Goal: Task Accomplishment & Management: Manage account settings

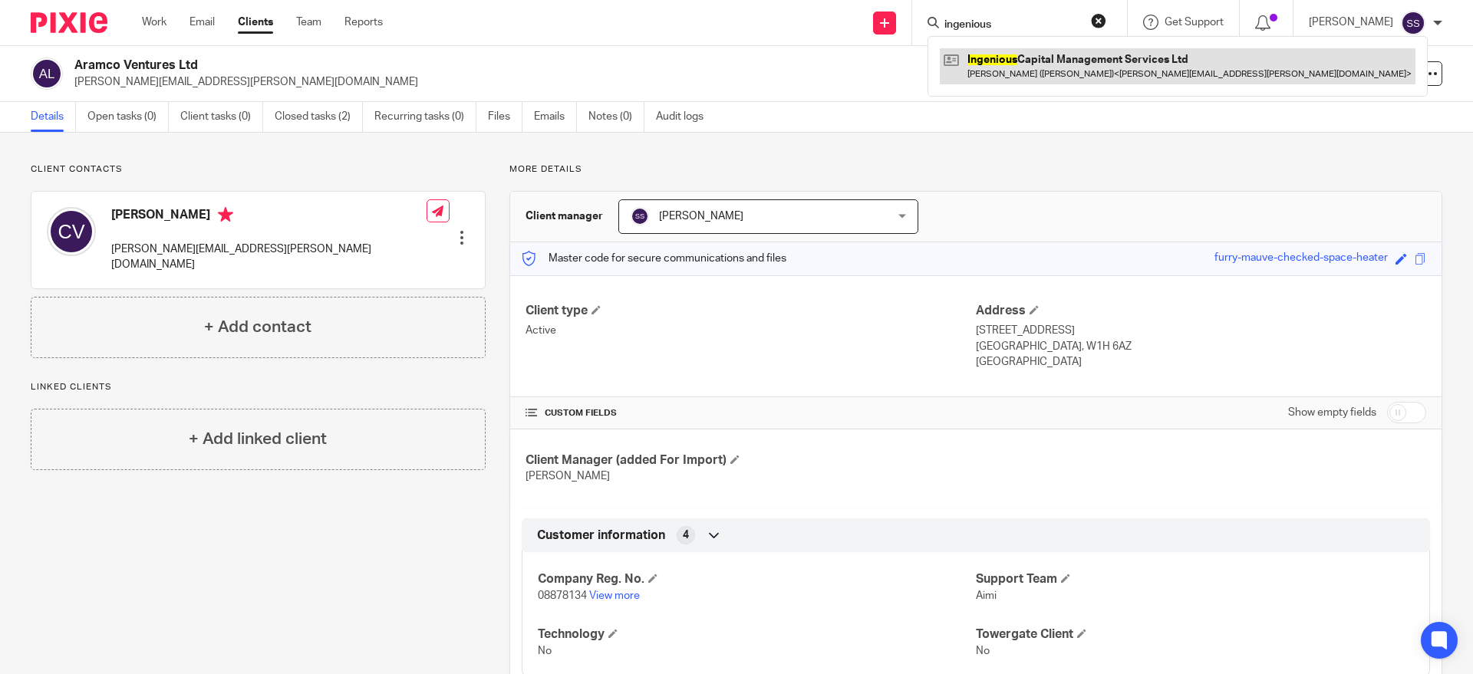
type input "ingenious"
click at [1124, 81] on link at bounding box center [1178, 65] width 476 height 35
click at [1126, 68] on link at bounding box center [1178, 65] width 476 height 35
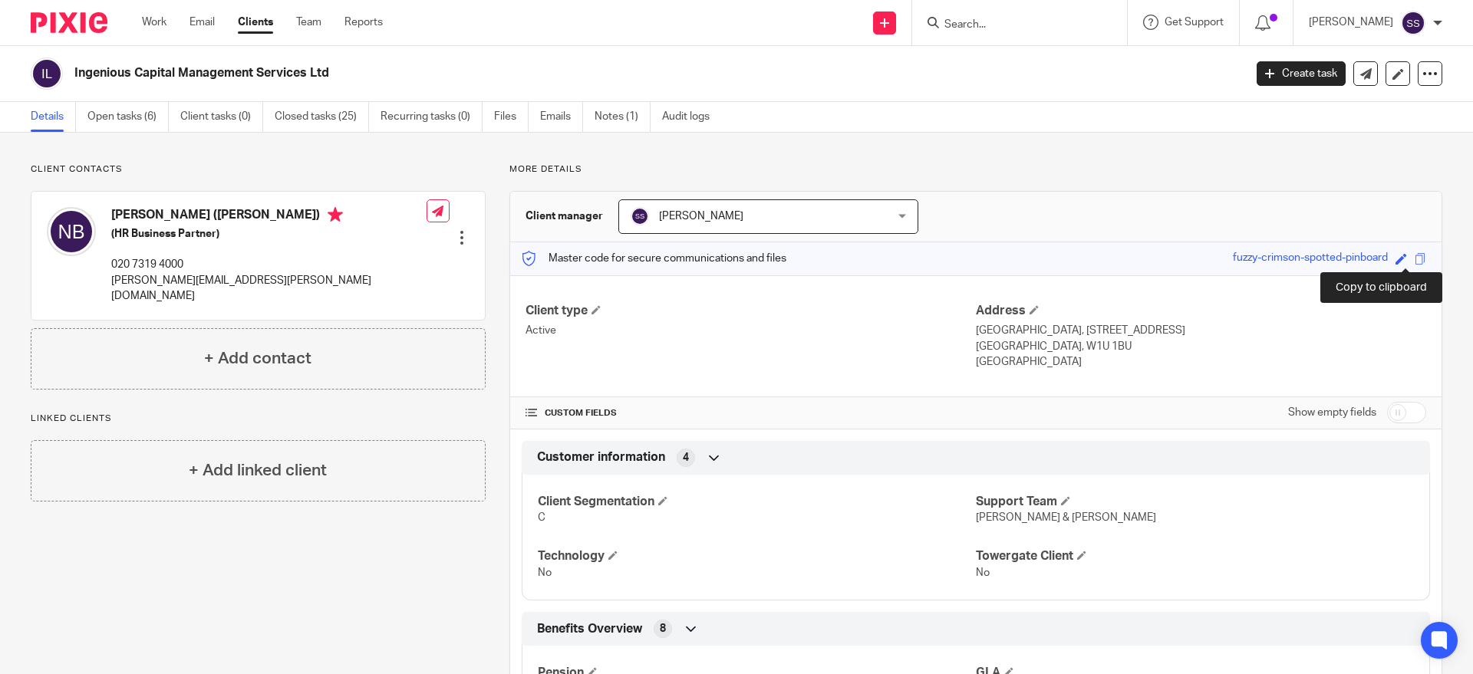
click at [1414, 262] on span at bounding box center [1420, 259] width 12 height 12
click at [1414, 255] on span at bounding box center [1420, 259] width 12 height 12
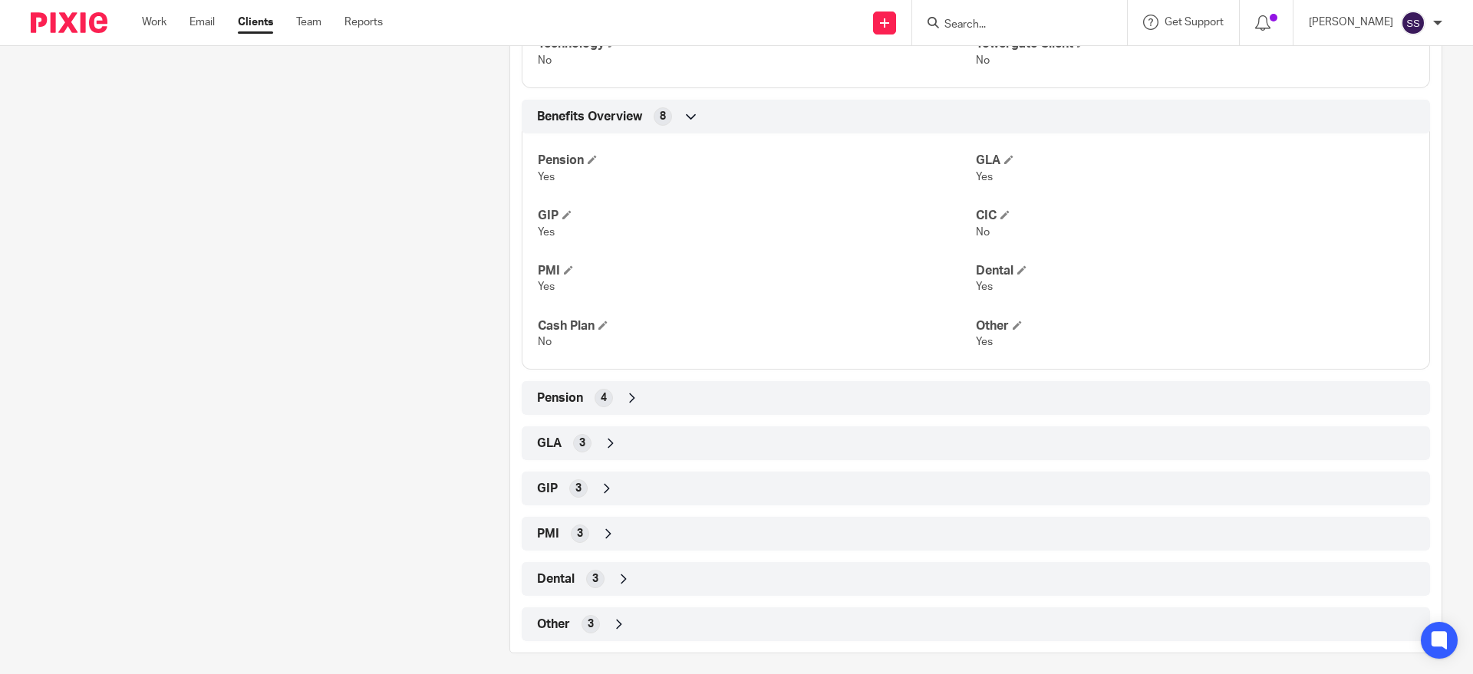
scroll to position [522, 0]
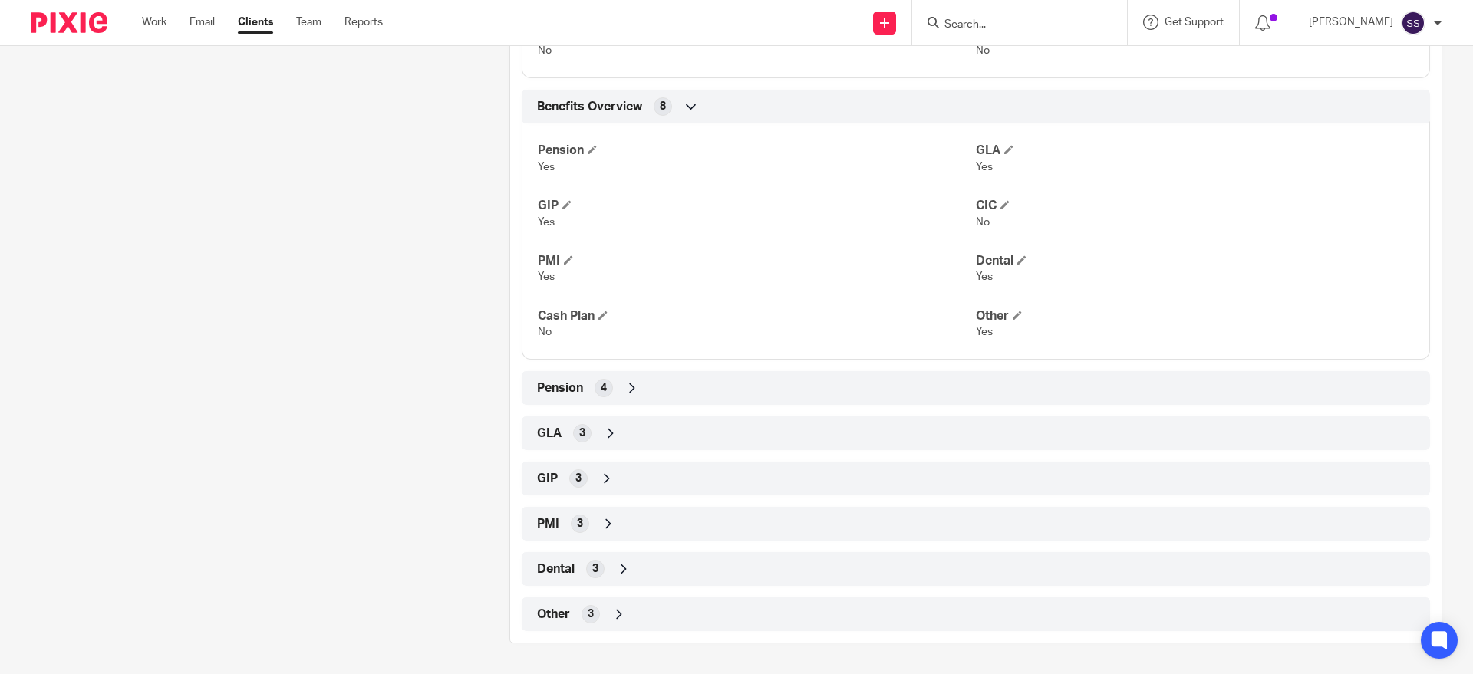
drag, startPoint x: 548, startPoint y: 389, endPoint x: 558, endPoint y: 398, distance: 13.6
click at [549, 389] on span "Pension" at bounding box center [560, 388] width 46 height 16
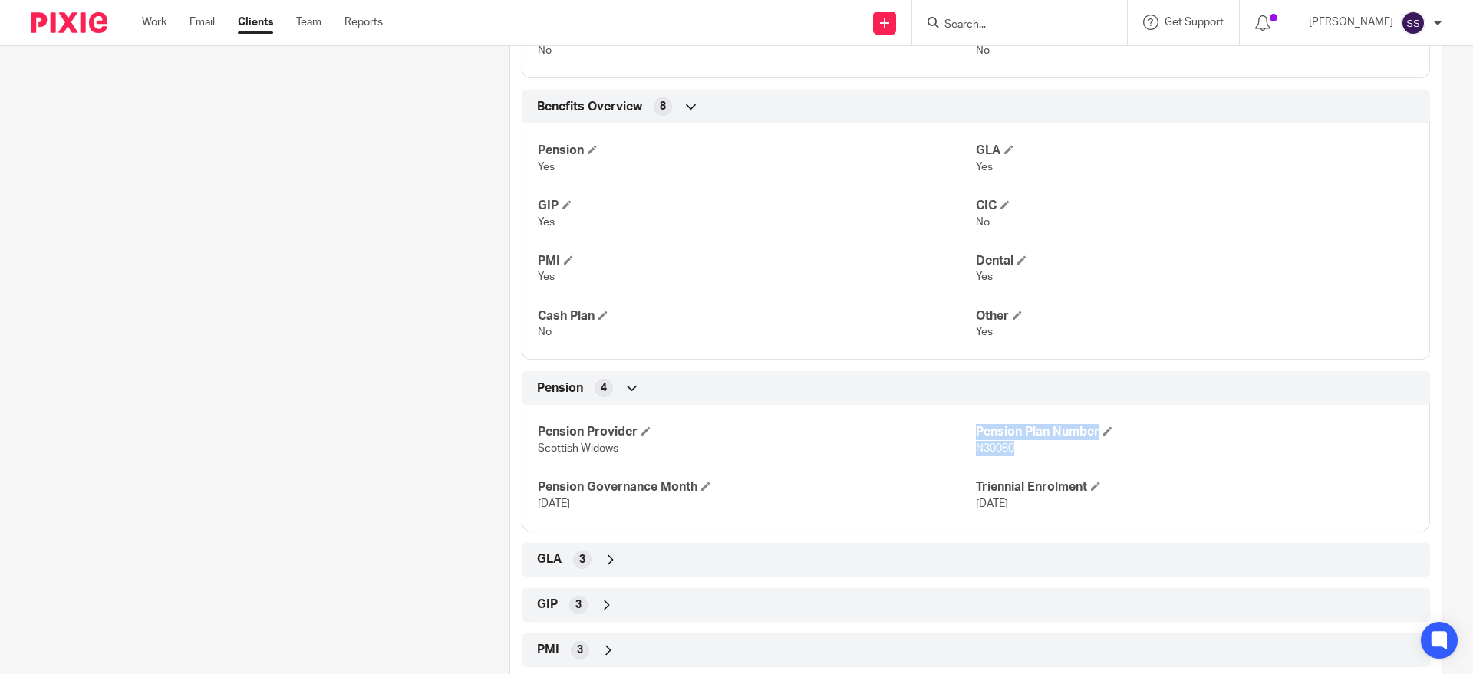
drag, startPoint x: 1008, startPoint y: 452, endPoint x: 962, endPoint y: 451, distance: 46.0
click at [962, 451] on div "Pension Provider Scottish Widows Pension Plan Number N30080 Pension Governance …" at bounding box center [976, 462] width 908 height 138
click at [976, 451] on span "N30080" at bounding box center [995, 448] width 38 height 11
drag, startPoint x: 1012, startPoint y: 448, endPoint x: 966, endPoint y: 447, distance: 45.3
click at [976, 447] on p "N30080" at bounding box center [1195, 448] width 438 height 15
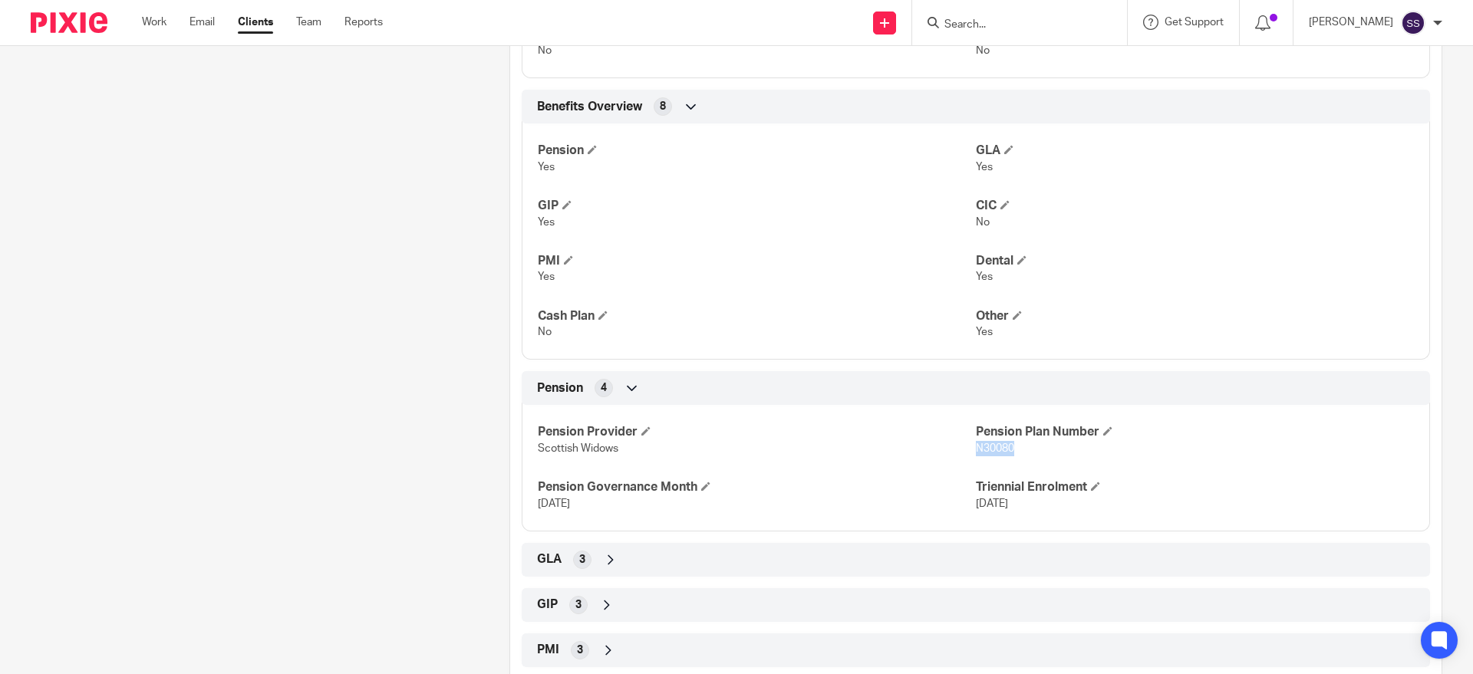
copy span "N30080"
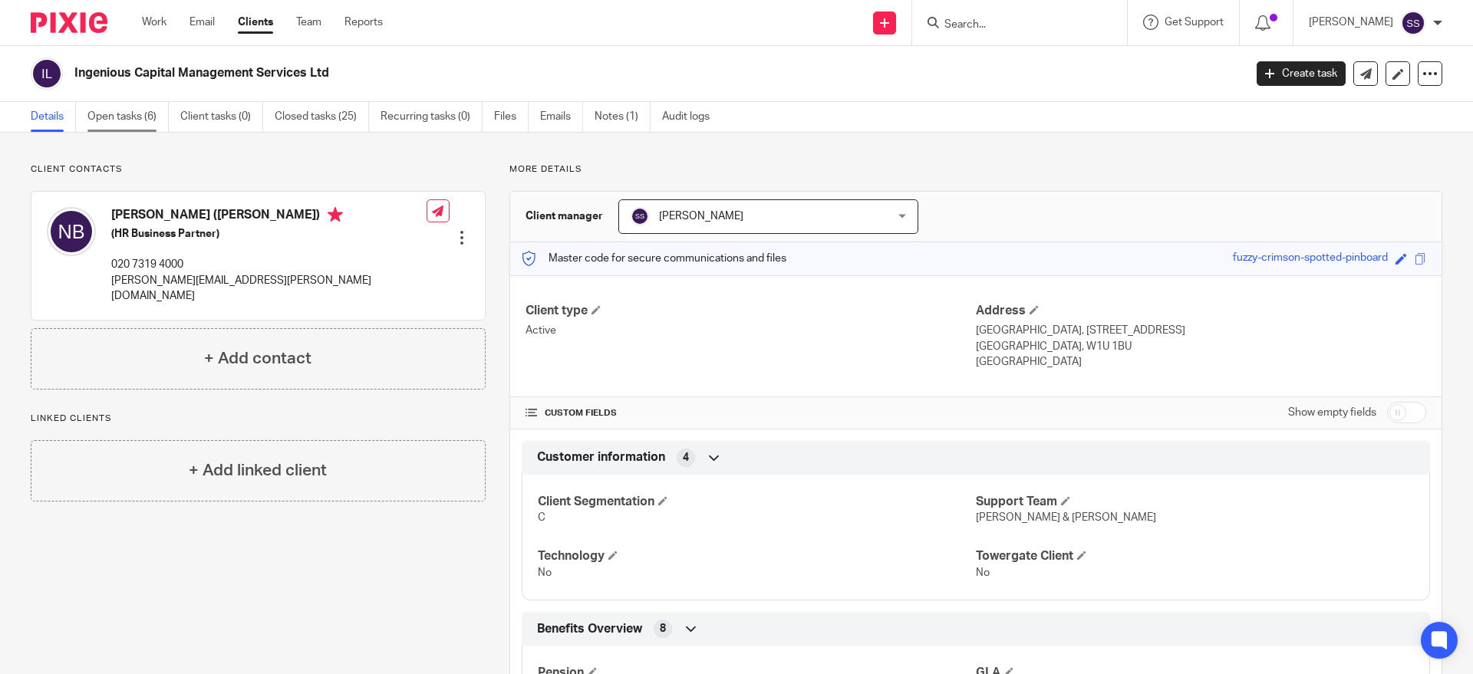
click at [125, 119] on link "Open tasks (6)" at bounding box center [127, 117] width 81 height 30
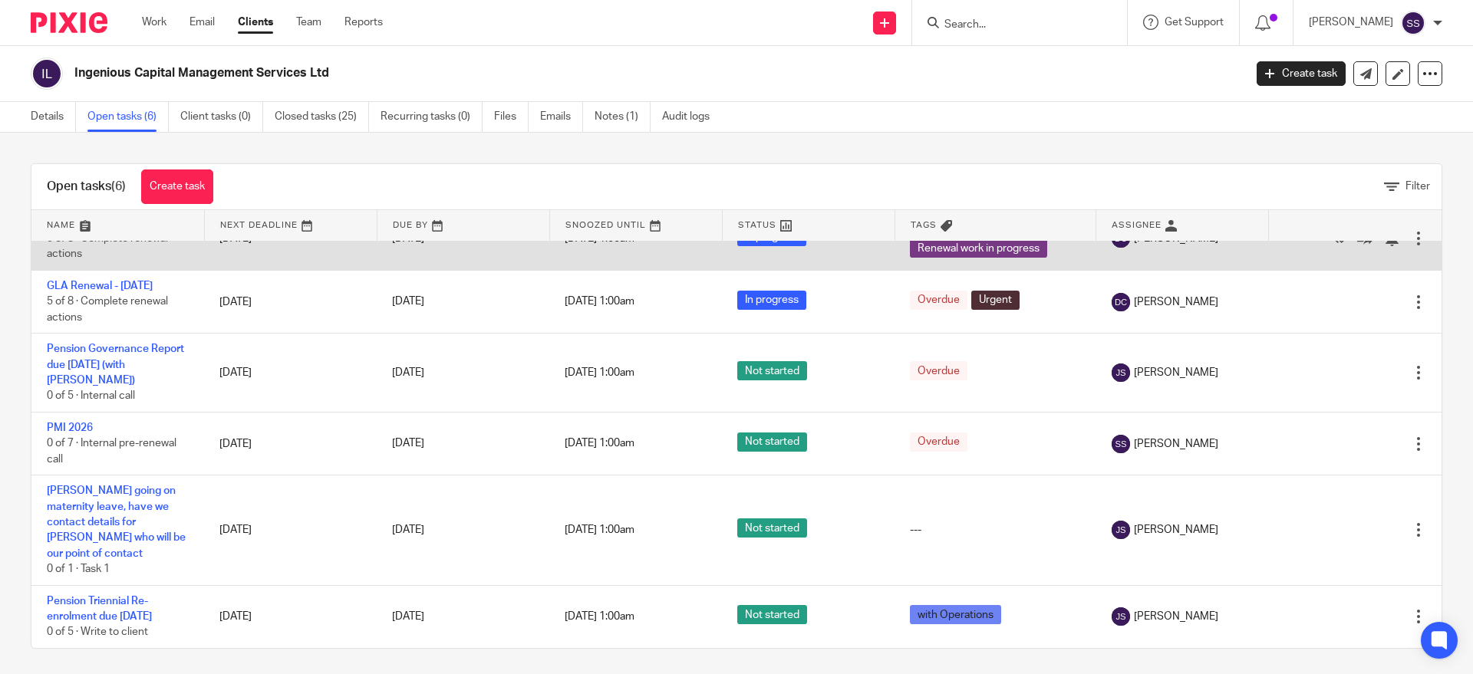
scroll to position [34, 0]
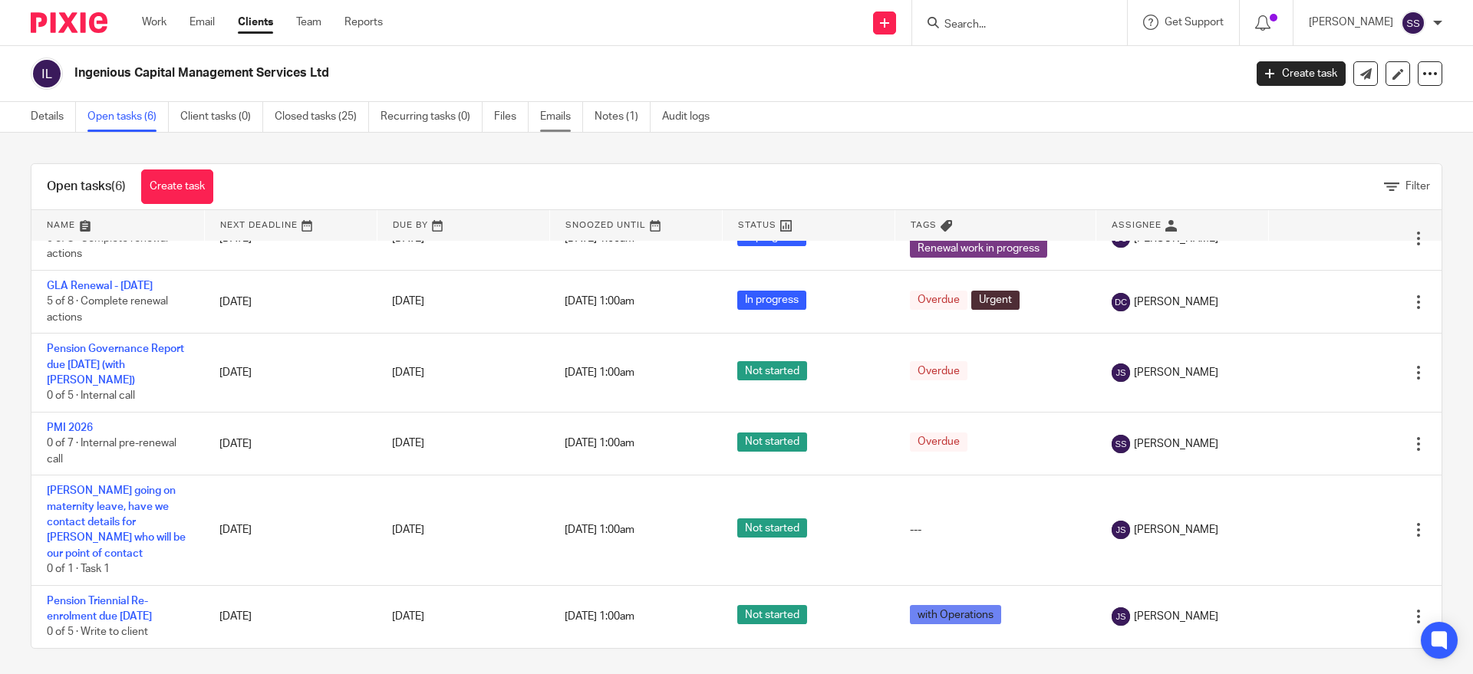
click at [545, 126] on link "Emails" at bounding box center [561, 117] width 43 height 30
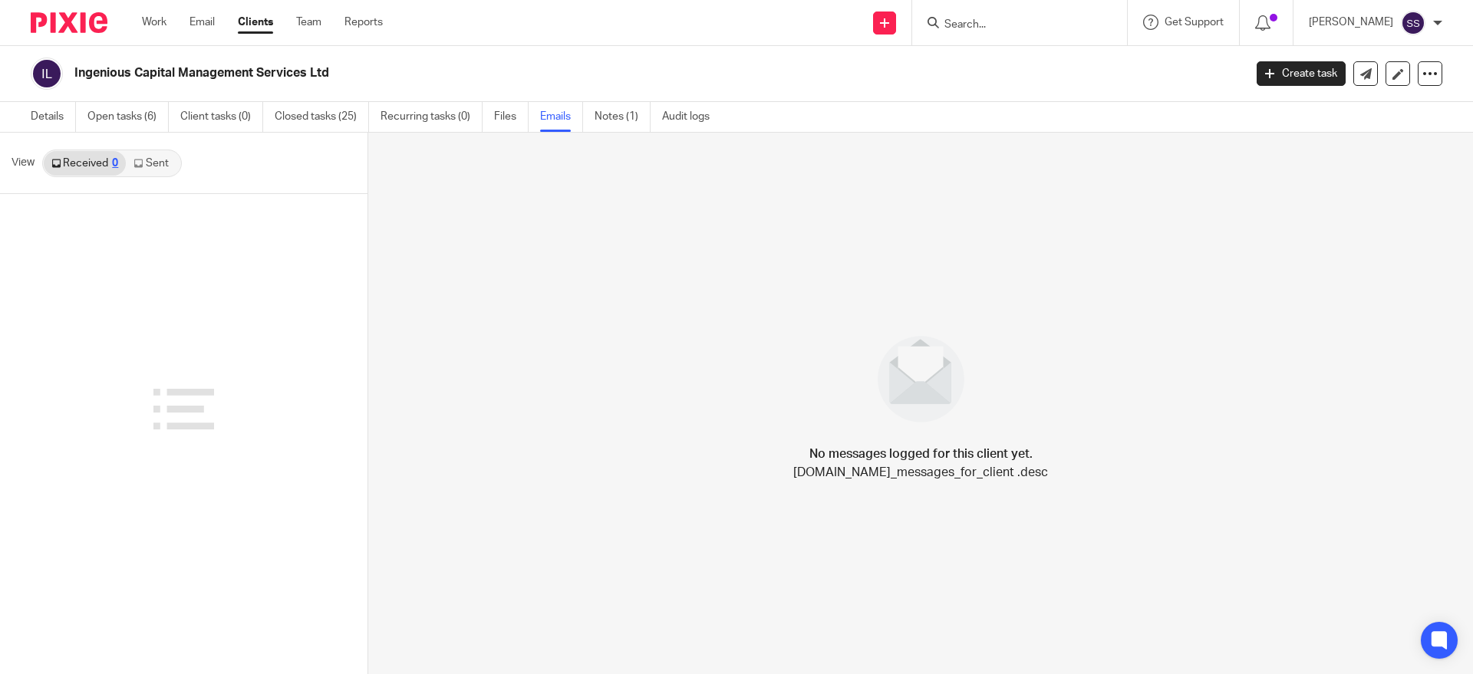
click at [144, 163] on link "Sent" at bounding box center [153, 163] width 54 height 25
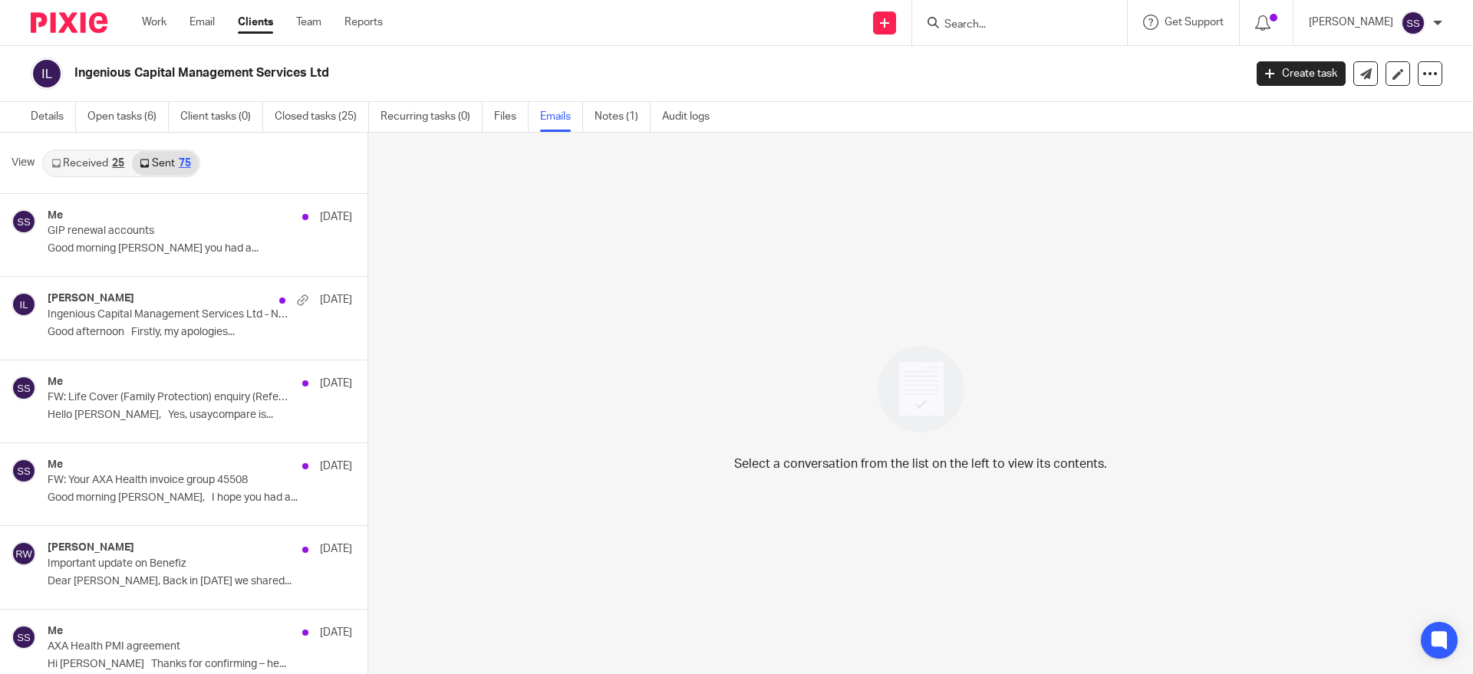
click at [66, 157] on link "Received 25" at bounding box center [88, 163] width 88 height 25
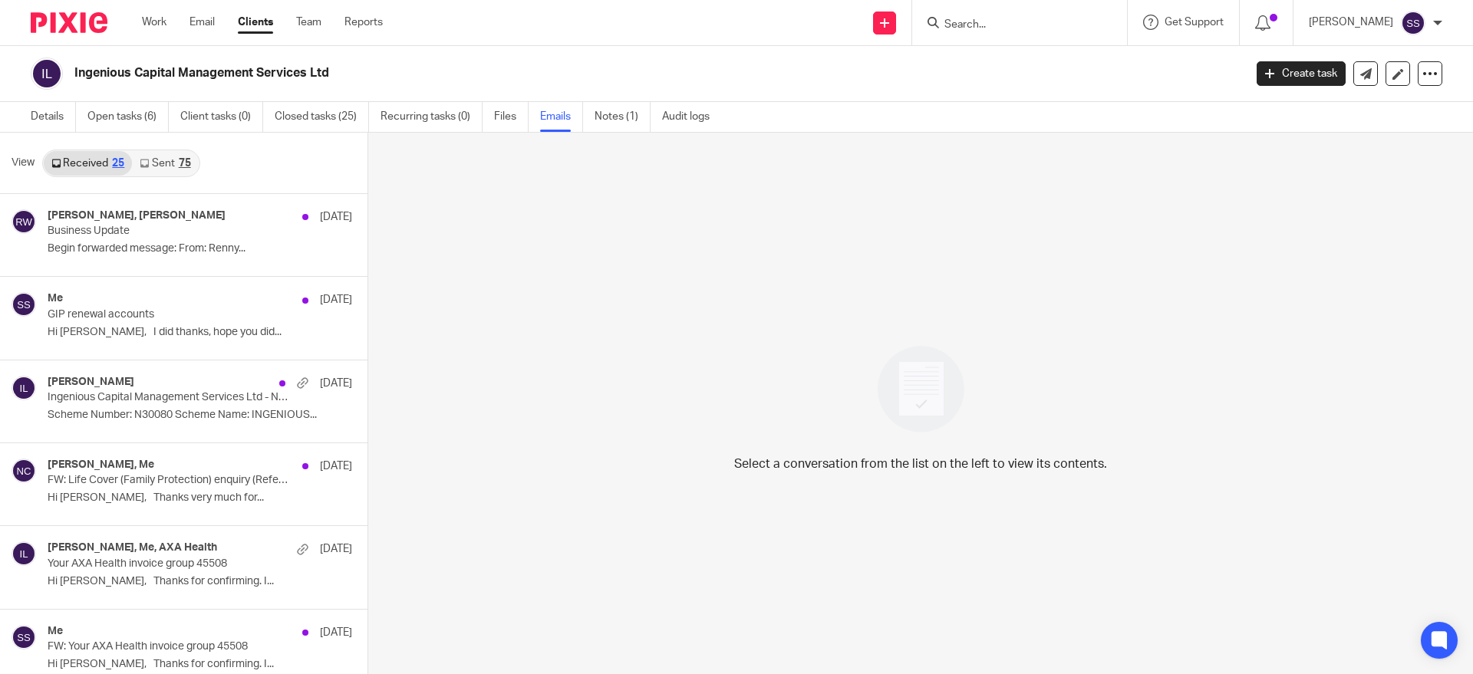
scroll to position [2, 0]
click at [135, 107] on link "Open tasks (6)" at bounding box center [127, 115] width 81 height 30
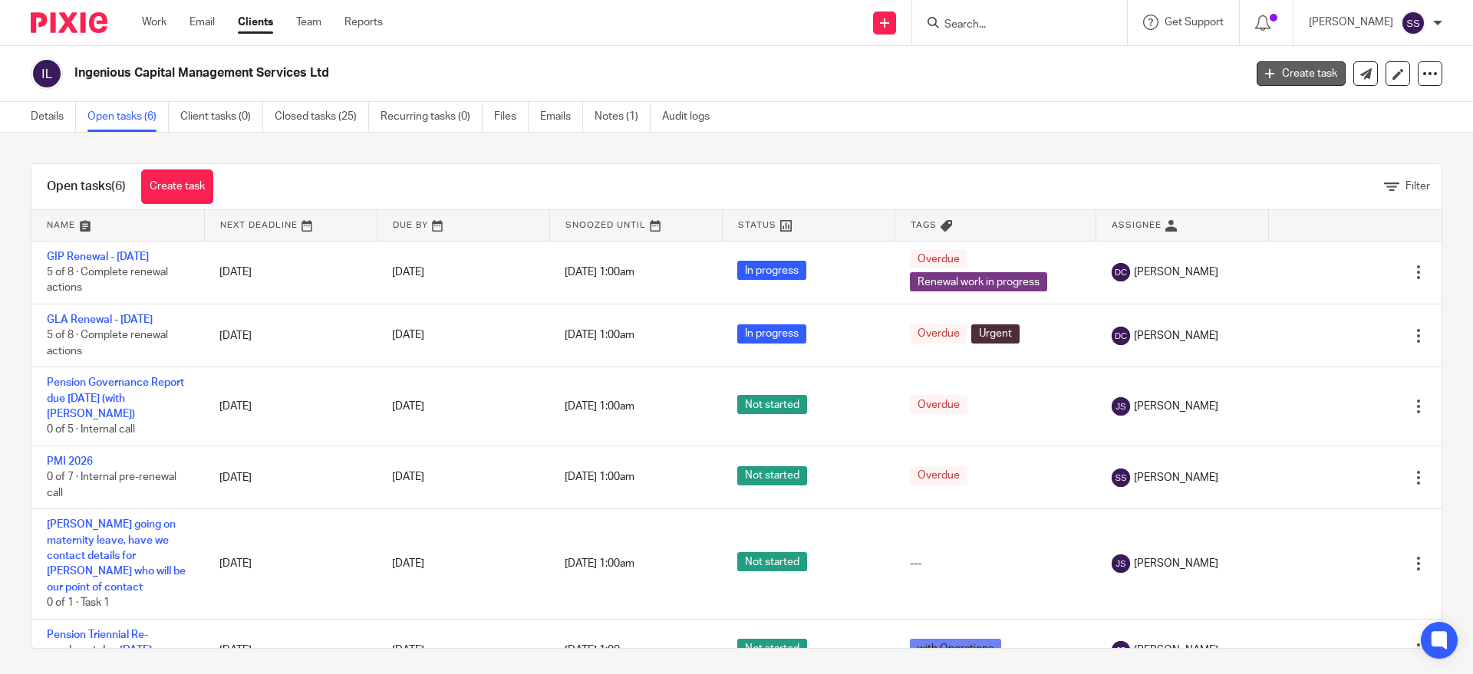
click at [1291, 76] on link "Create task" at bounding box center [1300, 73] width 89 height 25
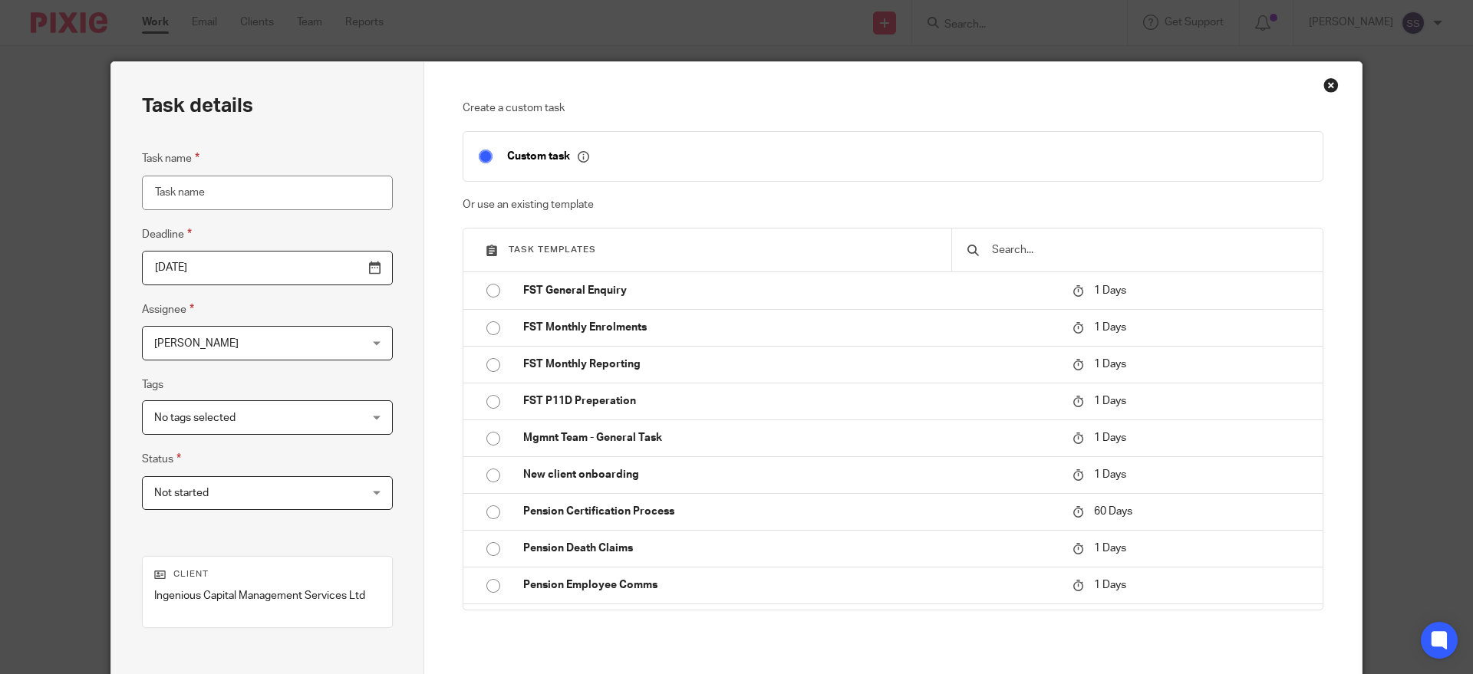
click at [1327, 83] on div "Close this dialog window" at bounding box center [1330, 84] width 15 height 15
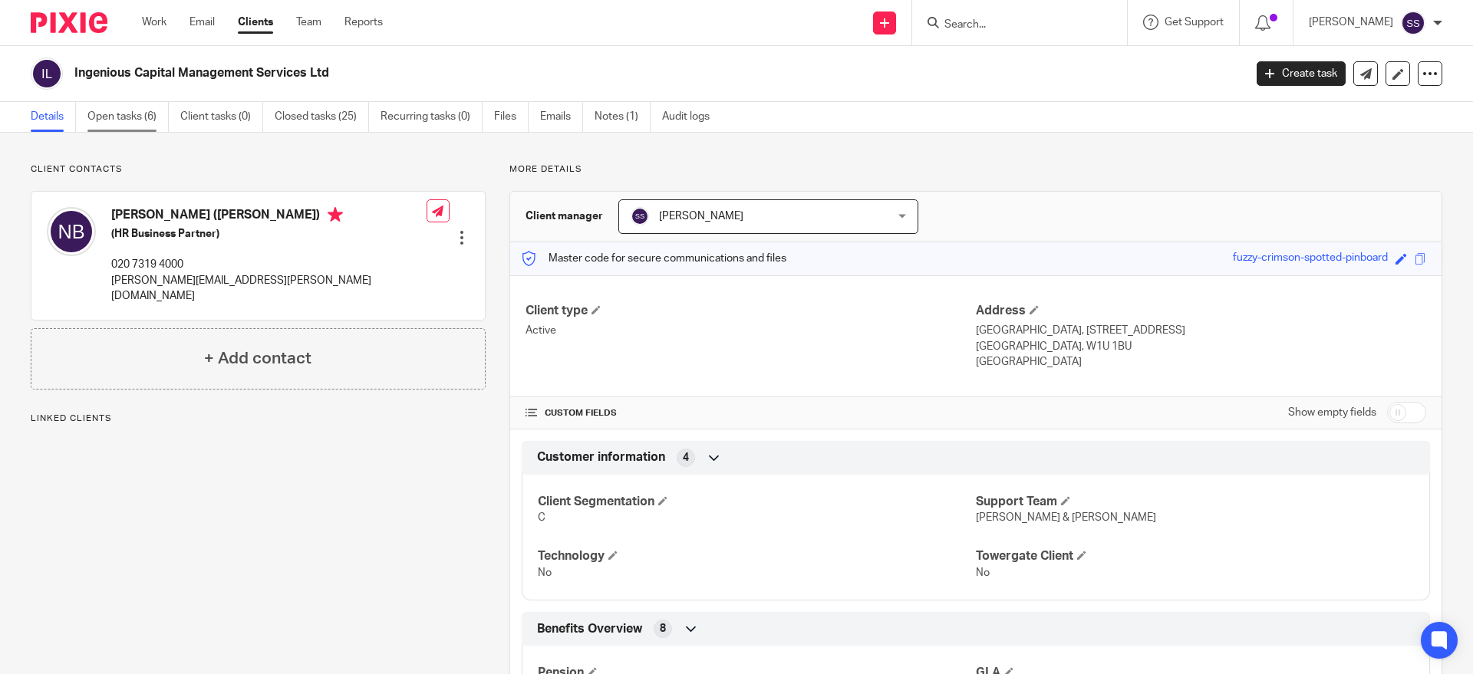
click at [127, 118] on link "Open tasks (6)" at bounding box center [127, 117] width 81 height 30
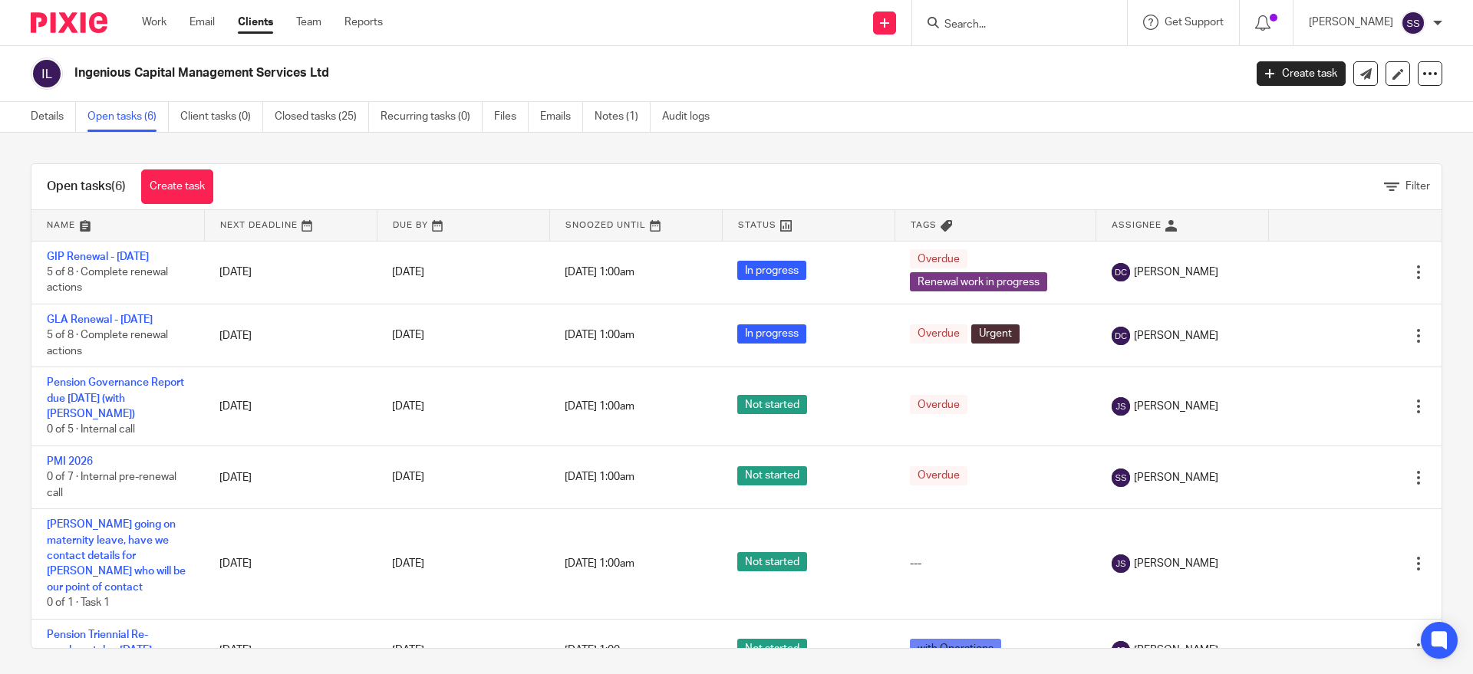
click at [1268, 73] on link "Create task" at bounding box center [1300, 73] width 89 height 25
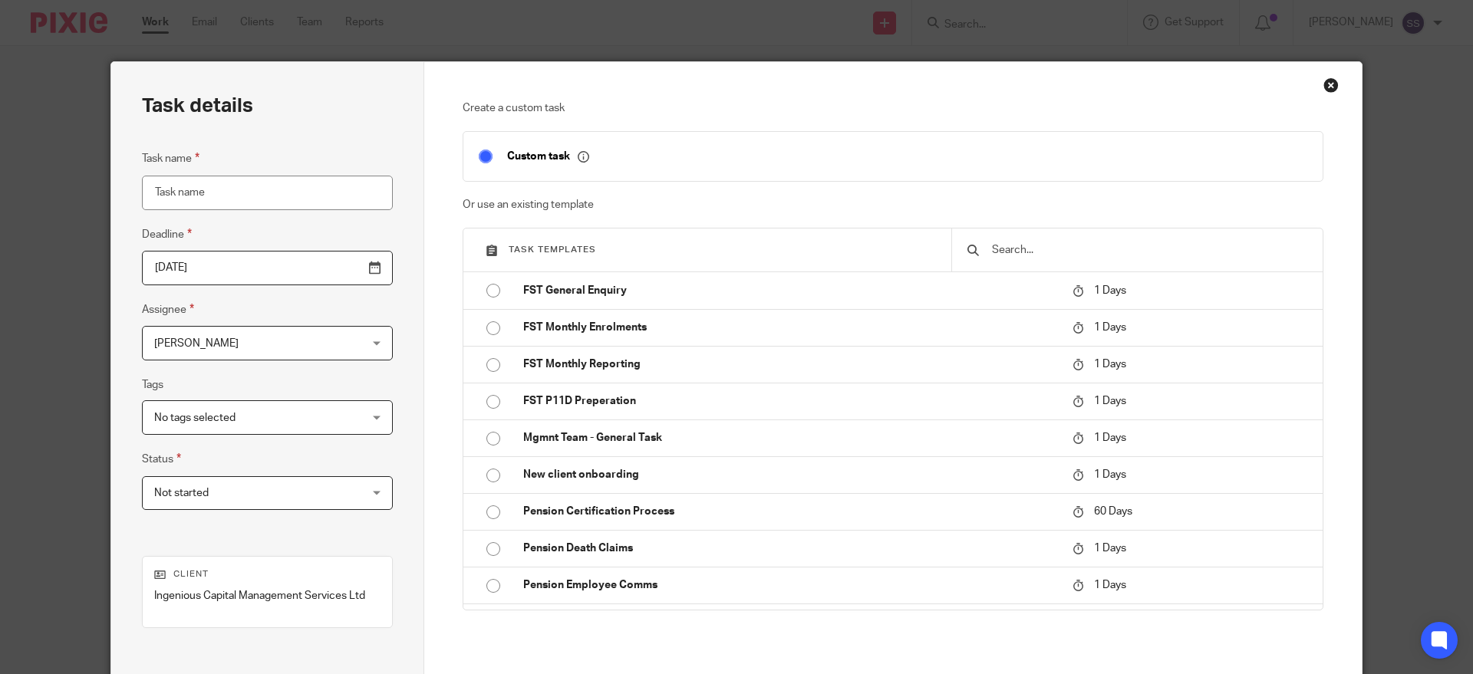
click at [239, 185] on input "Task name" at bounding box center [267, 193] width 251 height 35
type input "Pension - Leavers"
click at [177, 350] on span "[PERSON_NAME]" at bounding box center [249, 343] width 190 height 32
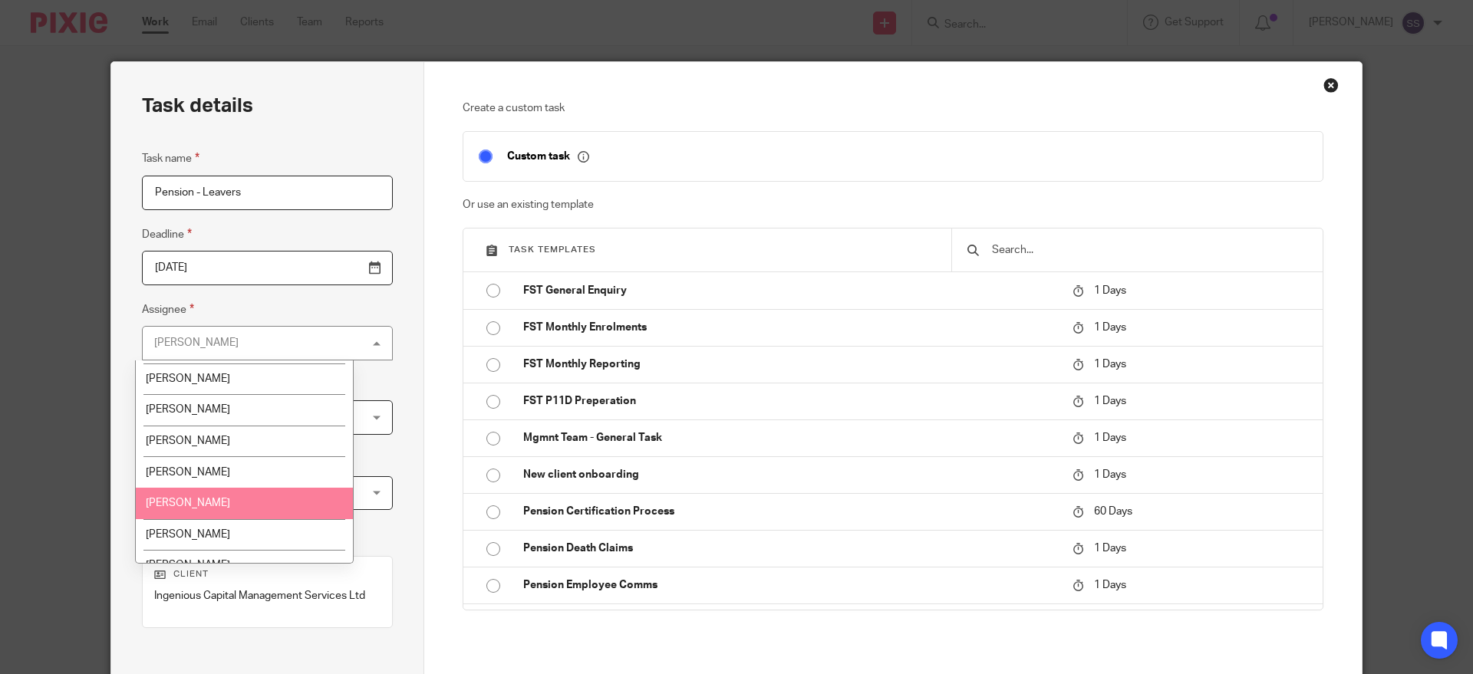
scroll to position [264, 0]
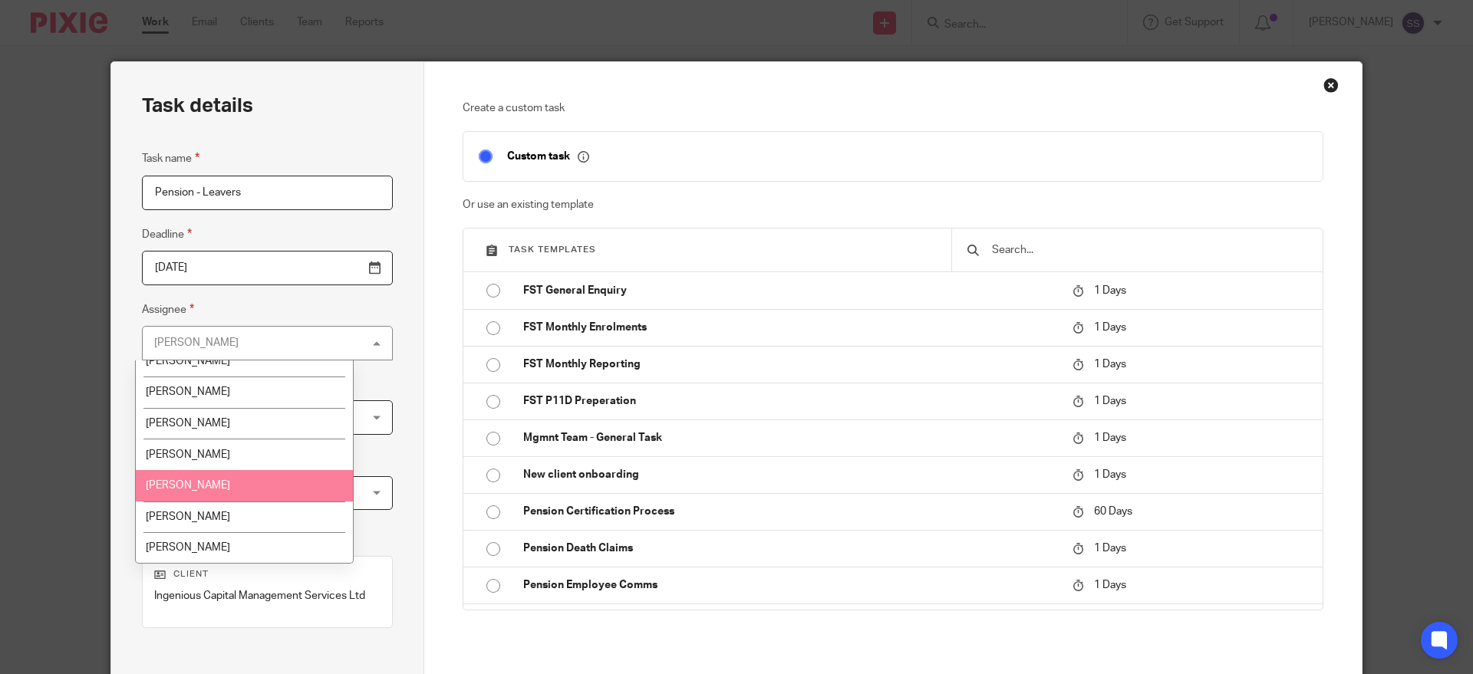
click at [183, 492] on li "[PERSON_NAME]" at bounding box center [244, 485] width 217 height 31
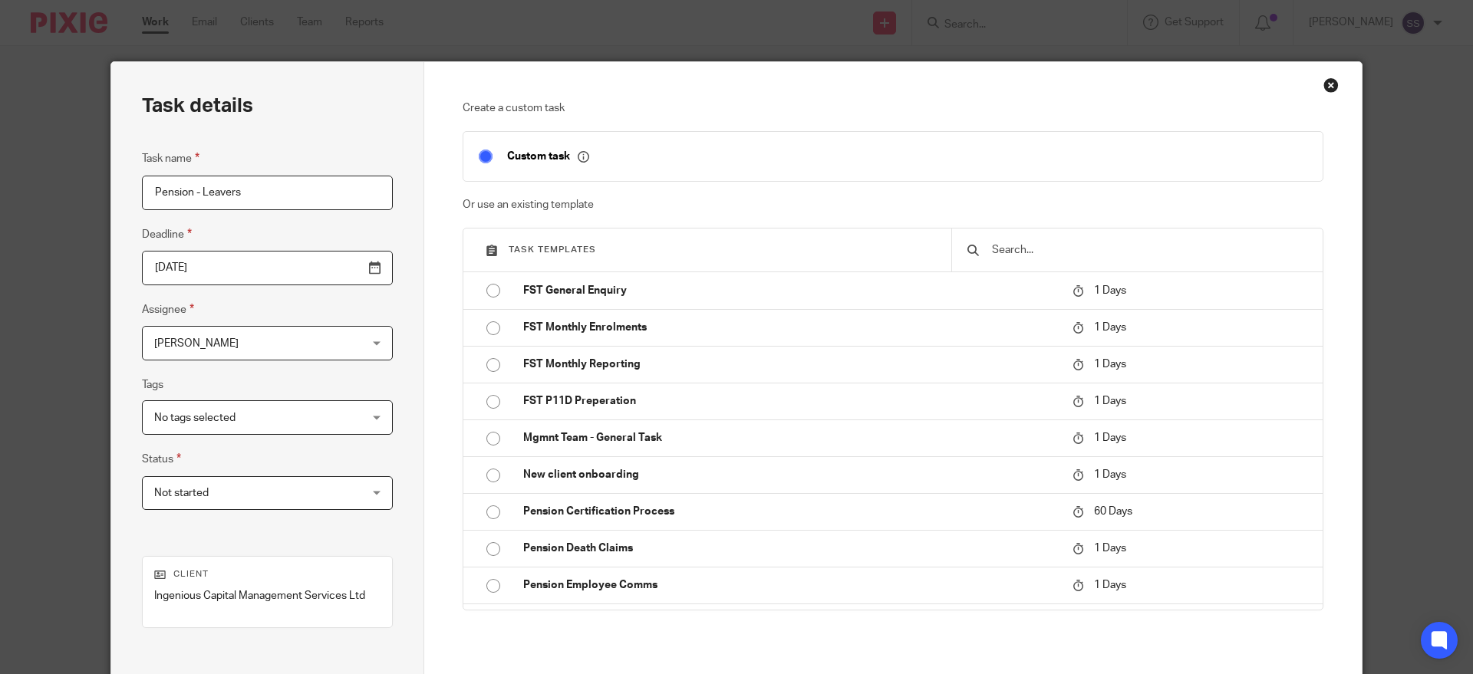
click at [179, 427] on span "No tags selected" at bounding box center [249, 417] width 190 height 32
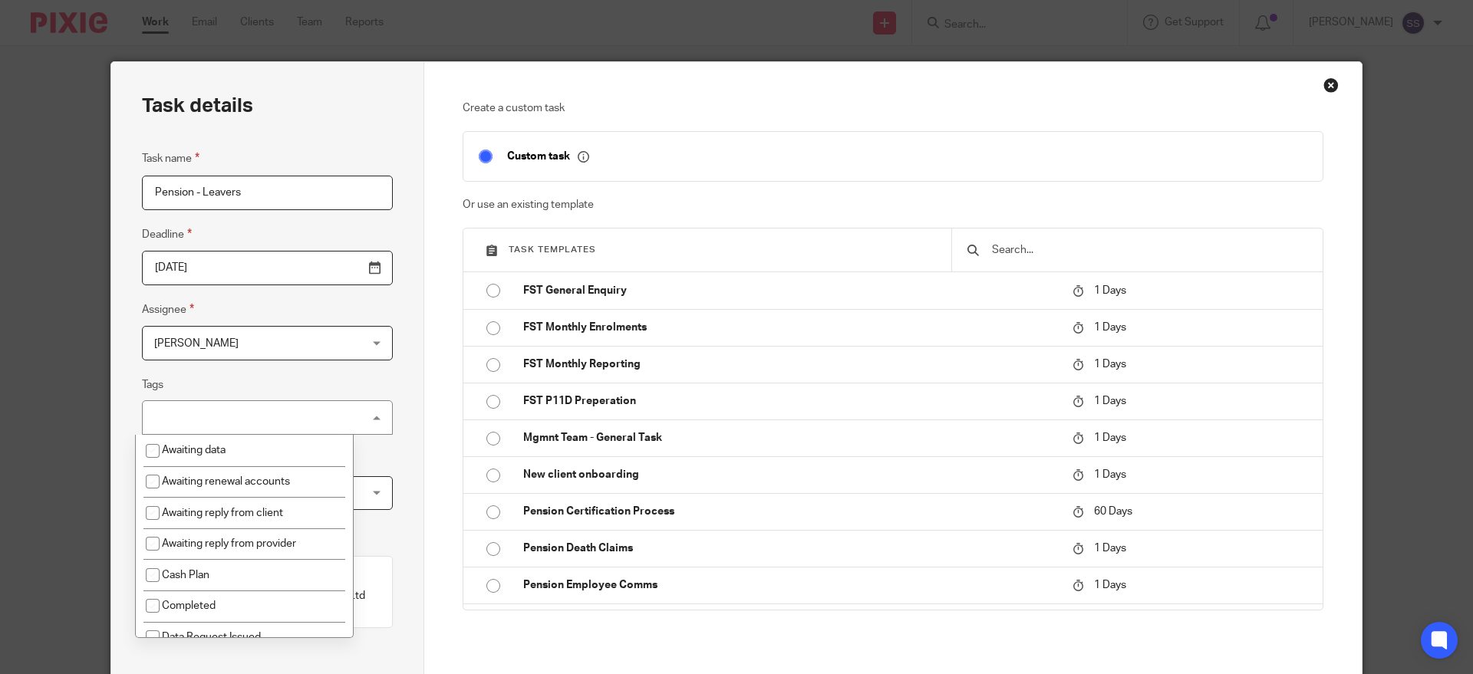
click at [179, 427] on div "No tags selected" at bounding box center [267, 417] width 251 height 35
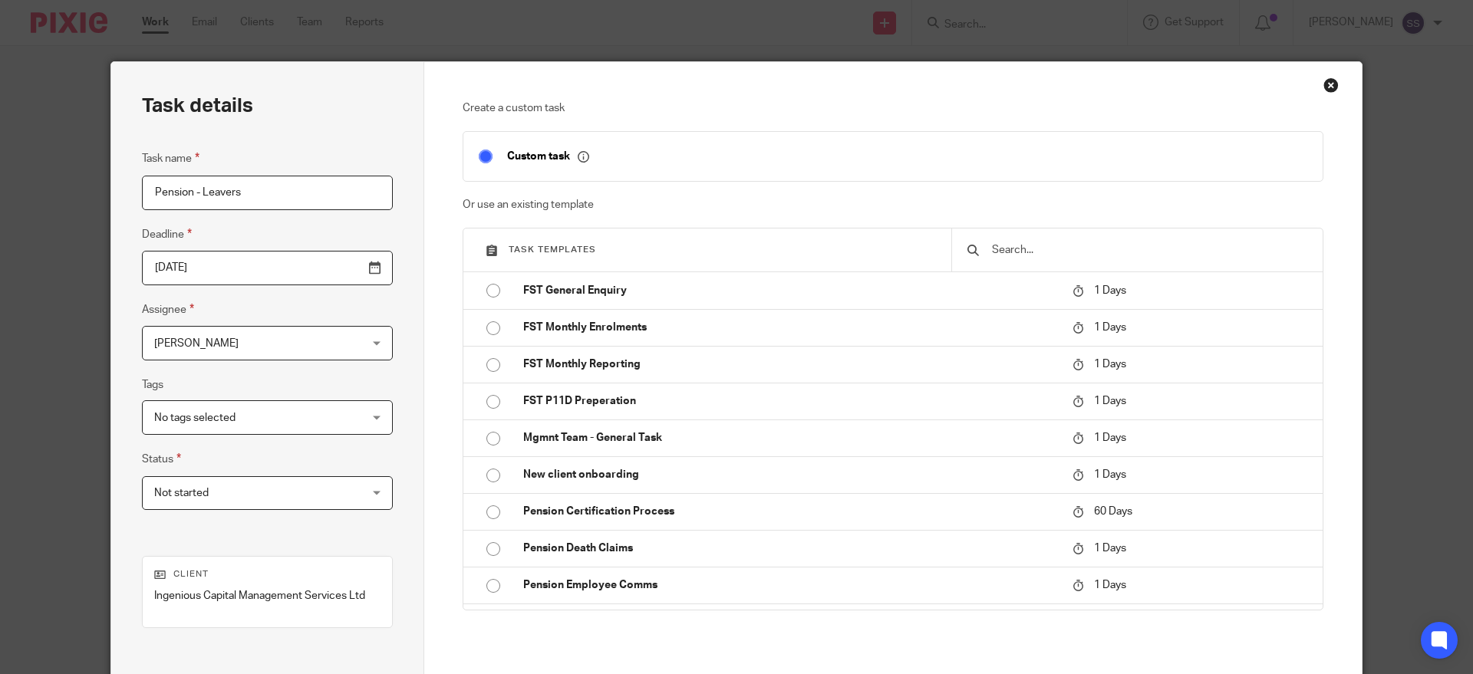
click at [172, 492] on span "Not started" at bounding box center [181, 493] width 54 height 11
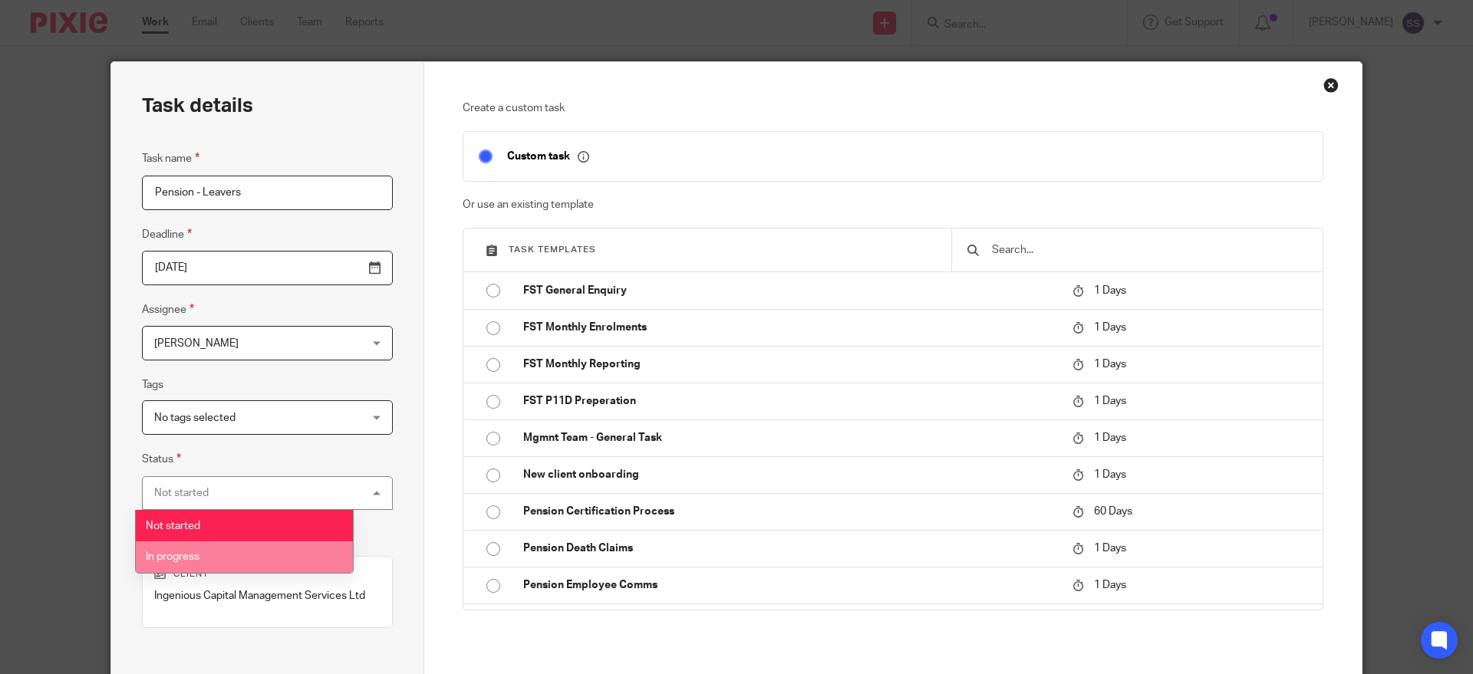
click at [191, 549] on li "In progress" at bounding box center [244, 557] width 217 height 31
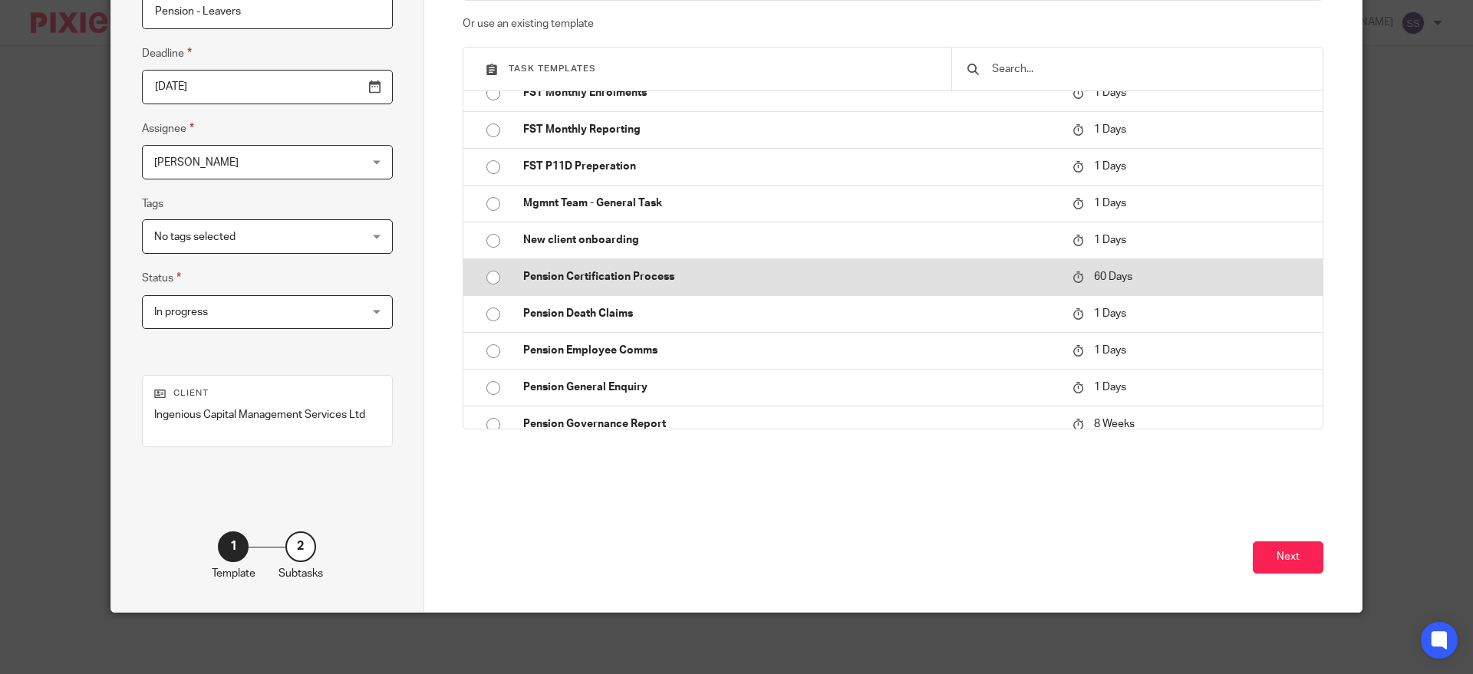
scroll to position [216, 0]
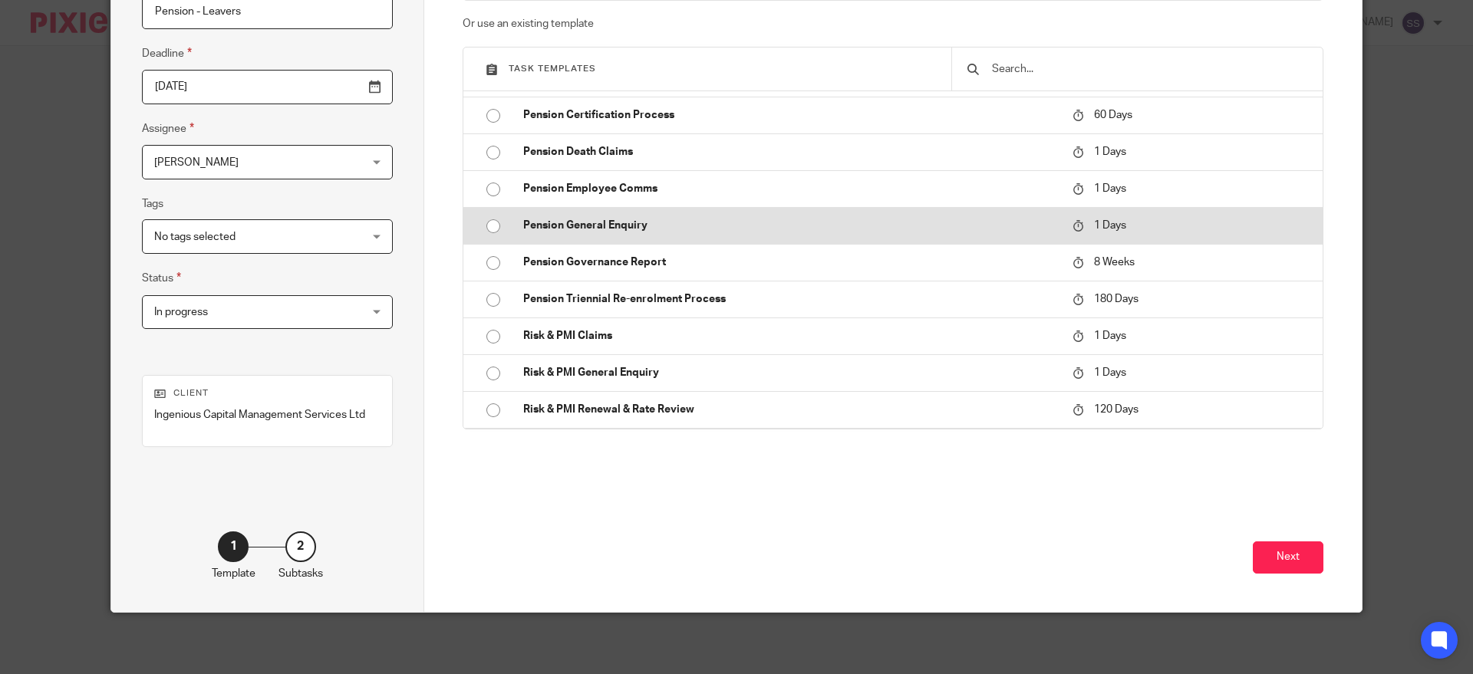
click at [560, 223] on p "Pension General Enquiry" at bounding box center [790, 225] width 534 height 15
type input "2025-08-19"
checkbox input "false"
radio input "true"
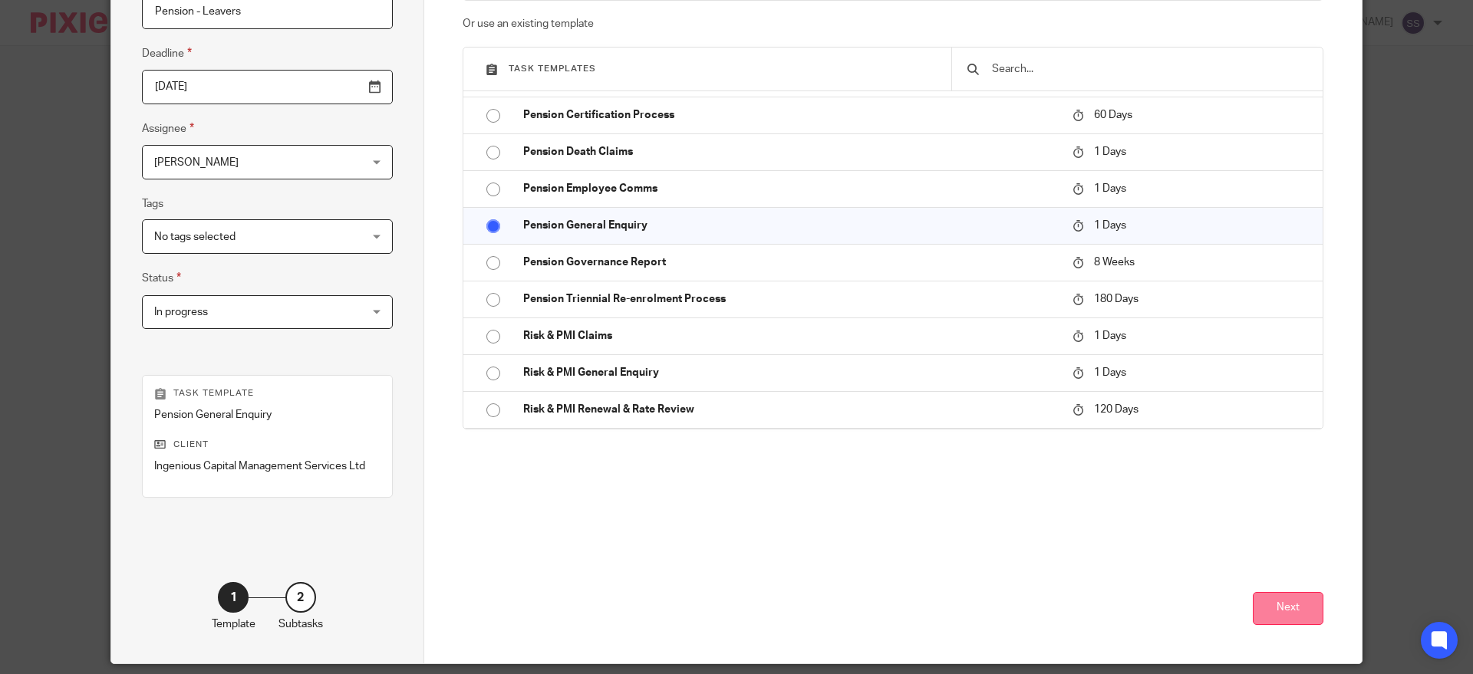
click at [1294, 601] on button "Next" at bounding box center [1288, 608] width 71 height 33
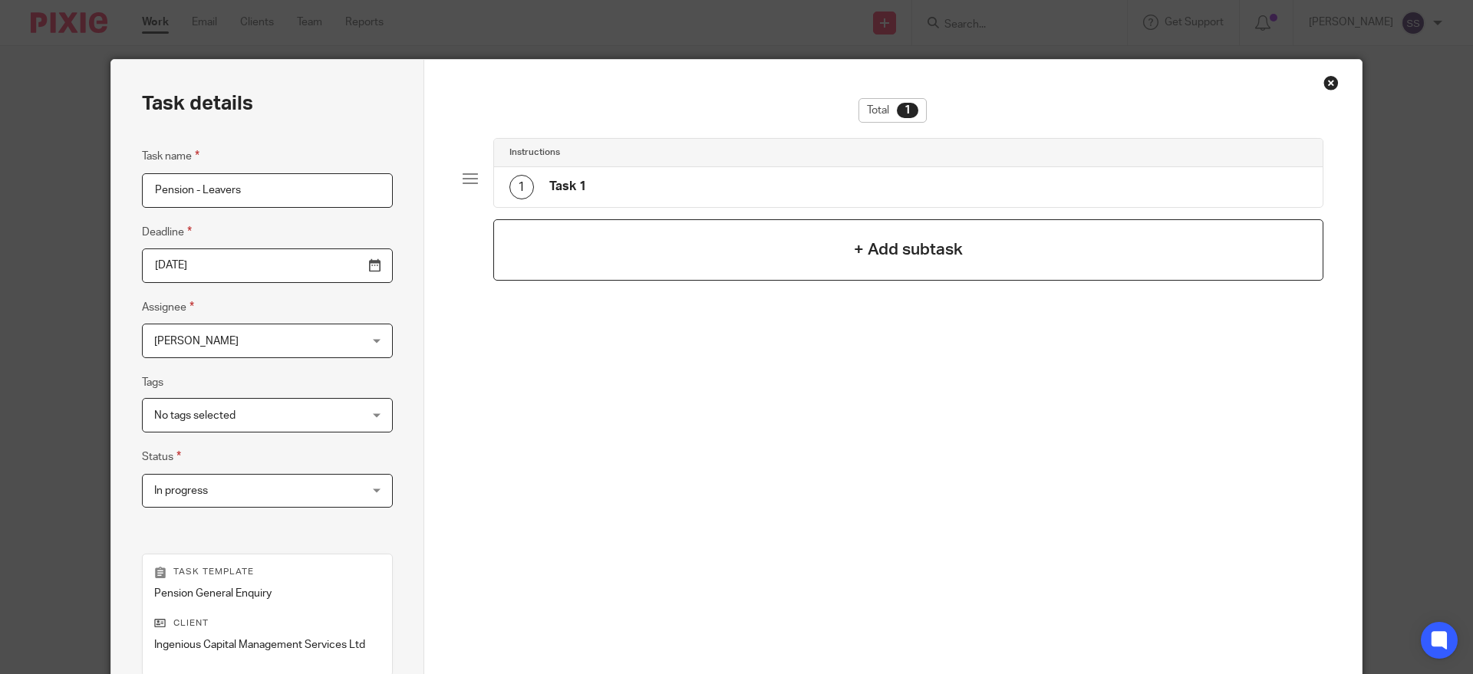
scroll to position [0, 0]
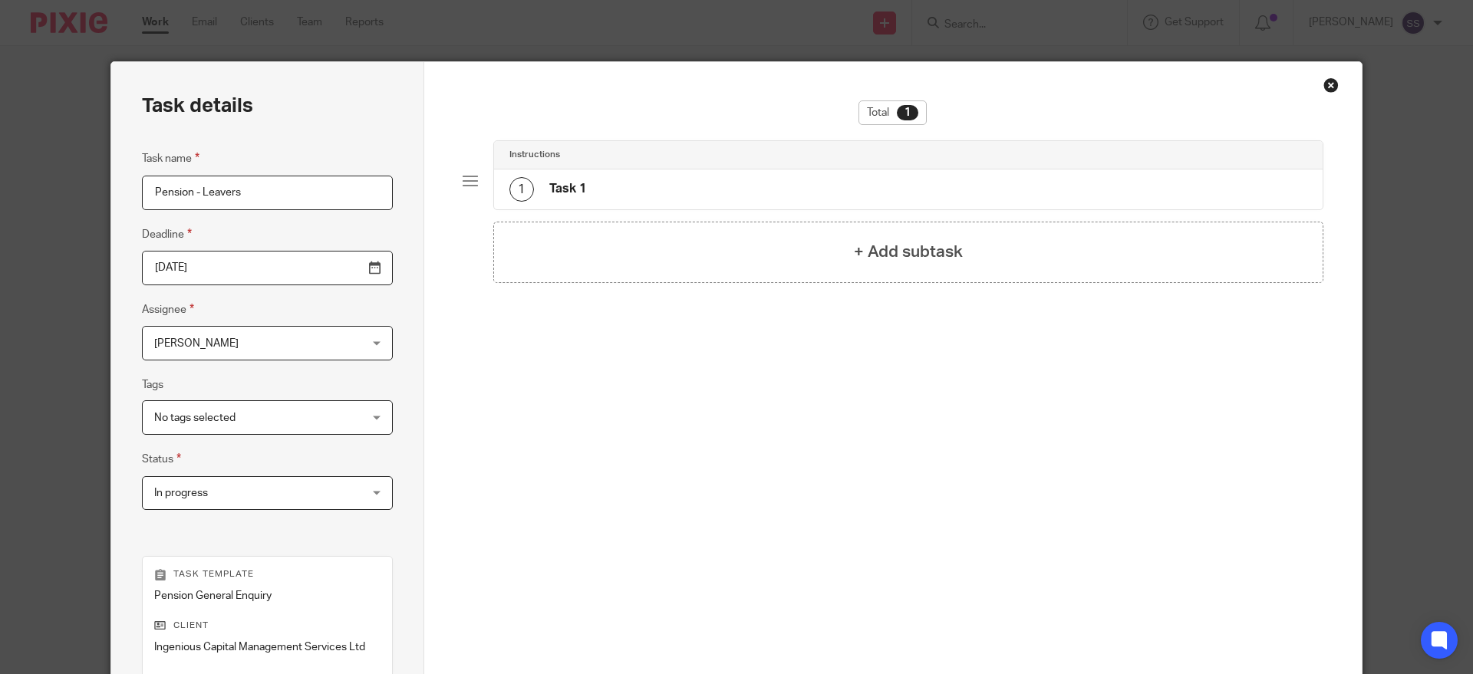
click at [561, 183] on h4 "Task 1" at bounding box center [567, 189] width 37 height 16
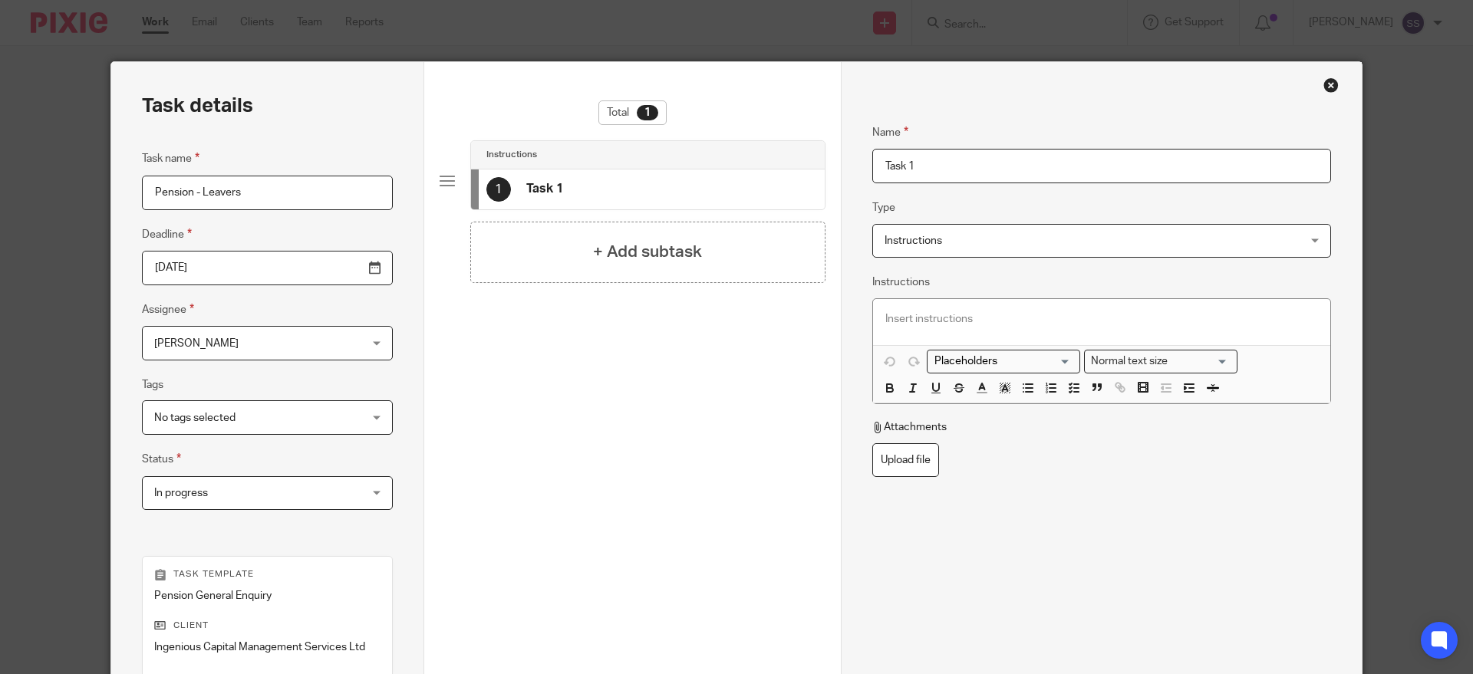
drag, startPoint x: 920, startPoint y: 158, endPoint x: 720, endPoint y: 158, distance: 200.2
click at [724, 156] on div "Task details Task name Pension - Leavers Deadline 2025-08-19 Assignee Julie Sca…" at bounding box center [736, 453] width 1250 height 782
type input "Leavers"
click at [1001, 318] on p at bounding box center [1101, 318] width 433 height 15
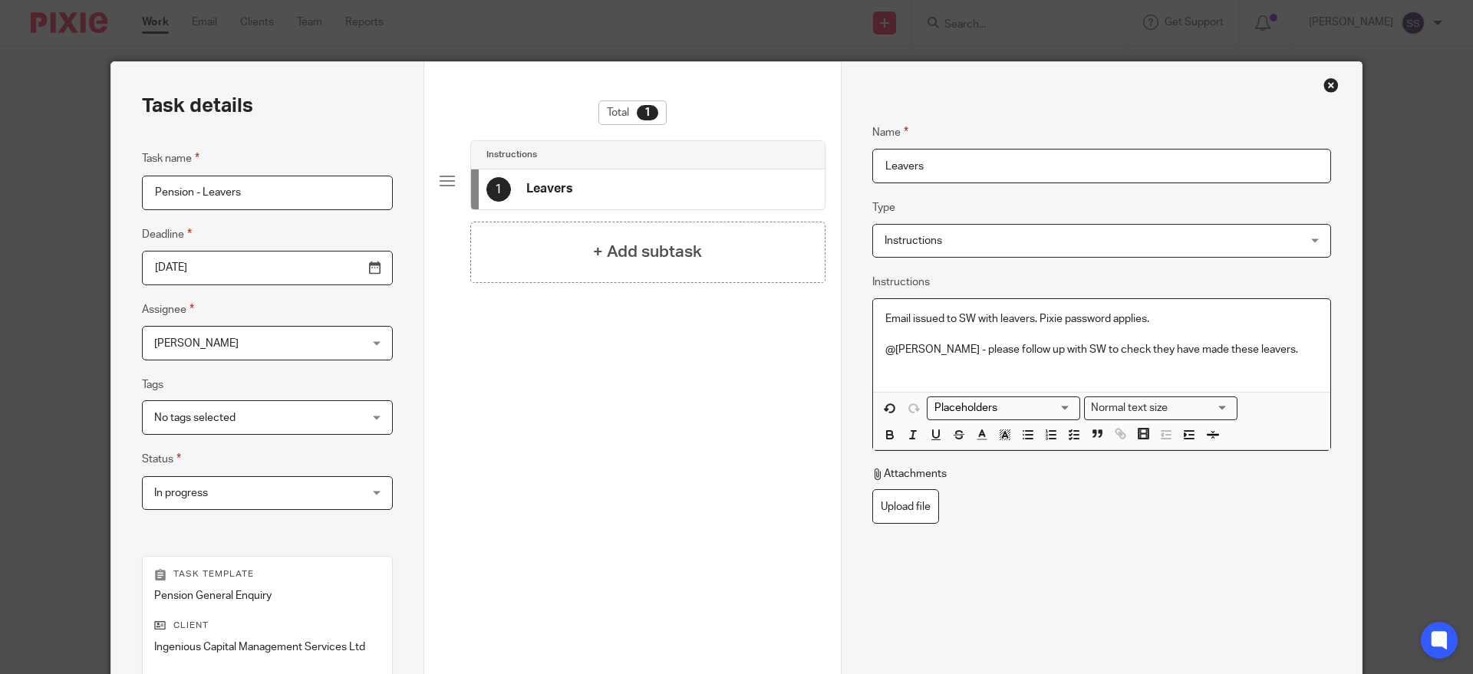
click at [960, 371] on p at bounding box center [1101, 364] width 433 height 15
click at [1026, 317] on p "Email issued to SW with leavers. Pixie password applies." at bounding box center [1101, 318] width 433 height 15
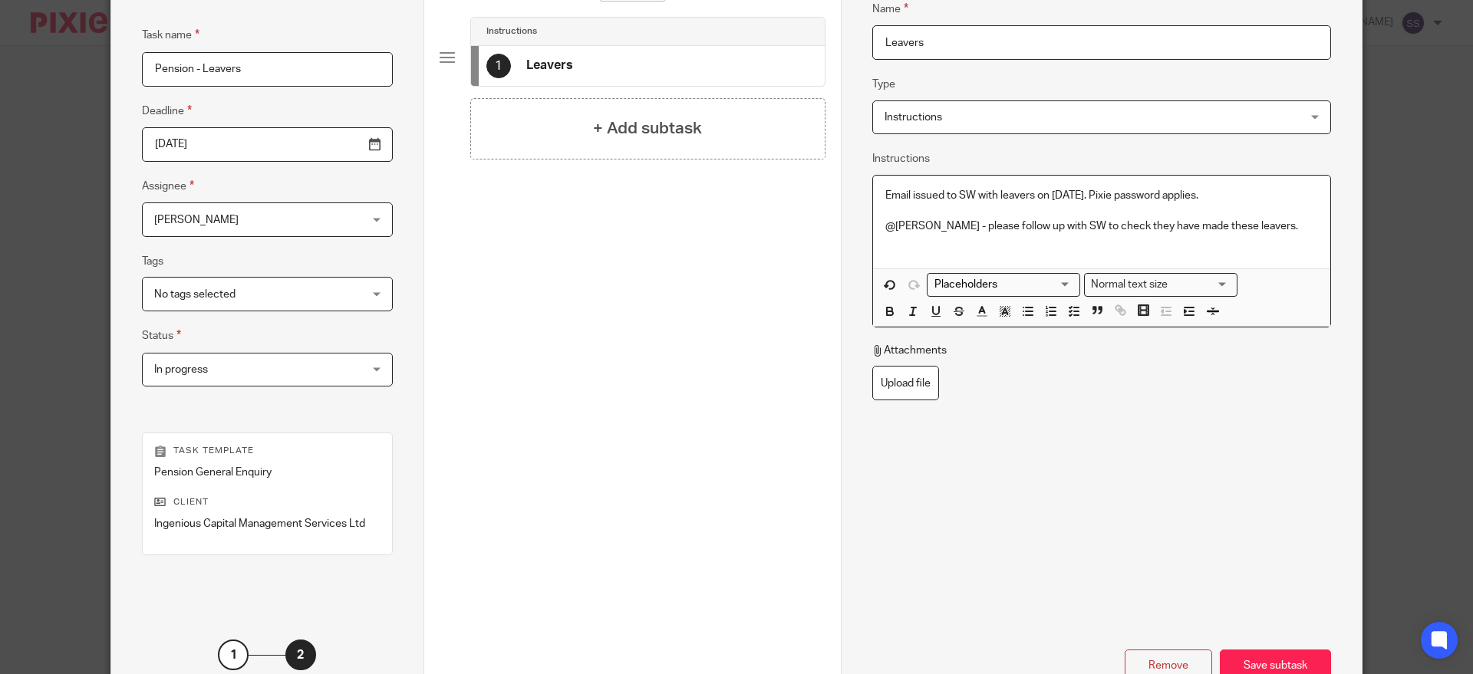
scroll to position [232, 0]
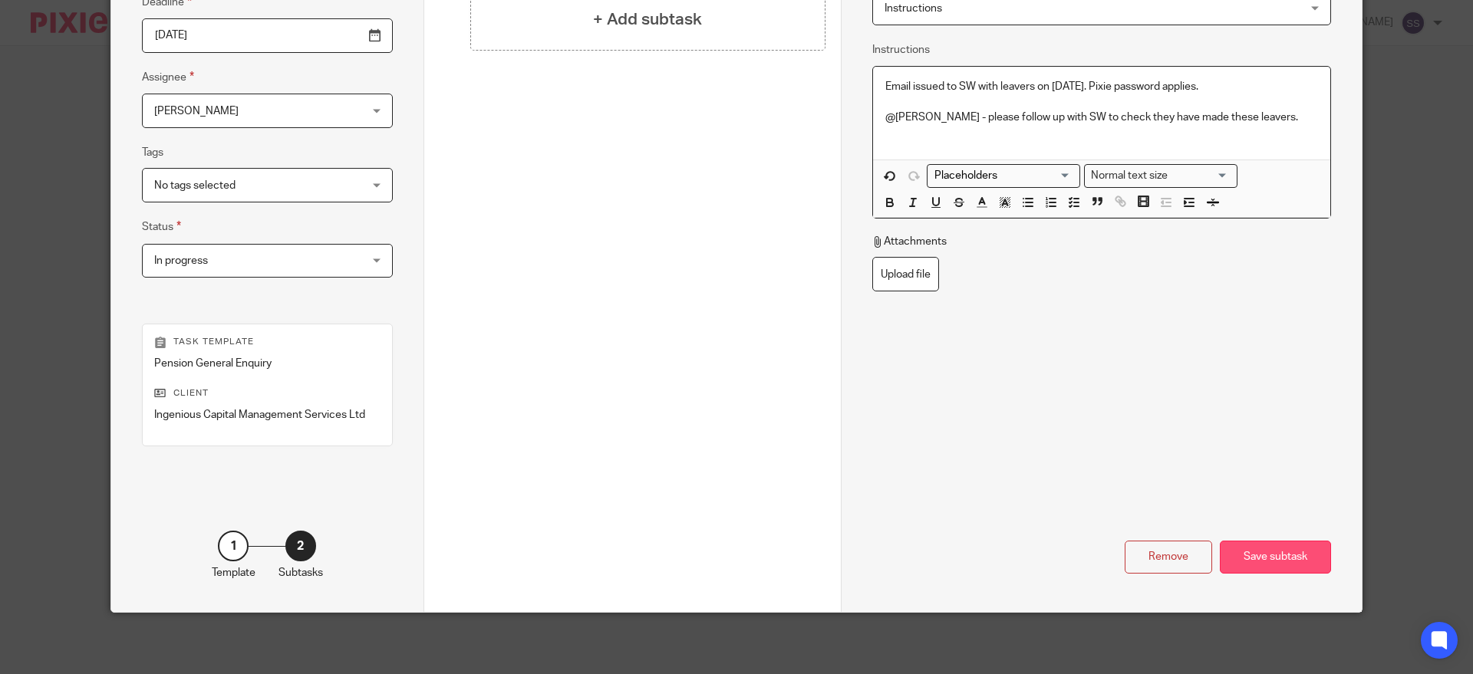
click at [1230, 547] on div "Save subtask" at bounding box center [1275, 557] width 111 height 33
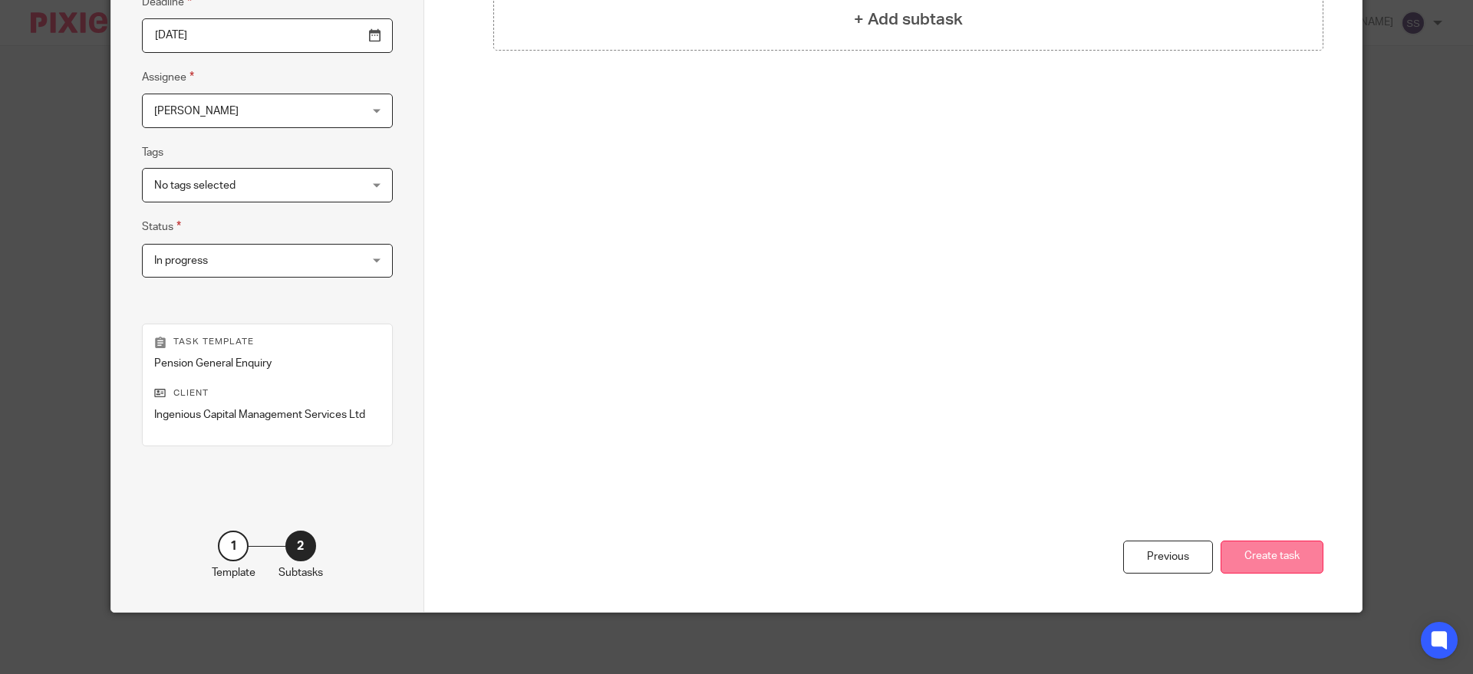
click at [1240, 557] on button "Create task" at bounding box center [1271, 557] width 103 height 33
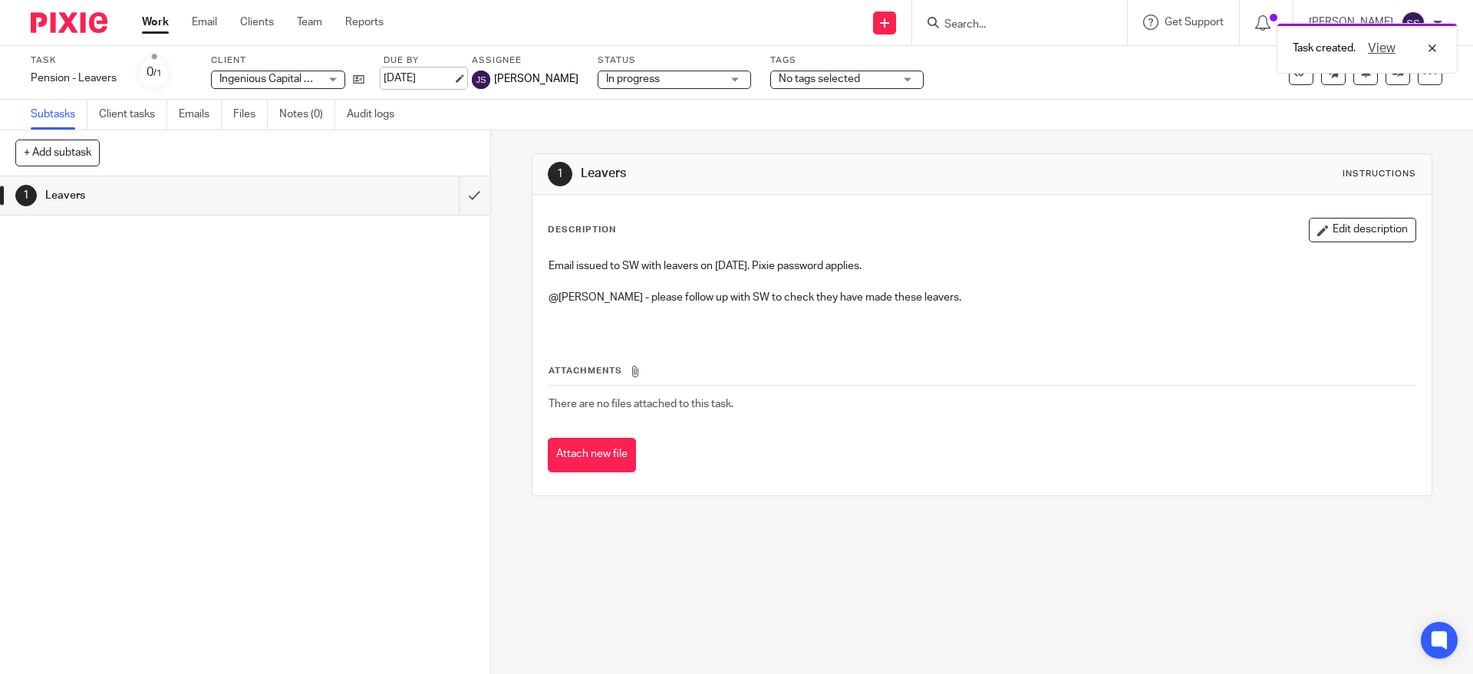
click at [408, 74] on link "[DATE]" at bounding box center [418, 79] width 69 height 16
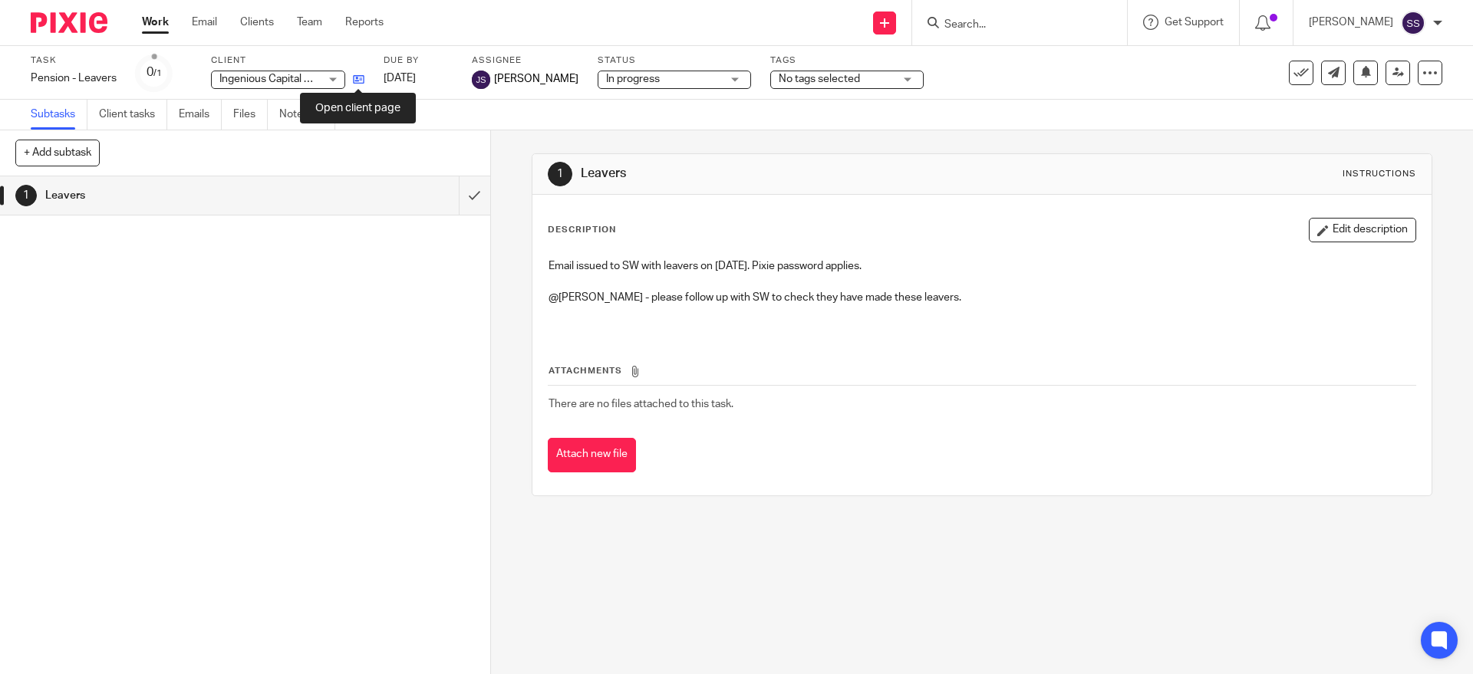
click at [363, 77] on icon at bounding box center [359, 80] width 12 height 12
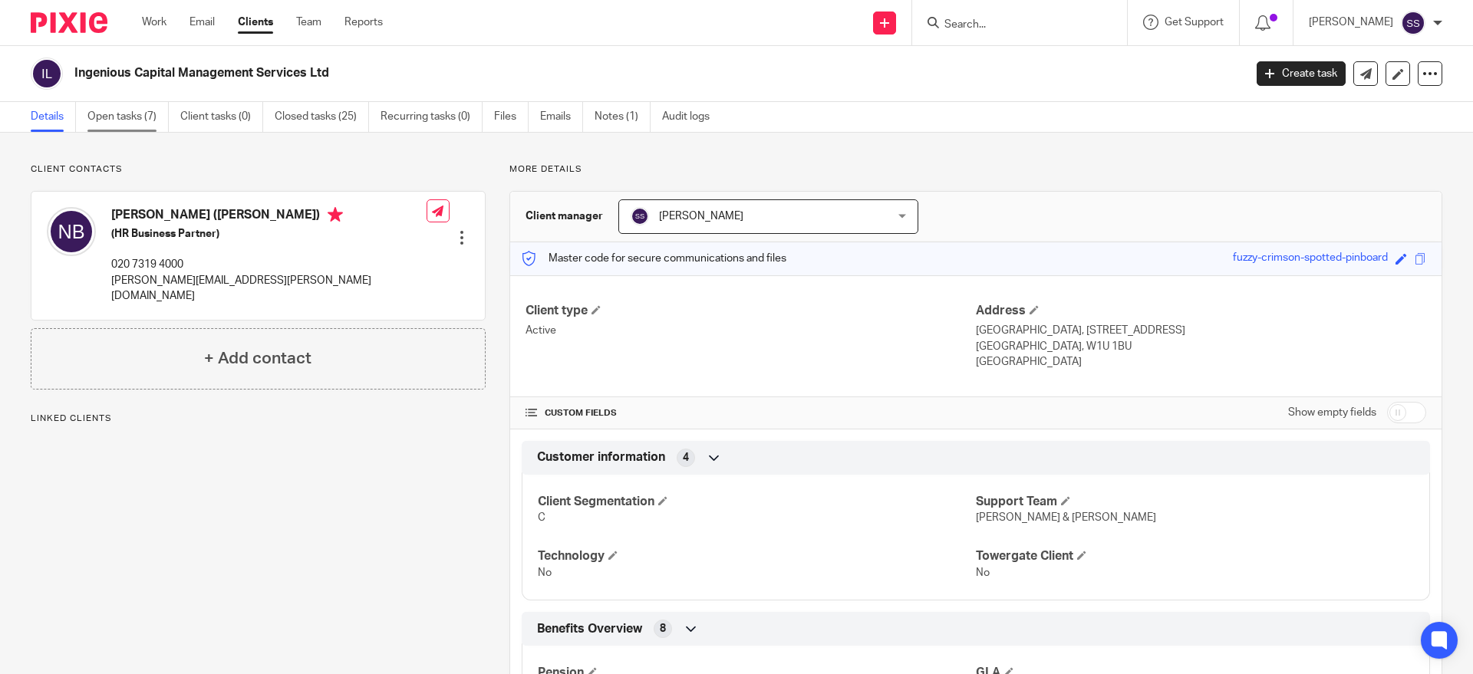
click at [134, 127] on link "Open tasks (7)" at bounding box center [127, 117] width 81 height 30
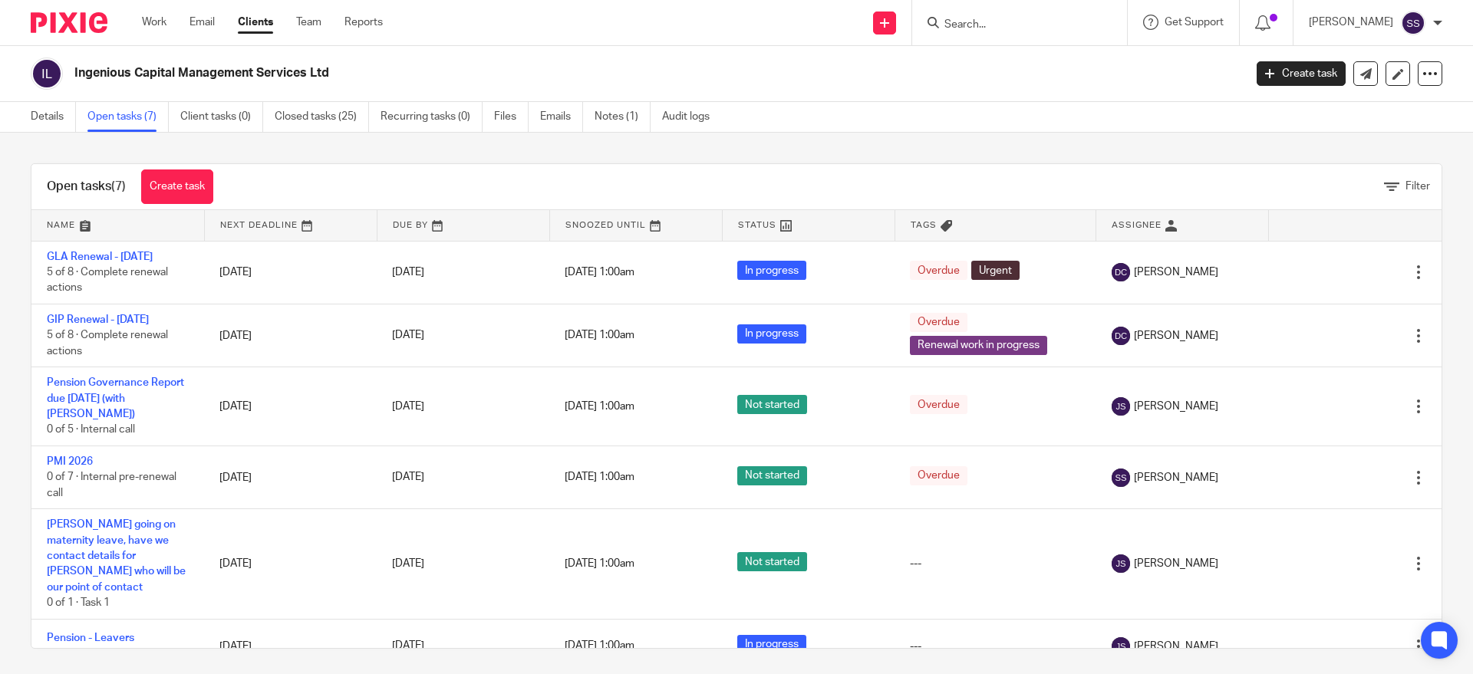
drag, startPoint x: 1021, startPoint y: 18, endPoint x: 1020, endPoint y: 25, distance: 7.7
click at [1021, 18] on input "Search" at bounding box center [1012, 25] width 138 height 14
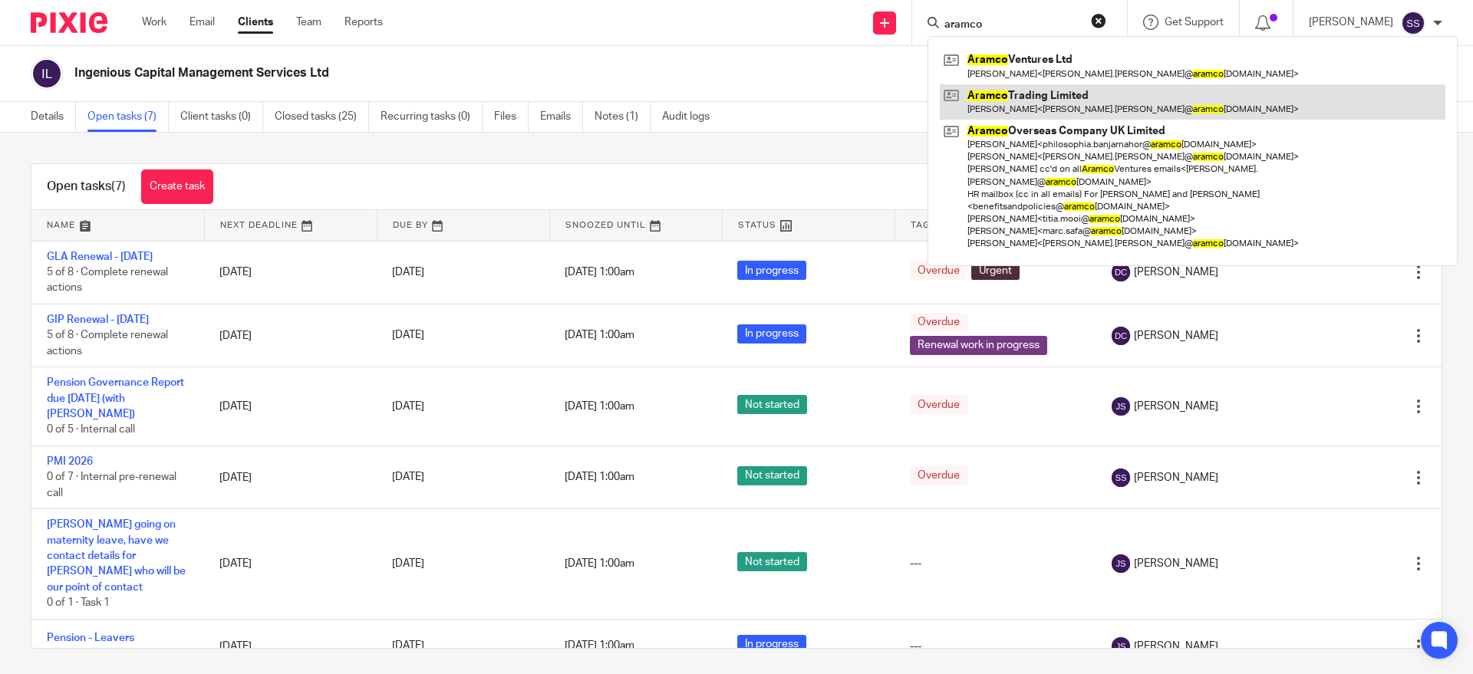
type input "aramco"
click at [1031, 102] on link at bounding box center [1192, 101] width 505 height 35
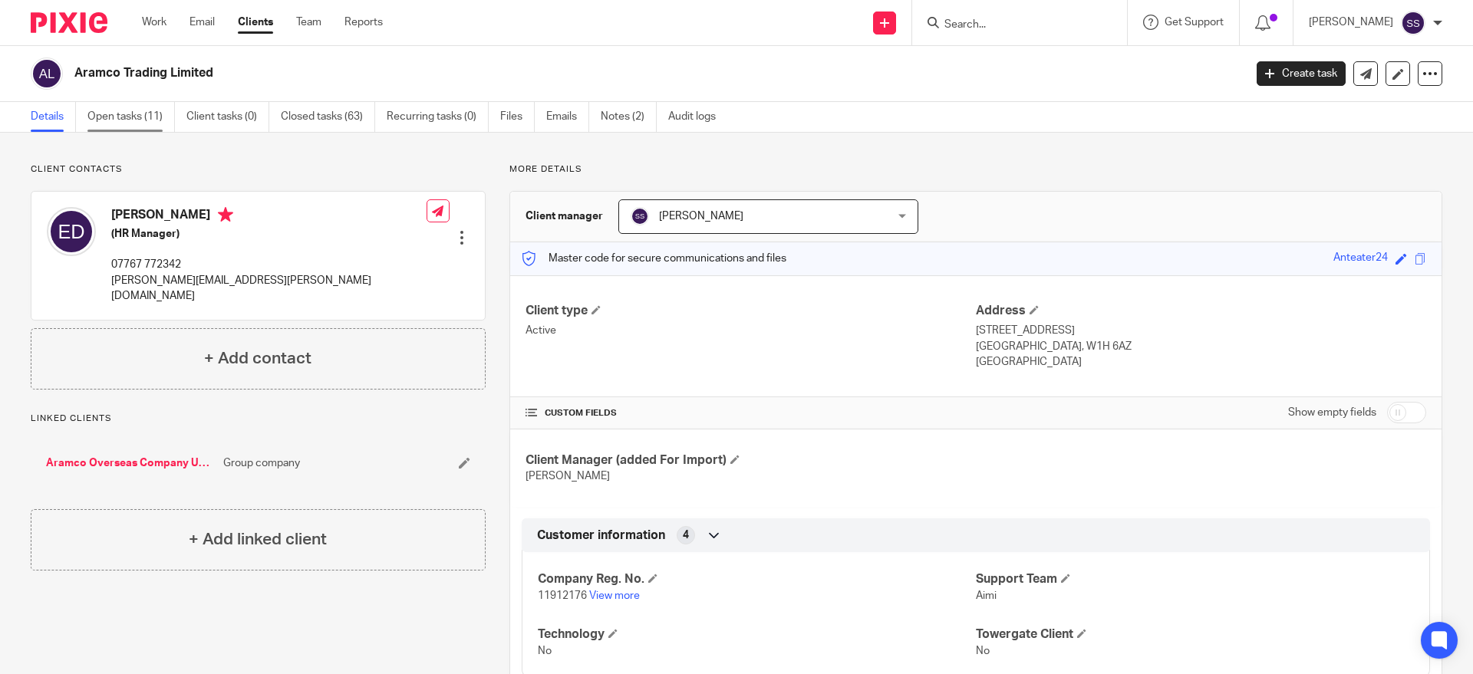
click at [152, 113] on link "Open tasks (11)" at bounding box center [130, 117] width 87 height 30
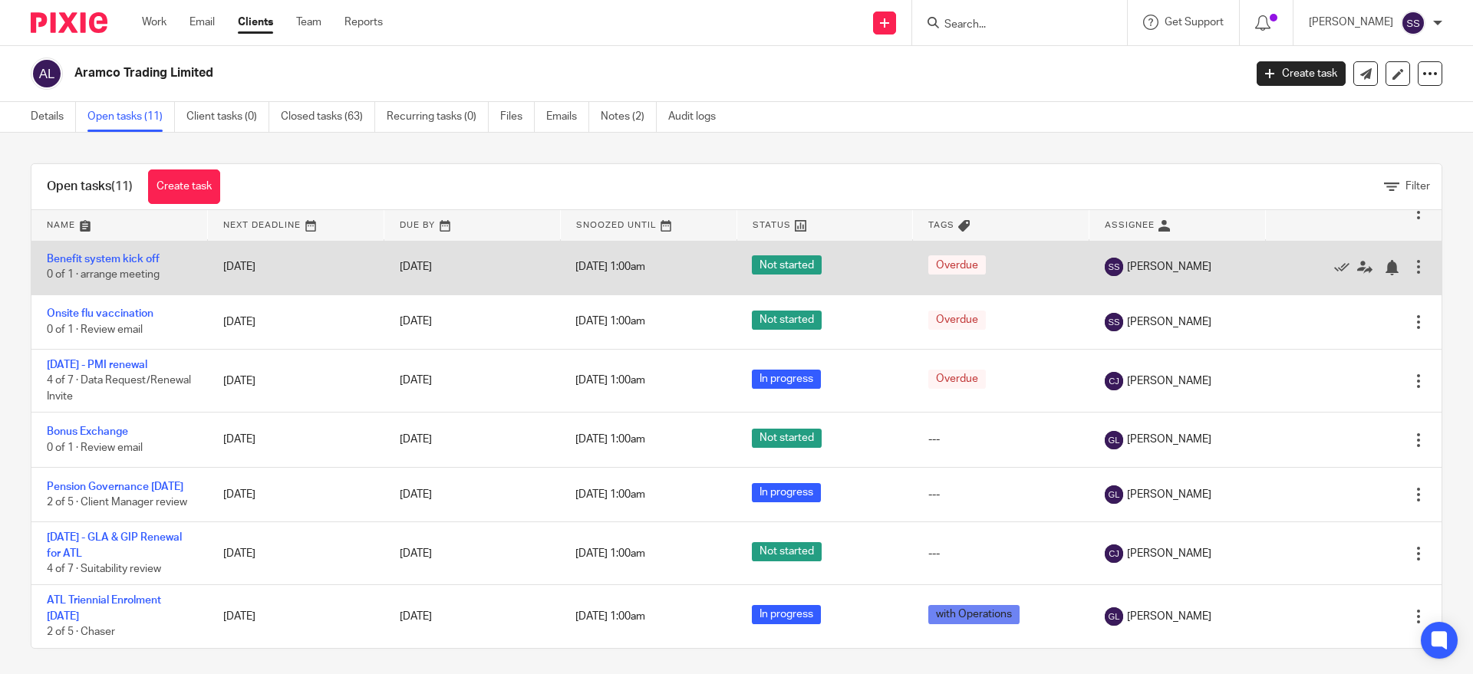
scroll to position [120, 0]
click at [121, 264] on link "Benefit system kick off" at bounding box center [103, 258] width 113 height 11
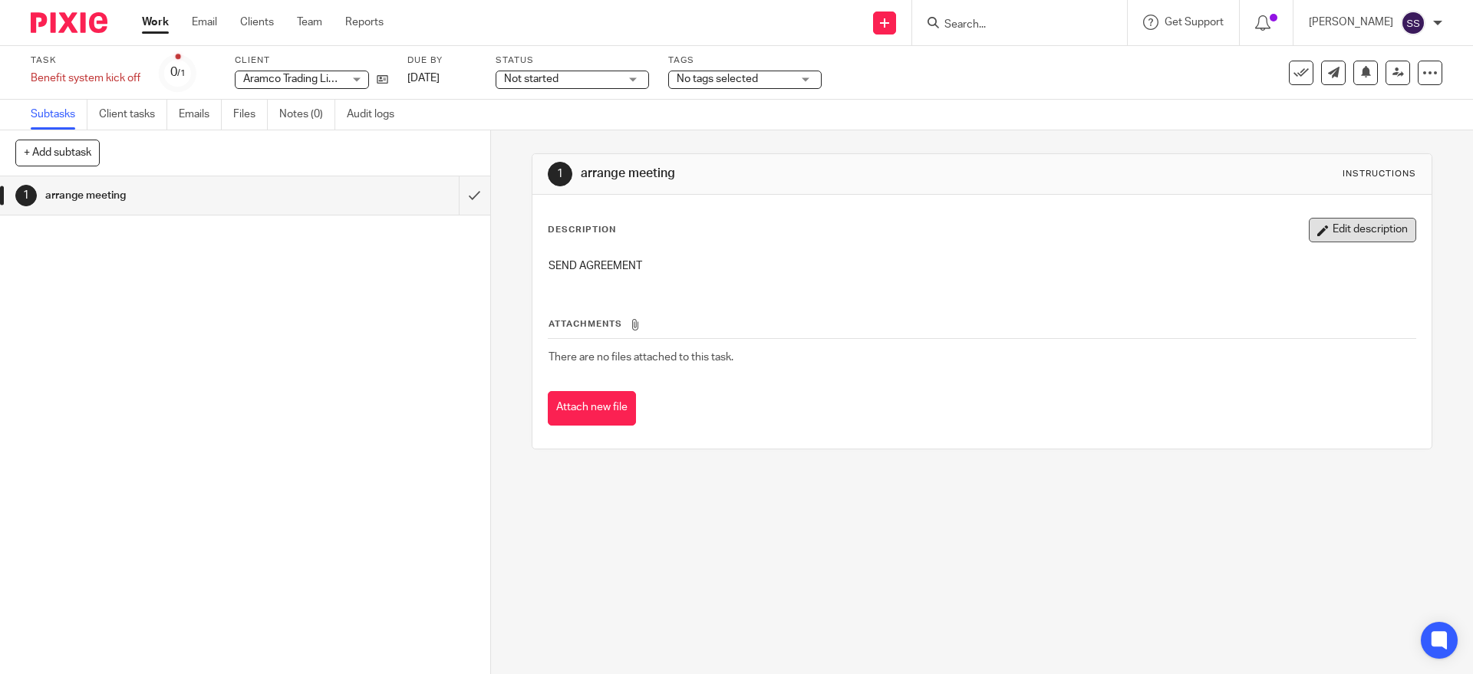
click at [1331, 225] on button "Edit description" at bounding box center [1362, 230] width 107 height 25
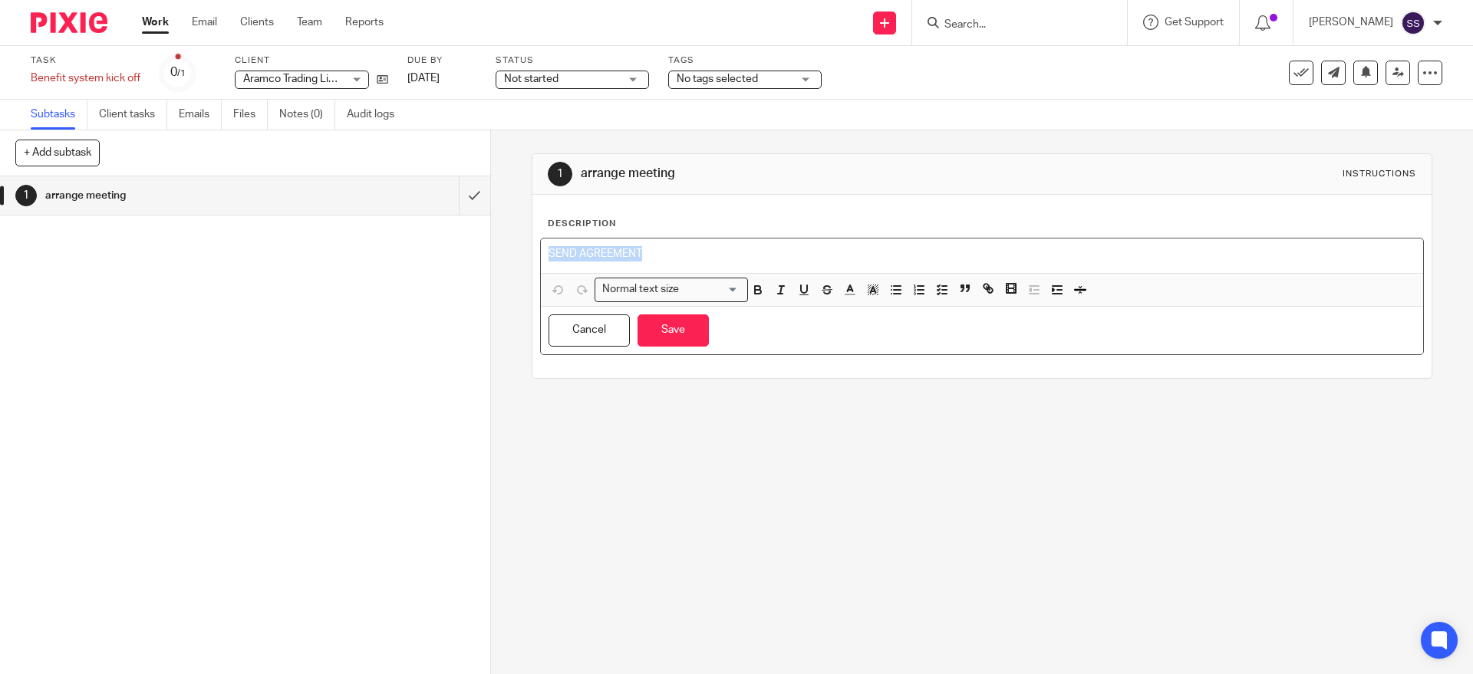
drag, startPoint x: 637, startPoint y: 260, endPoint x: 245, endPoint y: 276, distance: 392.3
click at [247, 276] on div "+ Add subtask Cancel + Add 1 arrange meeting Apply template Select one of the f…" at bounding box center [736, 402] width 1473 height 544
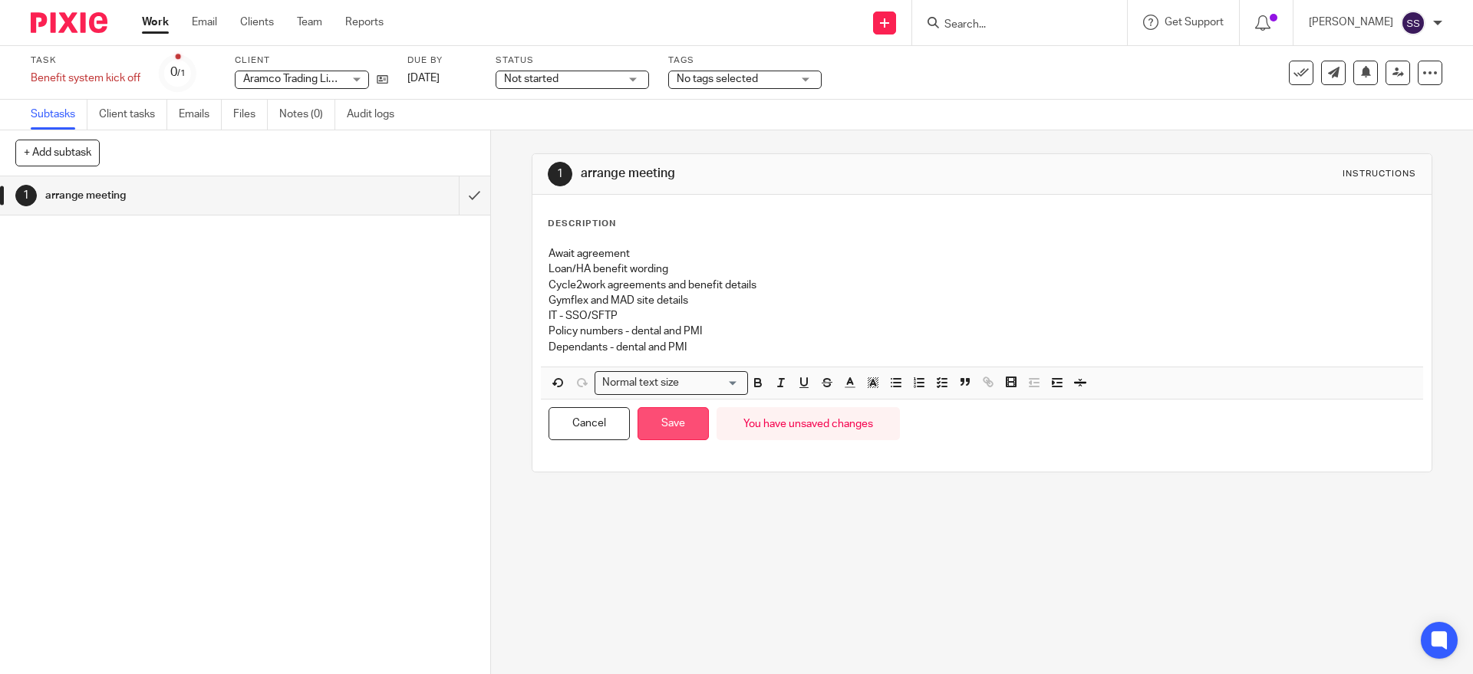
click at [663, 428] on button "Save" at bounding box center [672, 423] width 71 height 33
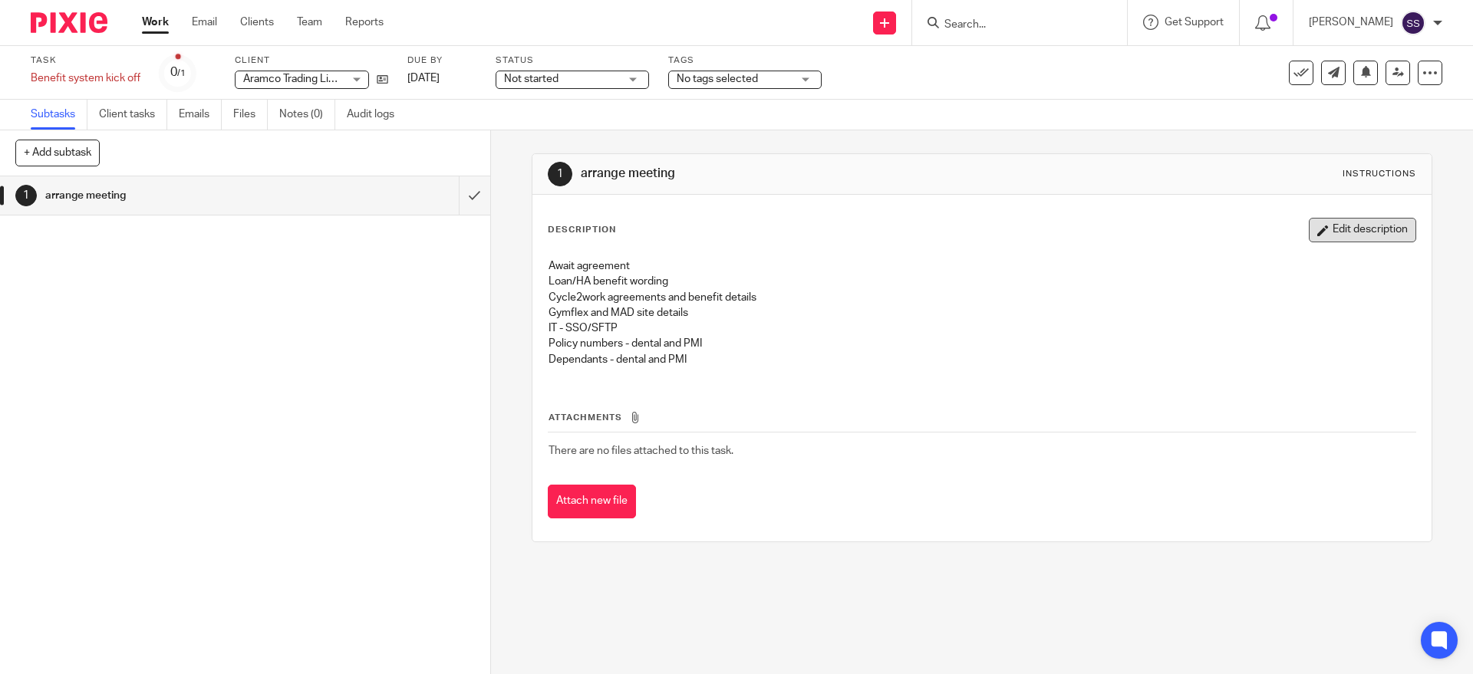
click at [1326, 236] on button "Edit description" at bounding box center [1362, 230] width 107 height 25
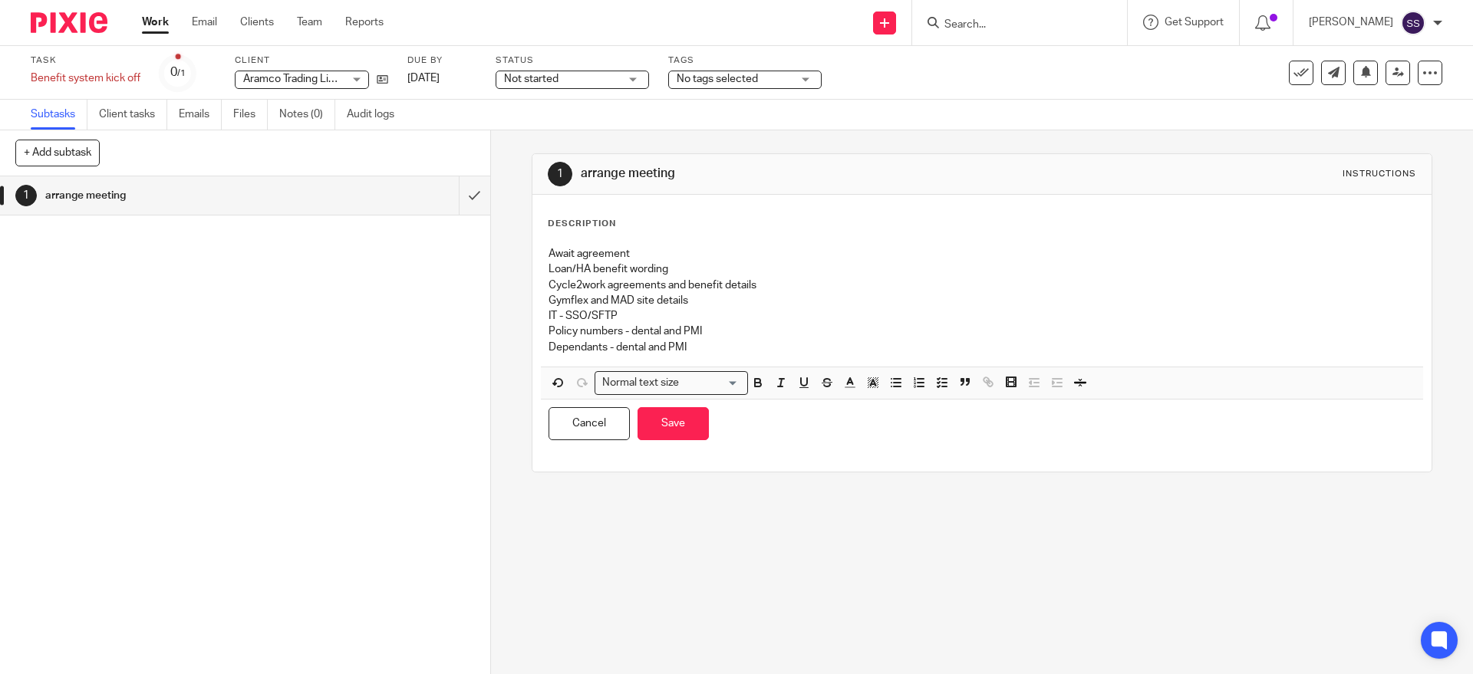
click at [735, 350] on p "Dependants - dental and PMI" at bounding box center [981, 347] width 866 height 15
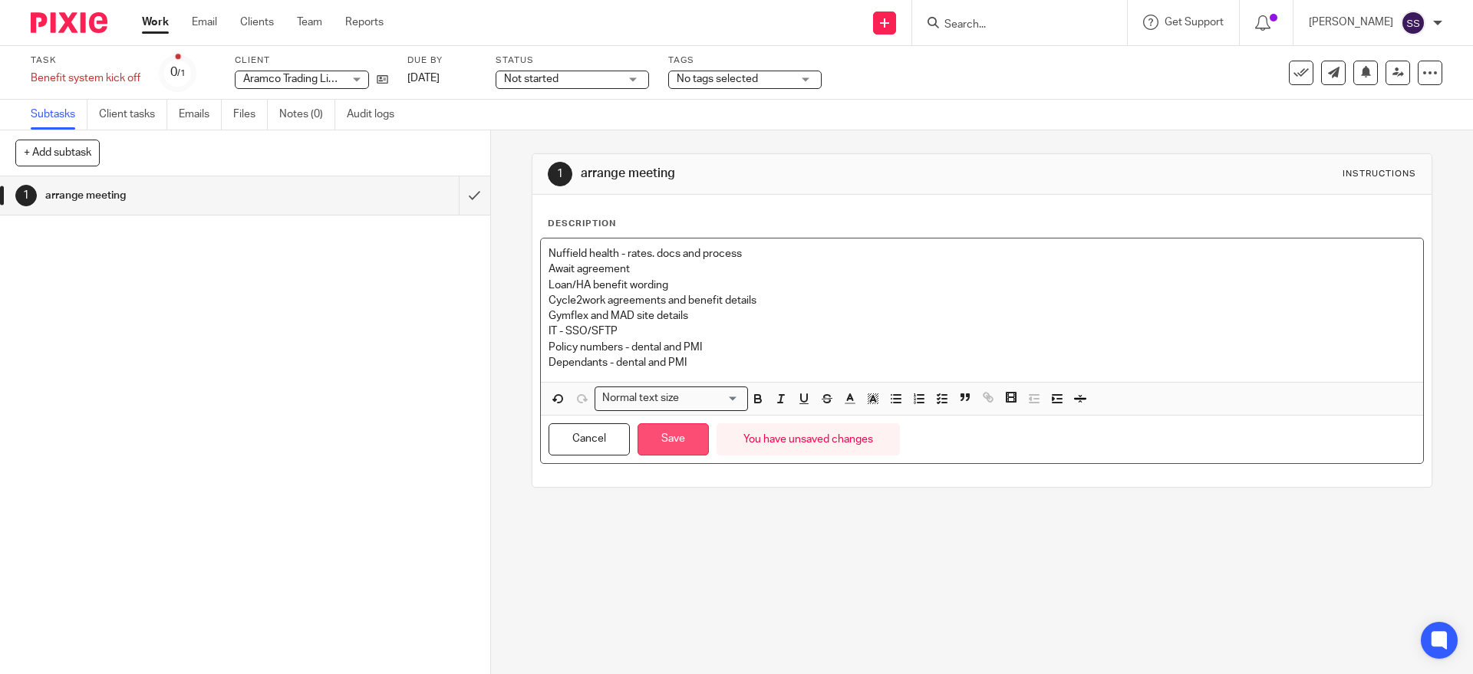
click at [677, 449] on button "Save" at bounding box center [672, 439] width 71 height 33
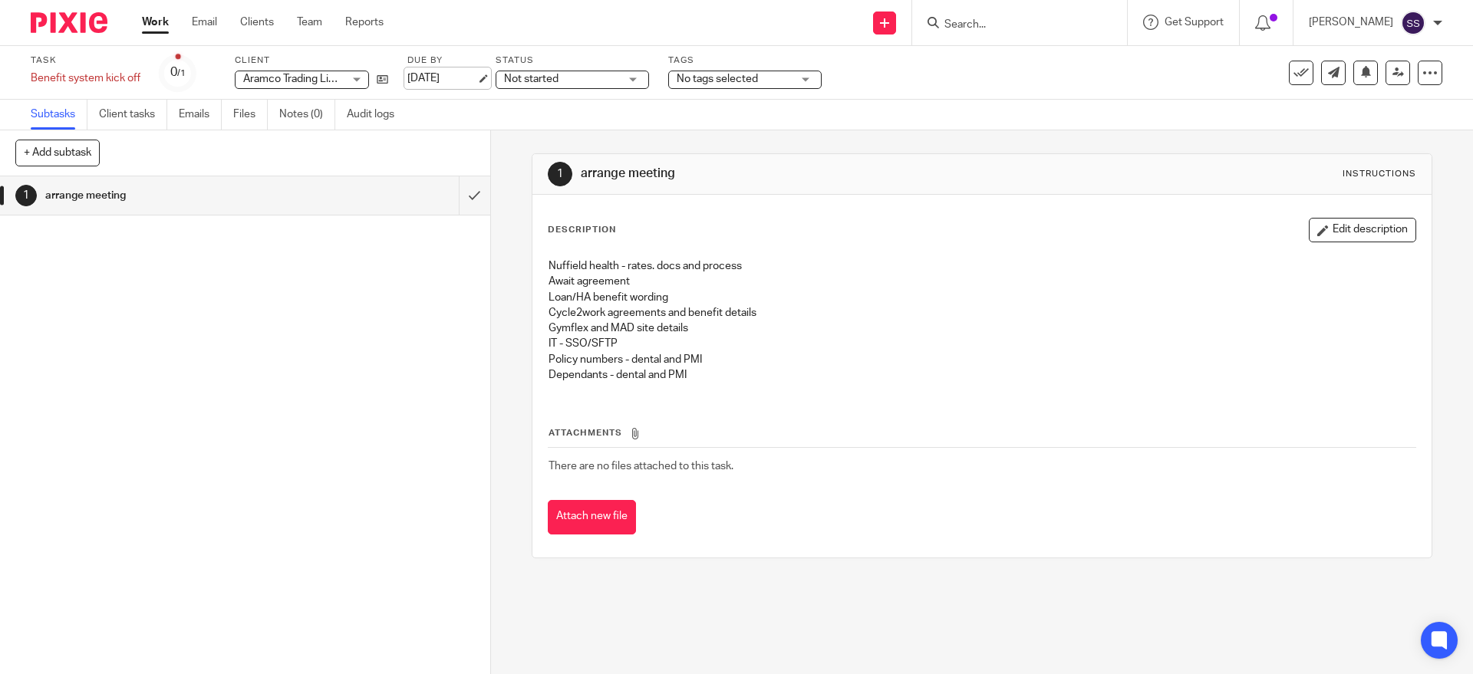
click at [447, 75] on link "4 Jul 2025" at bounding box center [441, 79] width 69 height 16
click at [1056, 35] on div "Deadline updated." at bounding box center [1096, 44] width 721 height 58
click at [949, 31] on div "Deadline updated." at bounding box center [1096, 44] width 721 height 58
click at [980, 20] on input "Search" at bounding box center [1012, 25] width 138 height 14
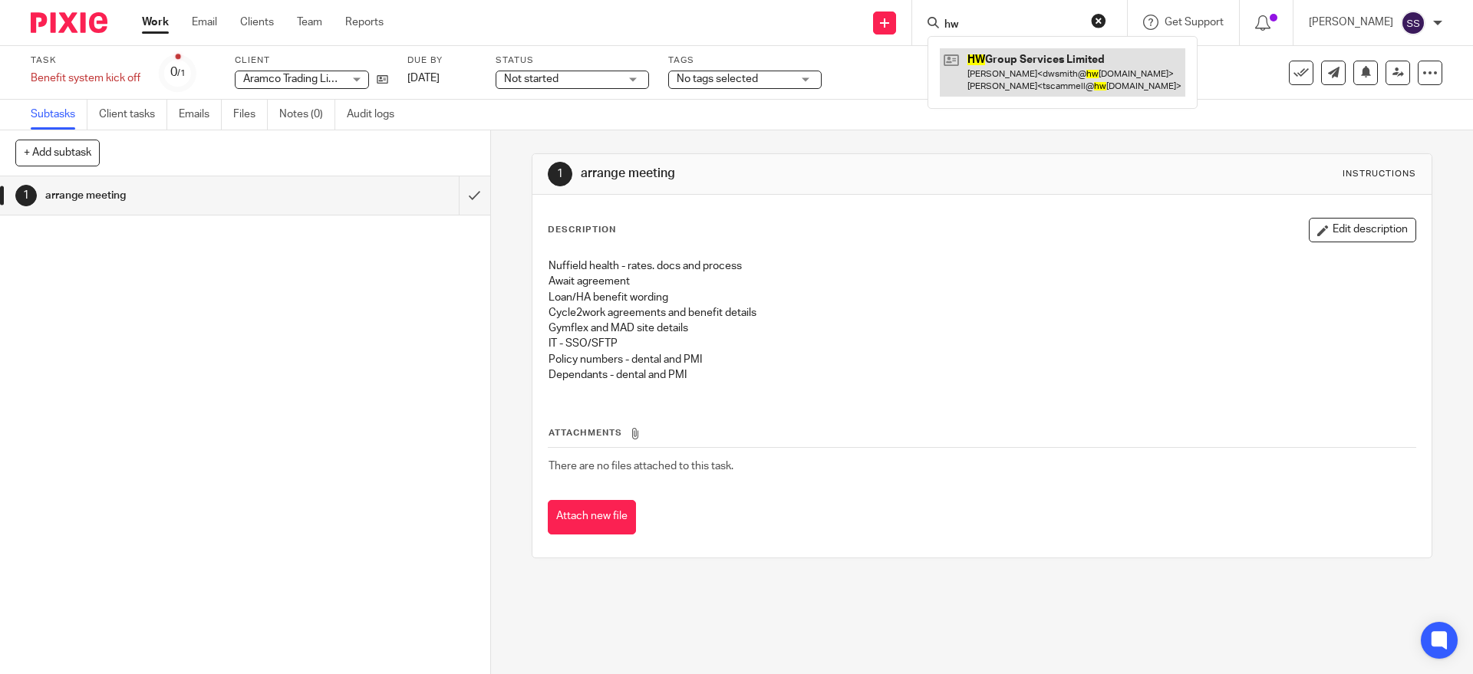
type input "hw"
click at [1042, 74] on link at bounding box center [1062, 72] width 245 height 48
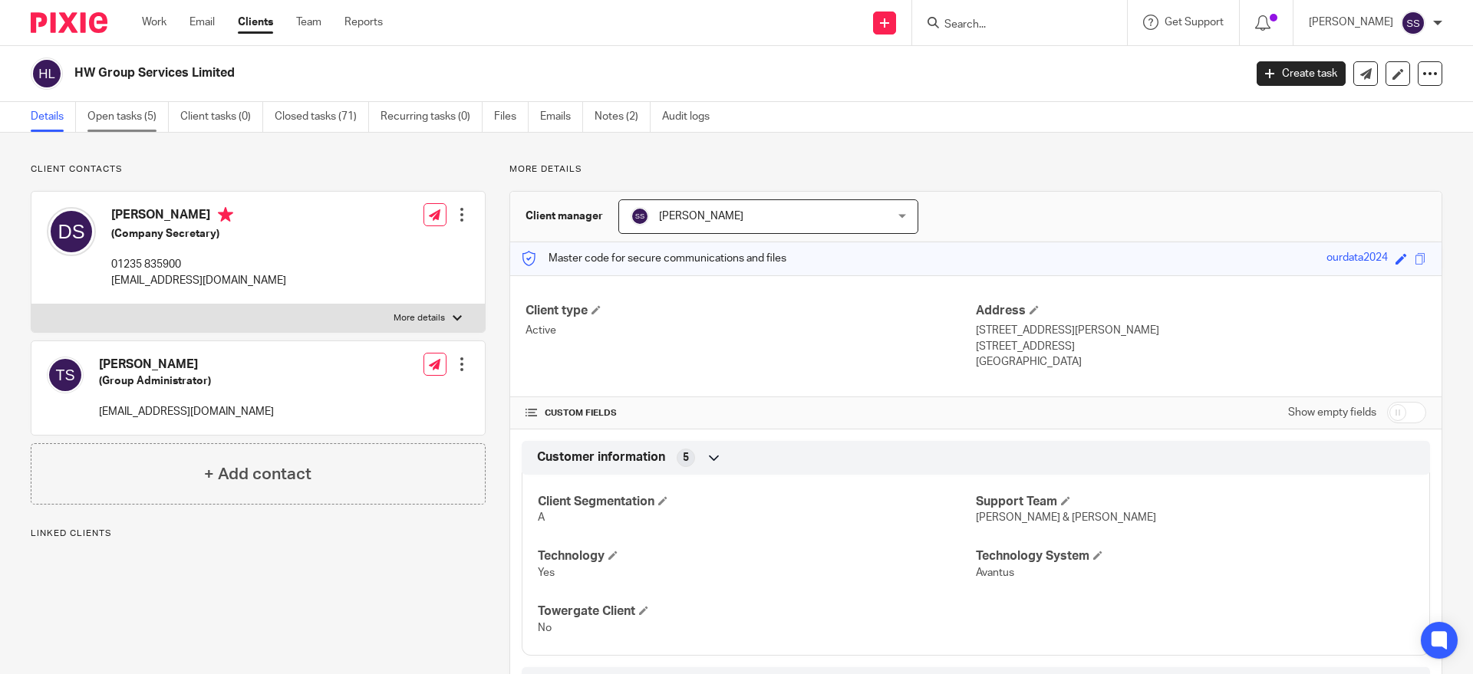
click at [99, 117] on link "Open tasks (5)" at bounding box center [127, 117] width 81 height 30
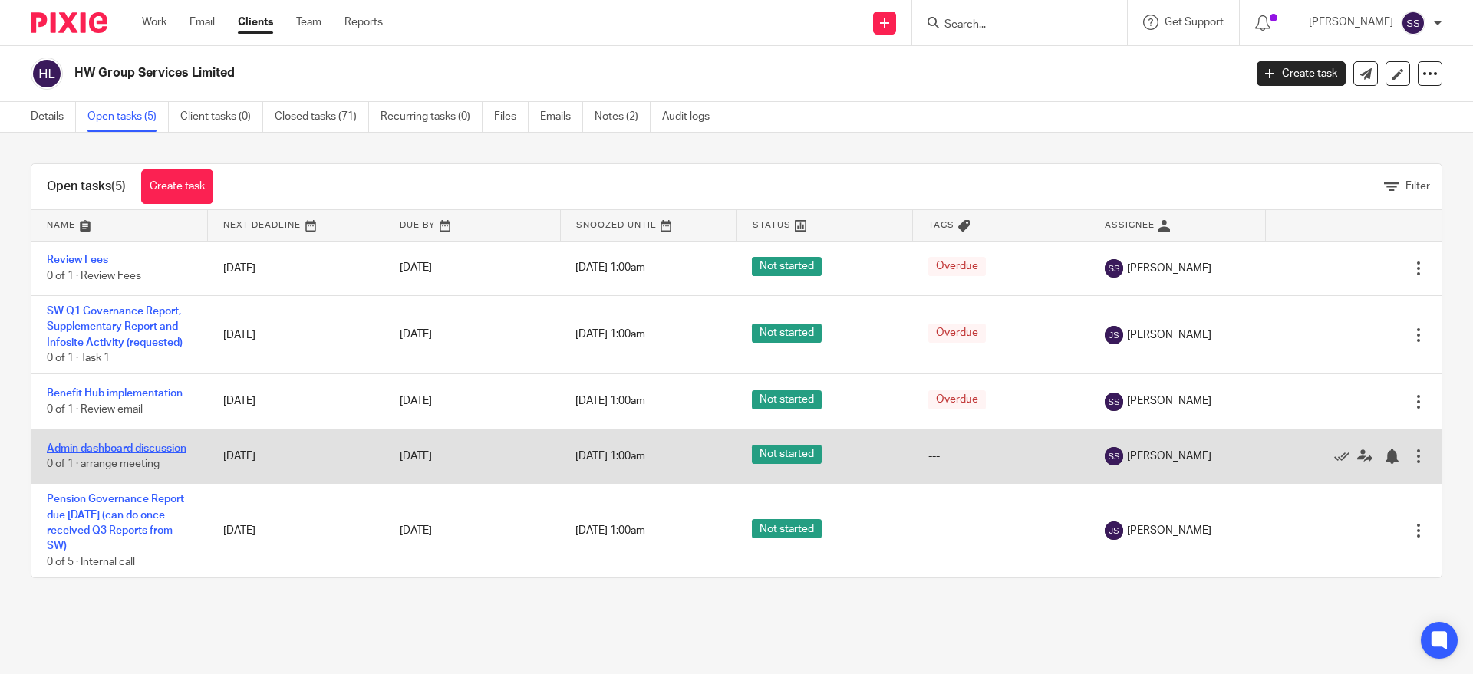
click at [89, 443] on link "Admin dashboard discussion" at bounding box center [117, 448] width 140 height 11
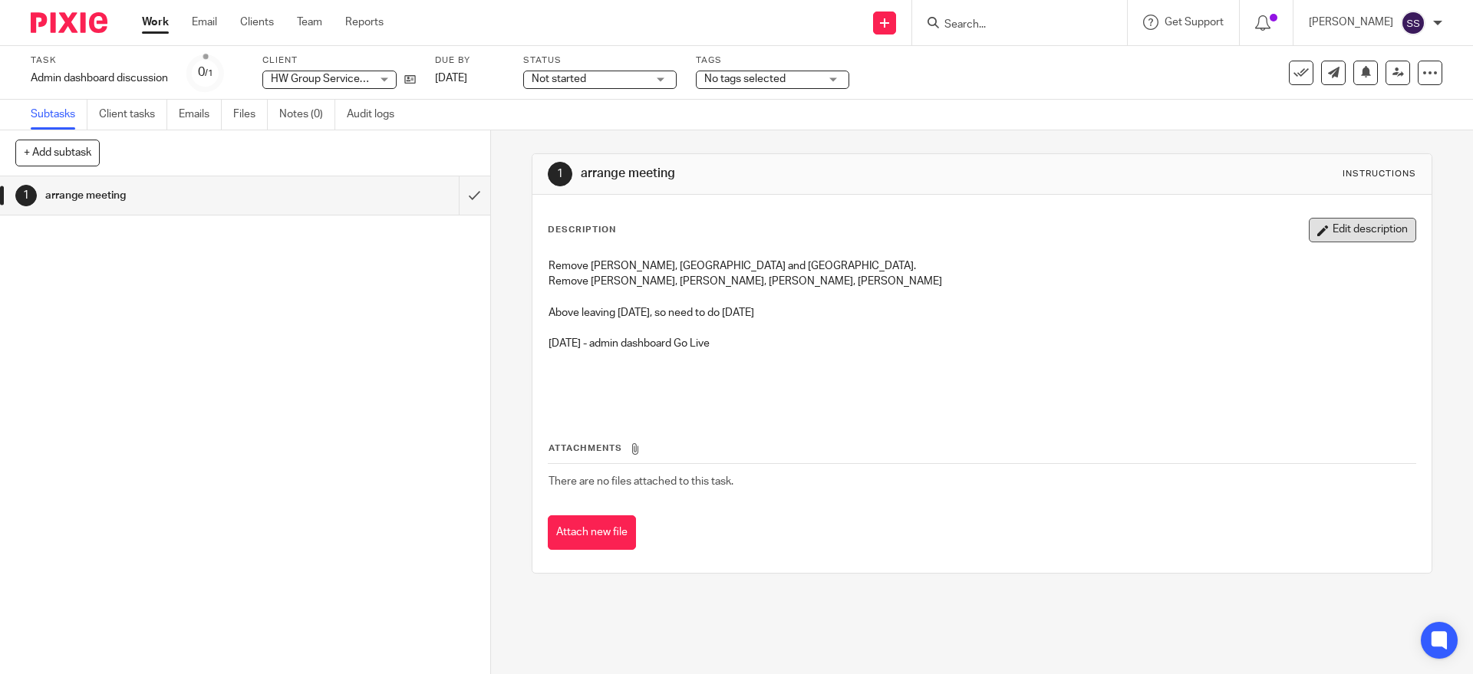
click at [1319, 225] on button "Edit description" at bounding box center [1362, 230] width 107 height 25
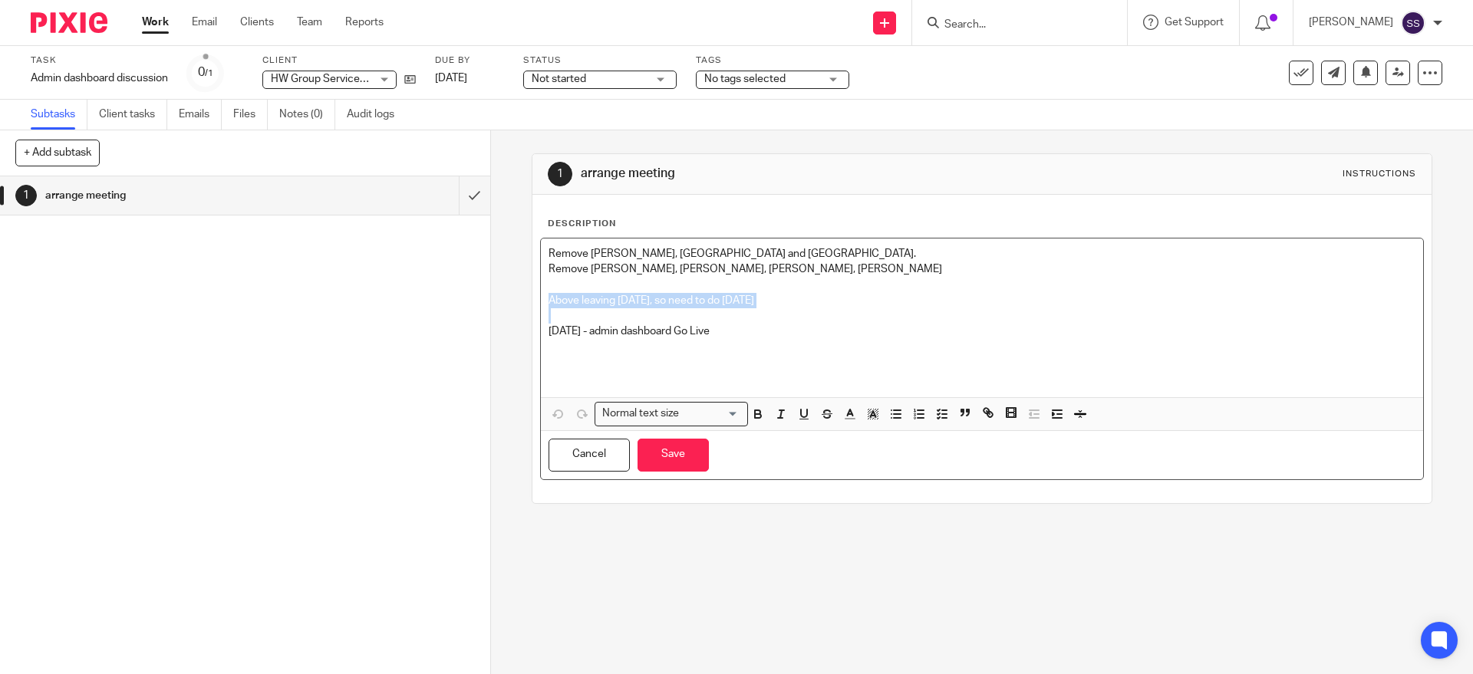
drag, startPoint x: 768, startPoint y: 311, endPoint x: 507, endPoint y: 299, distance: 261.0
click at [507, 299] on div "1 arrange meeting Instructions Description Remove Chester, Liverpool and Wirral…" at bounding box center [982, 402] width 982 height 544
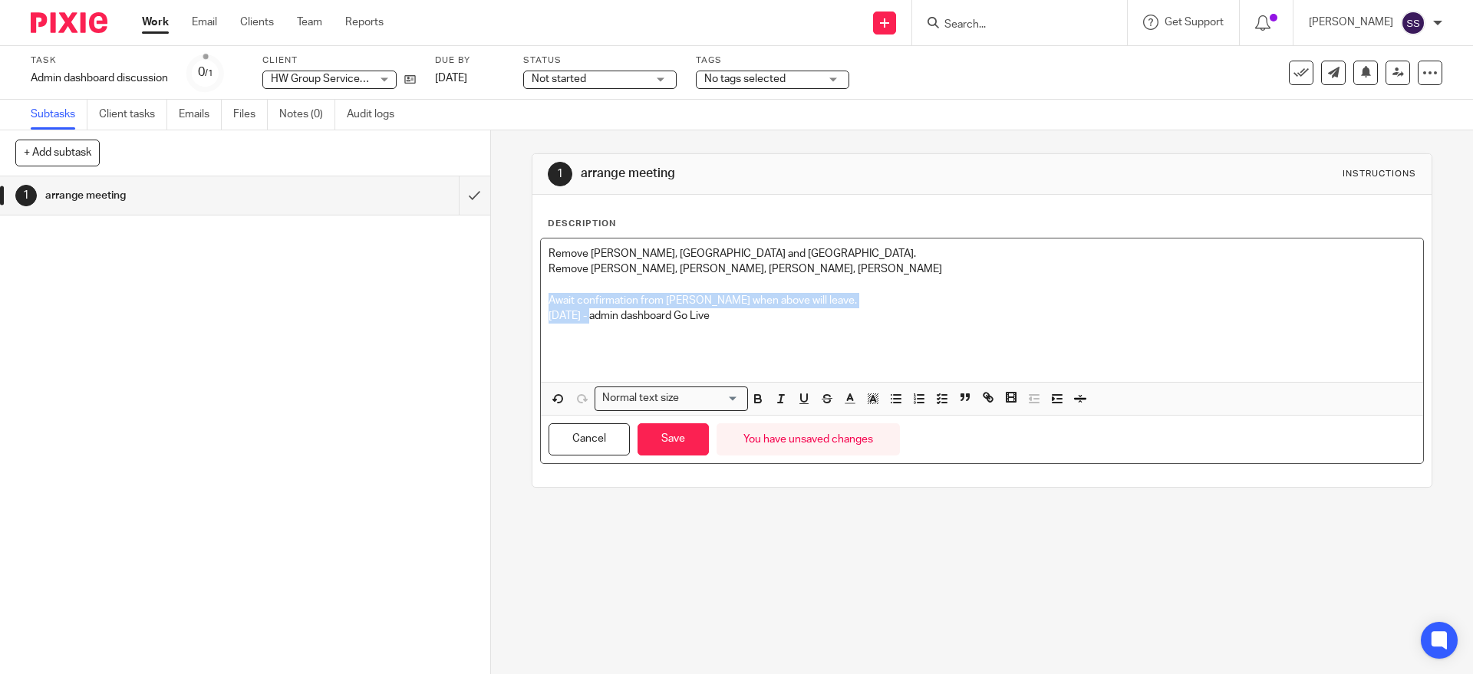
drag, startPoint x: 593, startPoint y: 318, endPoint x: 452, endPoint y: 308, distance: 141.5
click at [452, 308] on div "+ Add subtask Cancel + Add 1 arrange meeting Apply template Select one of the f…" at bounding box center [736, 402] width 1473 height 544
click at [749, 248] on p "Remove Chester, Liverpool and Wirral." at bounding box center [981, 253] width 866 height 15
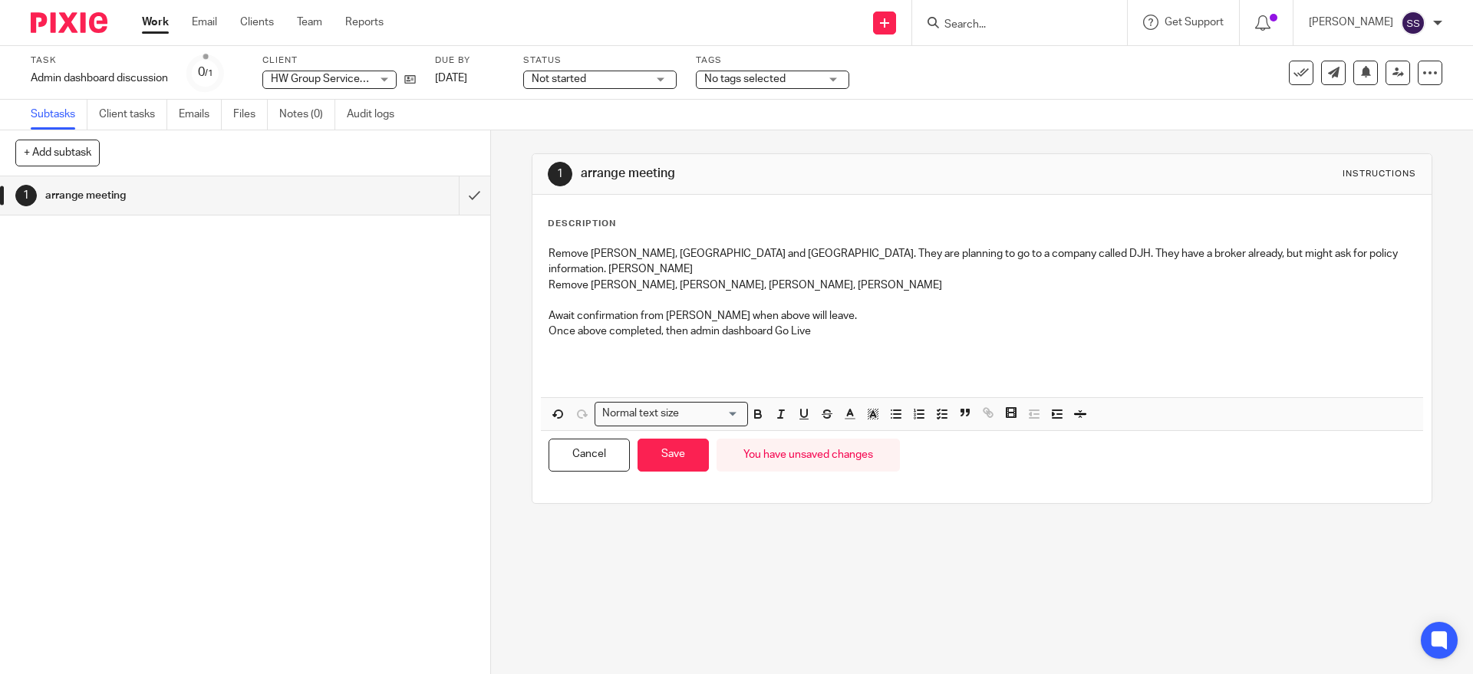
click at [1340, 278] on p "Remove Frank Murphy, Vikki Wynne, Steve Greensill, Carole Donnery" at bounding box center [981, 285] width 866 height 15
click at [1335, 253] on p "Remove Chester, Liverpool and Wirral. They are planning to go to a company call…" at bounding box center [981, 261] width 866 height 31
click at [664, 265] on p "Remove Chester, Liverpool and Wirral. They are planning to go to a company call…" at bounding box center [981, 261] width 866 height 31
click at [660, 452] on button "Save" at bounding box center [672, 455] width 71 height 33
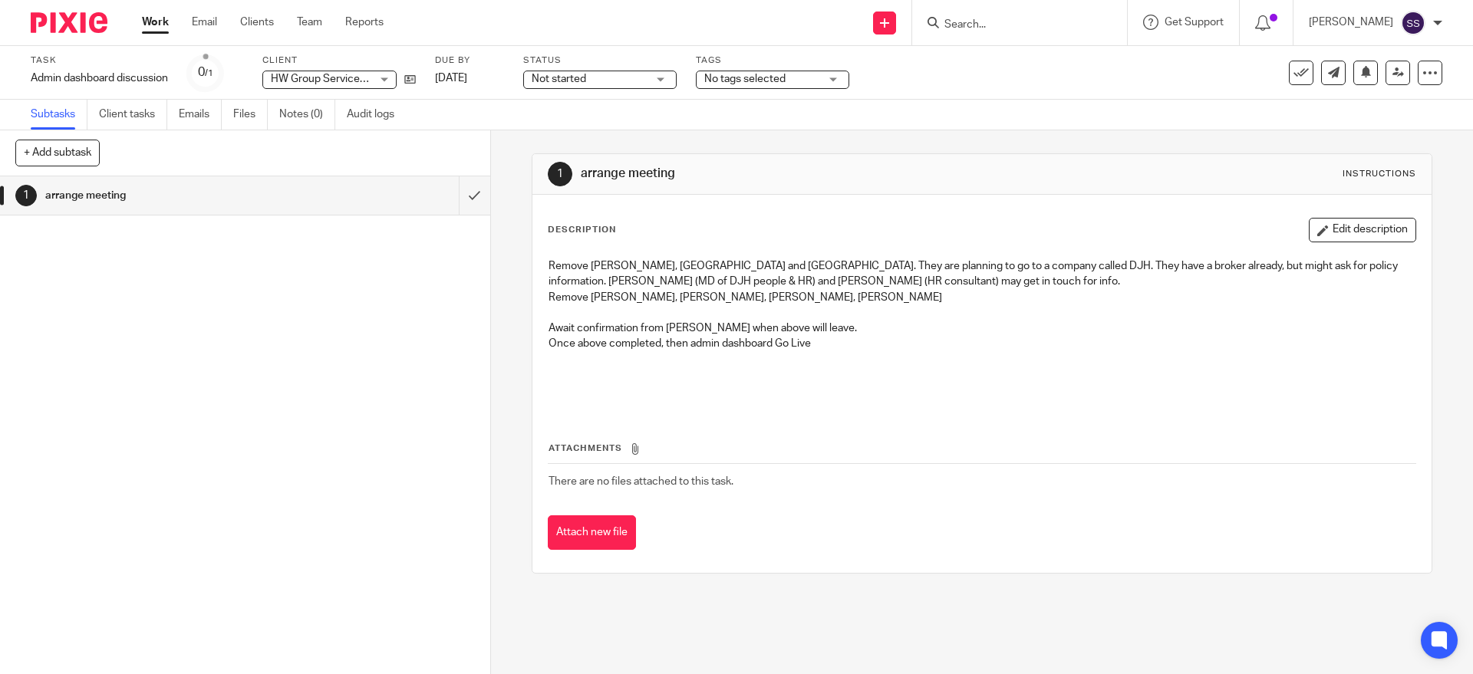
click at [998, 26] on input "Search" at bounding box center [1012, 25] width 138 height 14
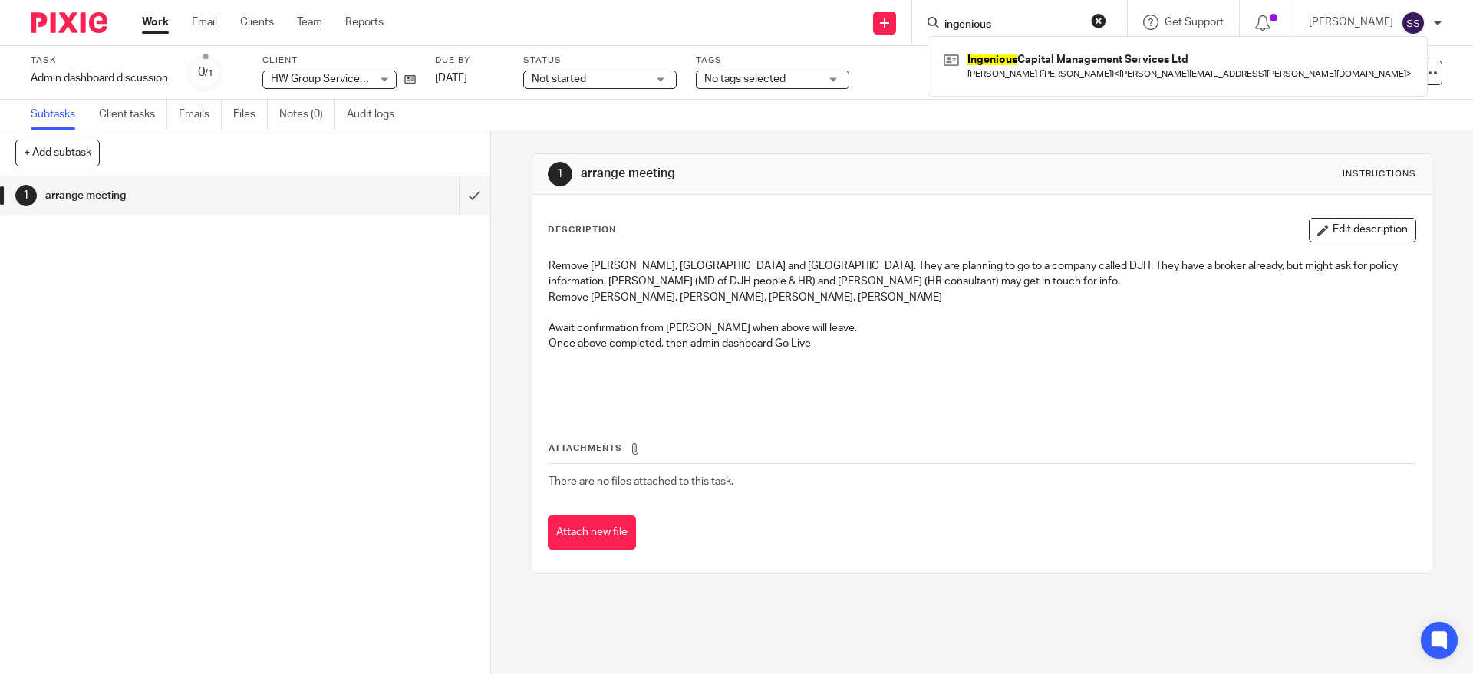
type input "ingenious"
click button "submit" at bounding box center [0, 0] width 0 height 0
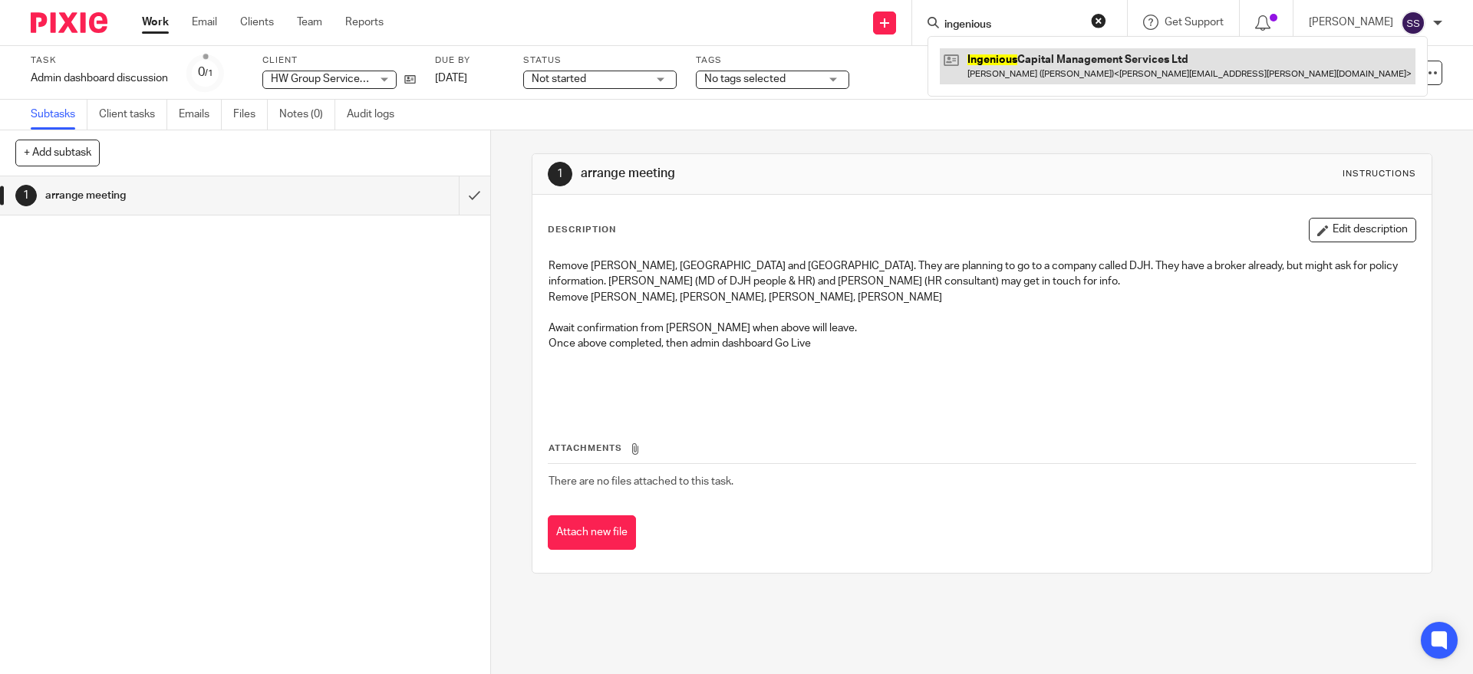
click at [1051, 72] on link at bounding box center [1178, 65] width 476 height 35
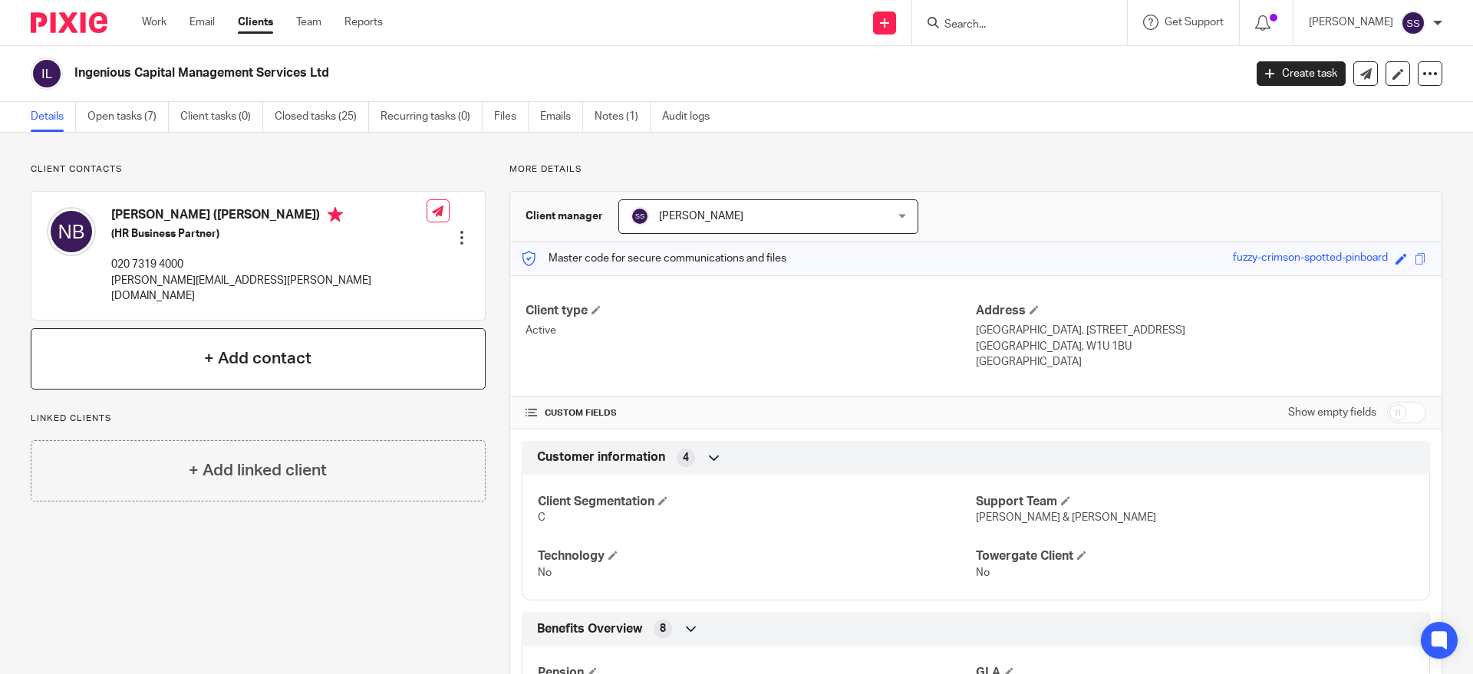
click at [240, 347] on h4 "+ Add contact" at bounding box center [257, 359] width 107 height 24
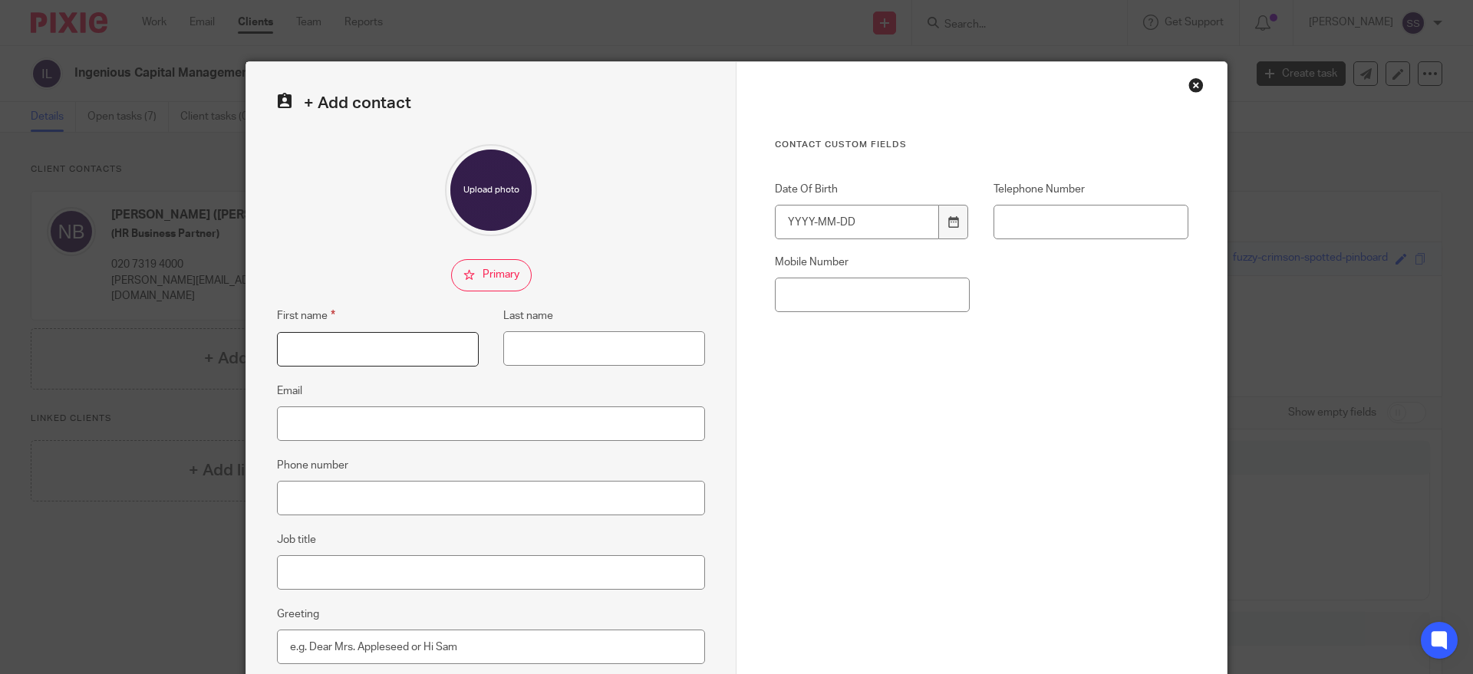
click at [311, 350] on input "First name" at bounding box center [378, 349] width 202 height 35
type input "Rupa"
paste input "[GEOGRAPHIC_DATA]"
type input "[GEOGRAPHIC_DATA]"
paste input "[EMAIL_ADDRESS][DOMAIN_NAME]"
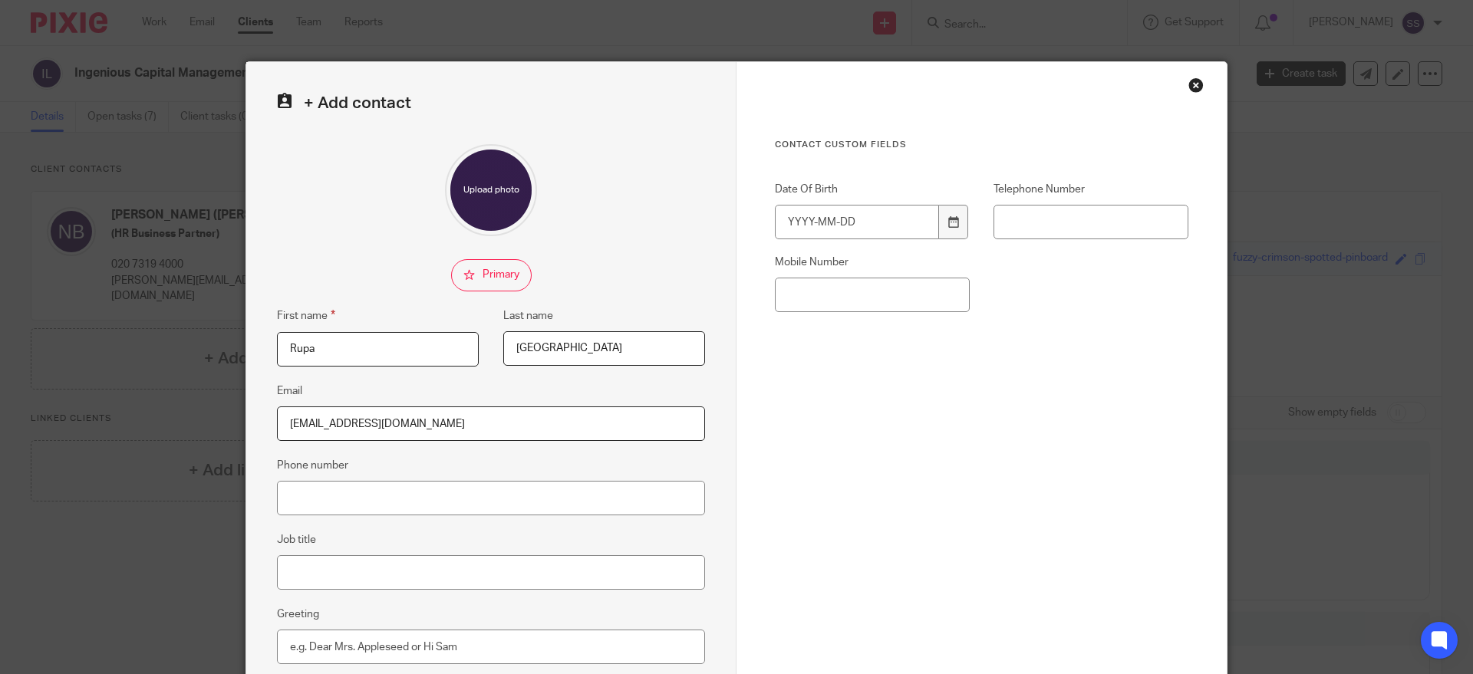
type input "rupa.shingadia@theingeniousgroup.co.uk"
click at [299, 483] on input "Phone number" at bounding box center [491, 498] width 428 height 35
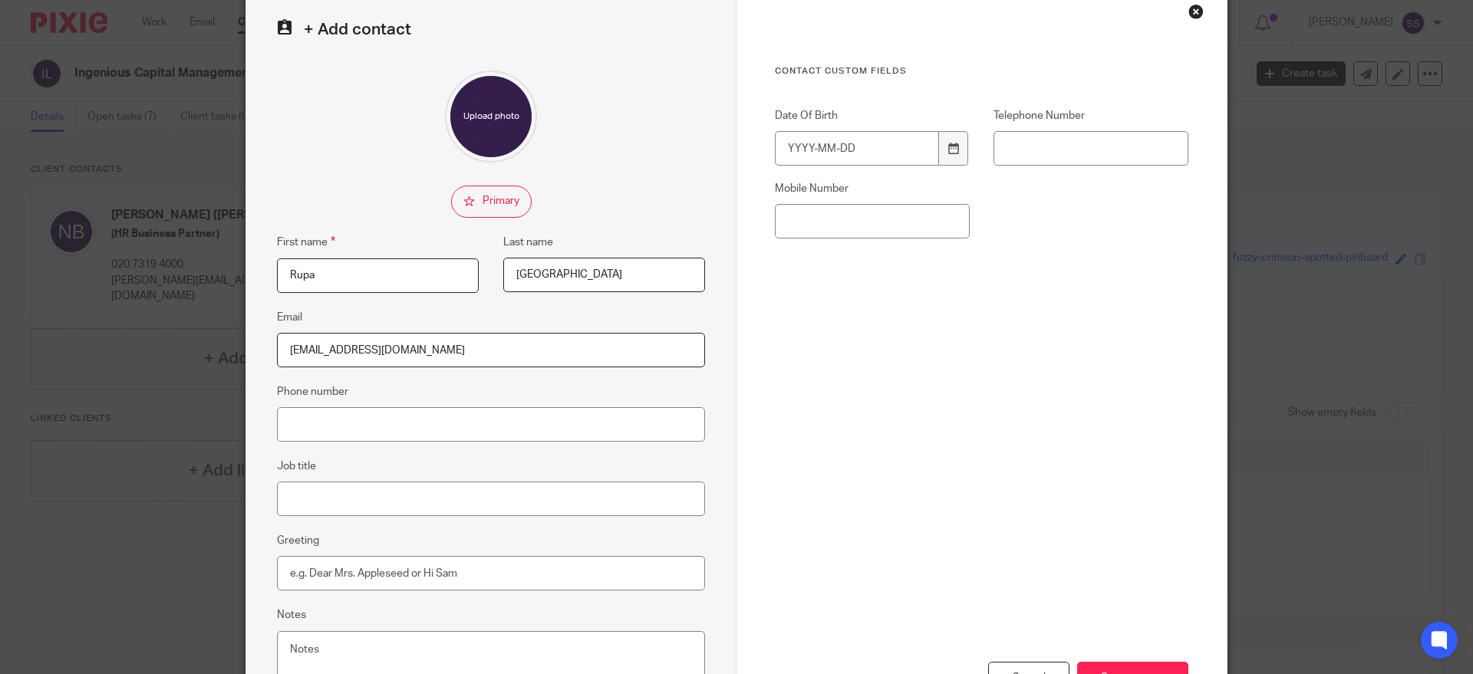
scroll to position [195, 0]
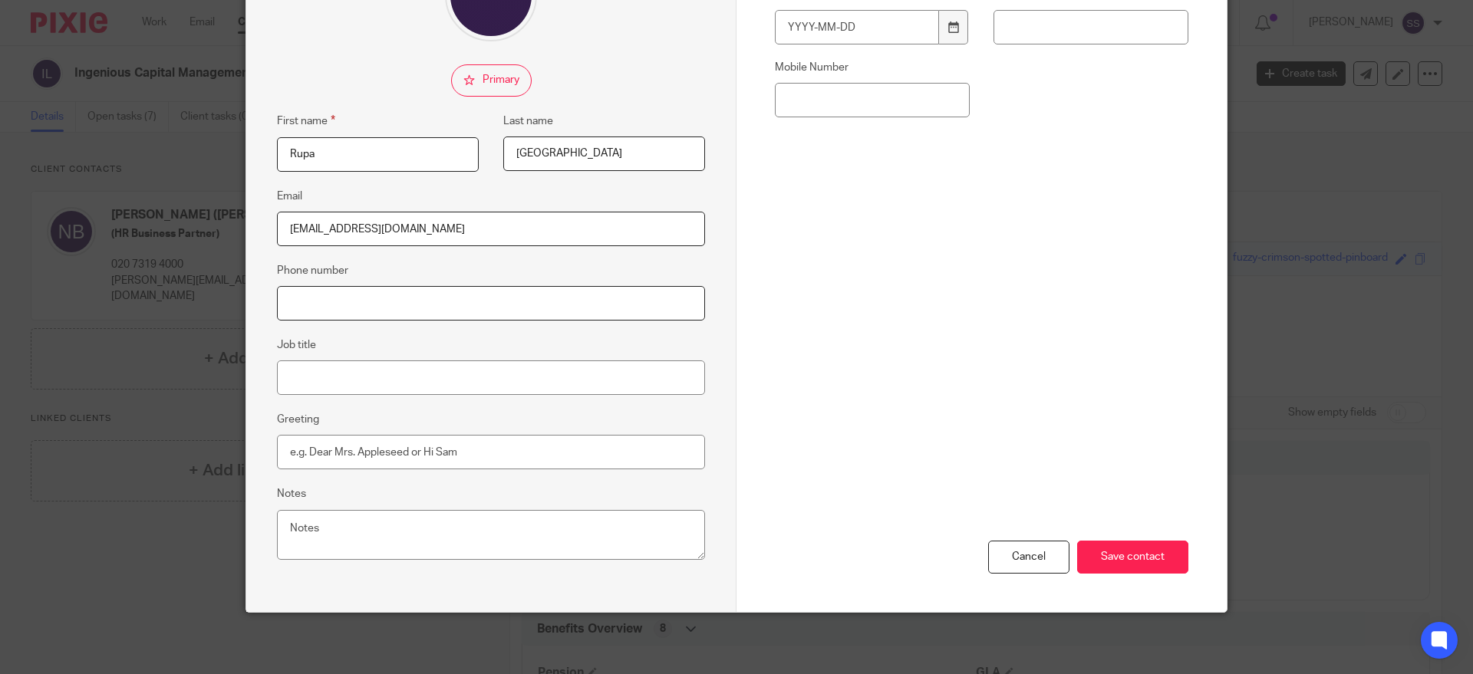
click at [309, 299] on input "Phone number" at bounding box center [491, 303] width 428 height 35
click at [285, 391] on input "Job title" at bounding box center [491, 378] width 428 height 35
type input "Finance manager"
click at [367, 528] on textarea "Notes" at bounding box center [491, 535] width 428 height 51
type textarea "Mat leave cover for Natasha"
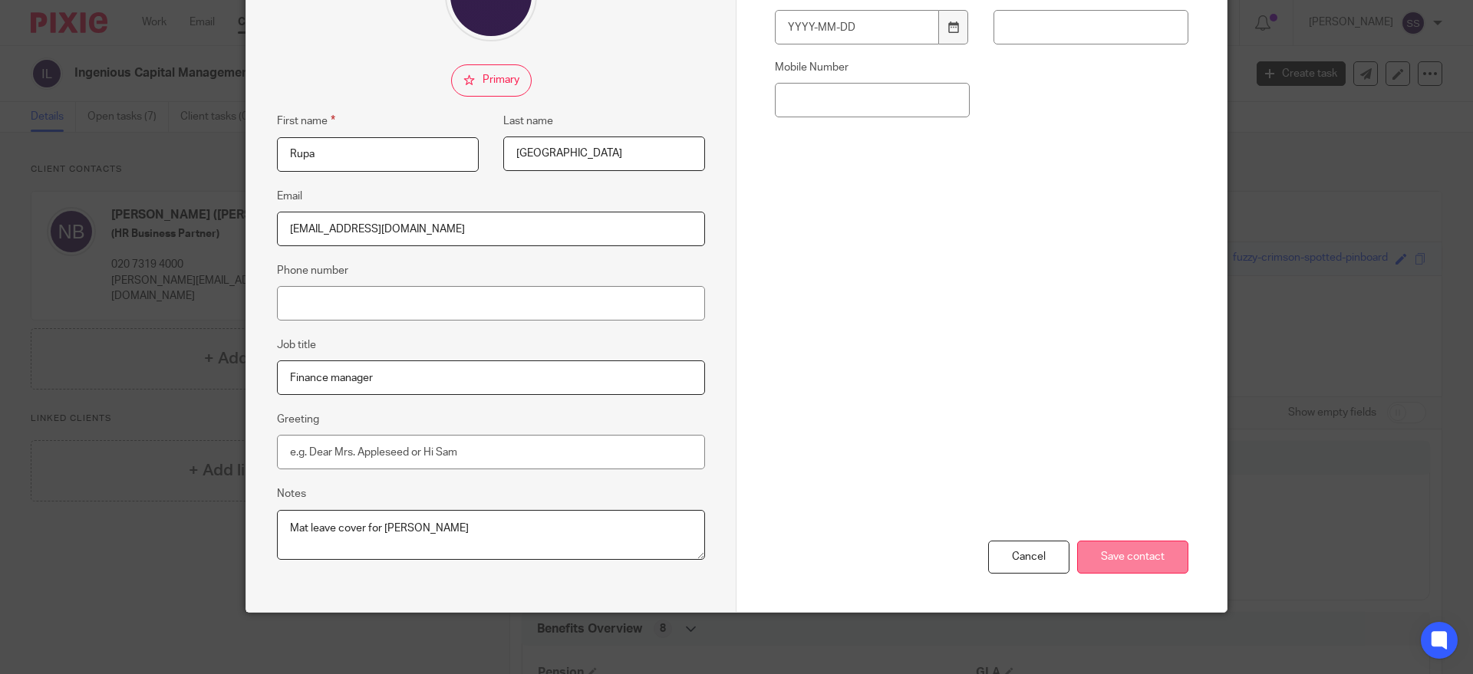
click at [1146, 561] on input "Save contact" at bounding box center [1132, 557] width 111 height 33
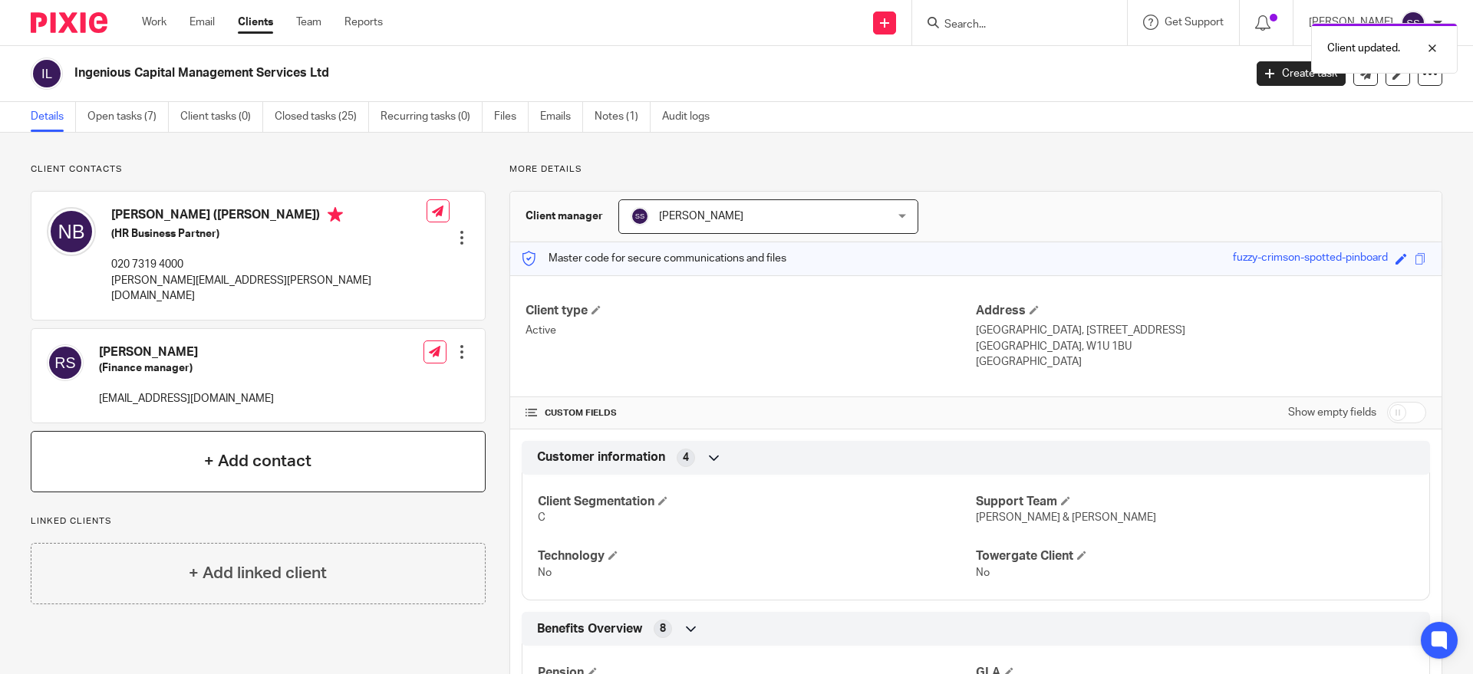
click at [266, 454] on h4 "+ Add contact" at bounding box center [257, 461] width 107 height 24
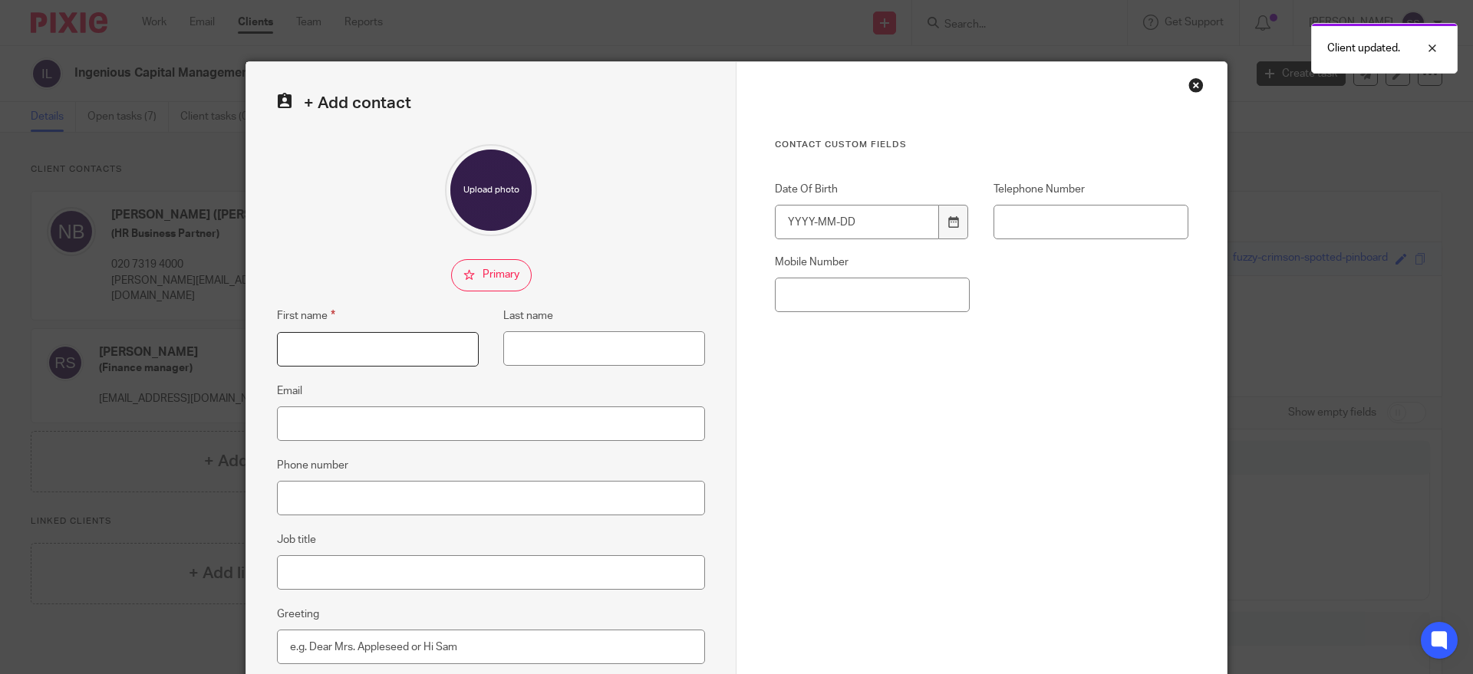
click at [313, 352] on input "First name" at bounding box center [378, 349] width 202 height 35
type input "Rachel"
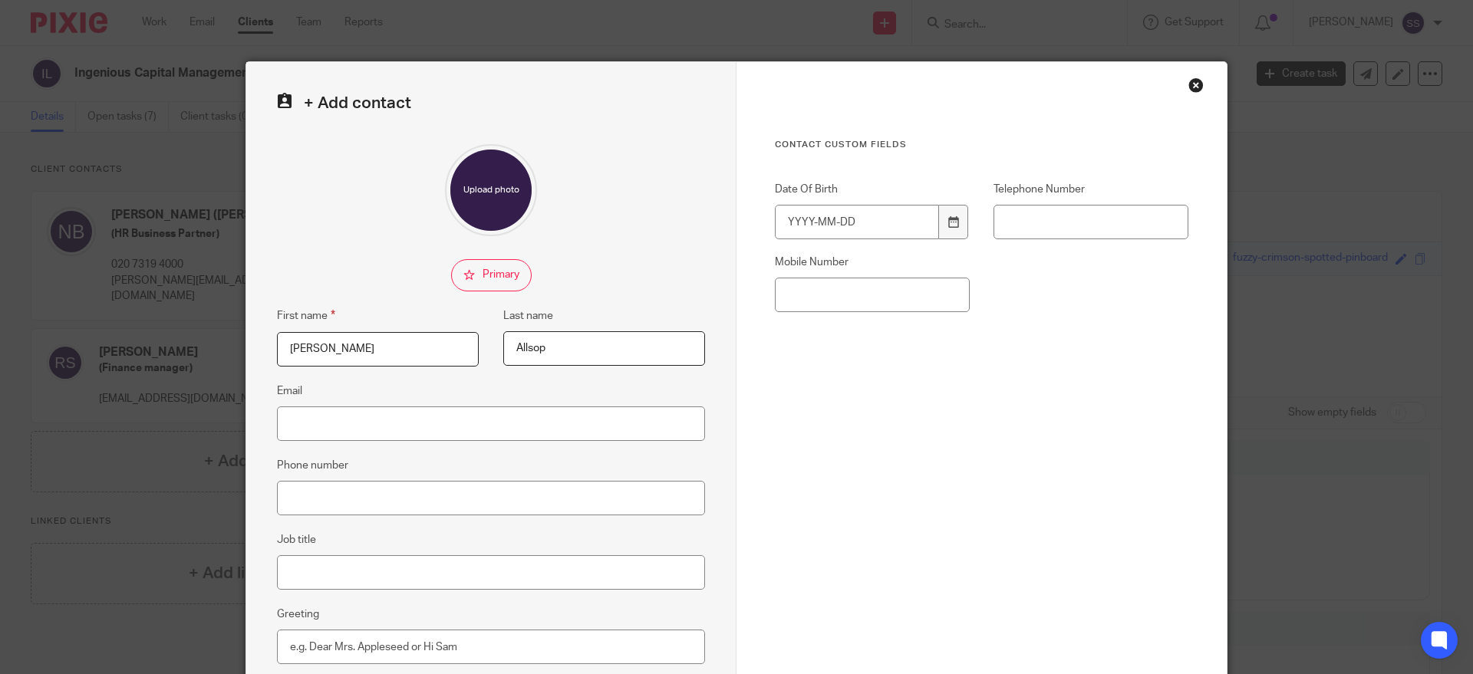
type input "Allsop"
drag, startPoint x: 276, startPoint y: 400, endPoint x: 289, endPoint y: 423, distance: 27.1
paste input "rachel.allsop@theingeniousgroup.co.uk"
type input "rachel.allsop@theingeniousgroup.co.uk"
drag, startPoint x: 294, startPoint y: 494, endPoint x: 298, endPoint y: 518, distance: 24.1
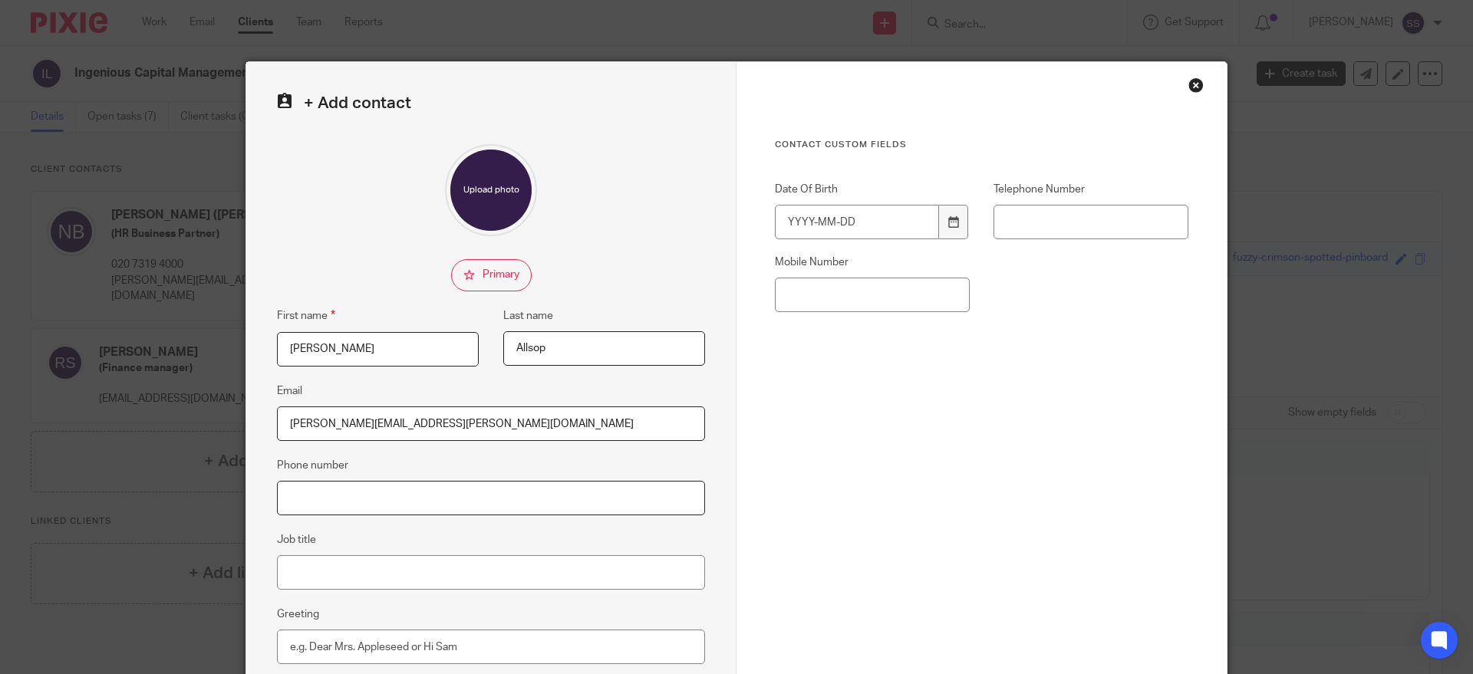
click at [294, 494] on input "Phone number" at bounding box center [491, 498] width 428 height 35
click at [293, 564] on input "Job title" at bounding box center [491, 572] width 428 height 35
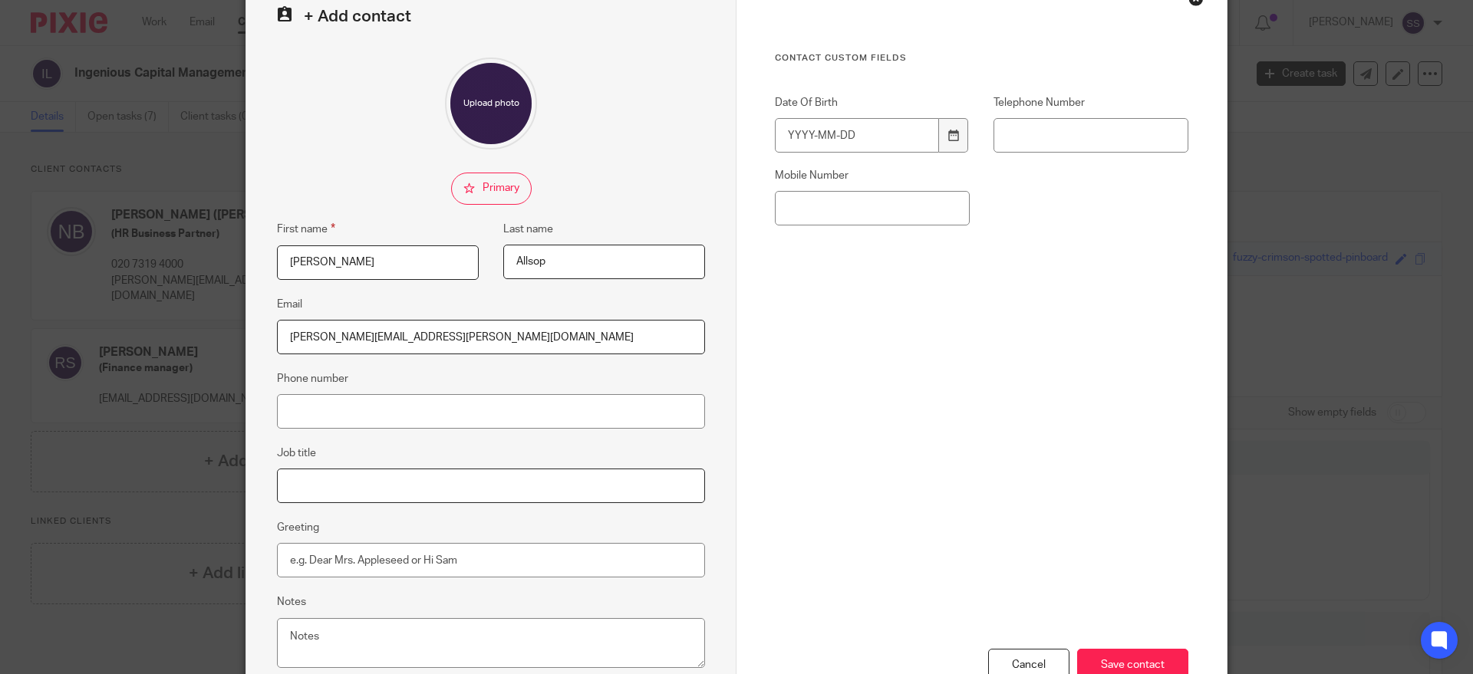
scroll to position [195, 0]
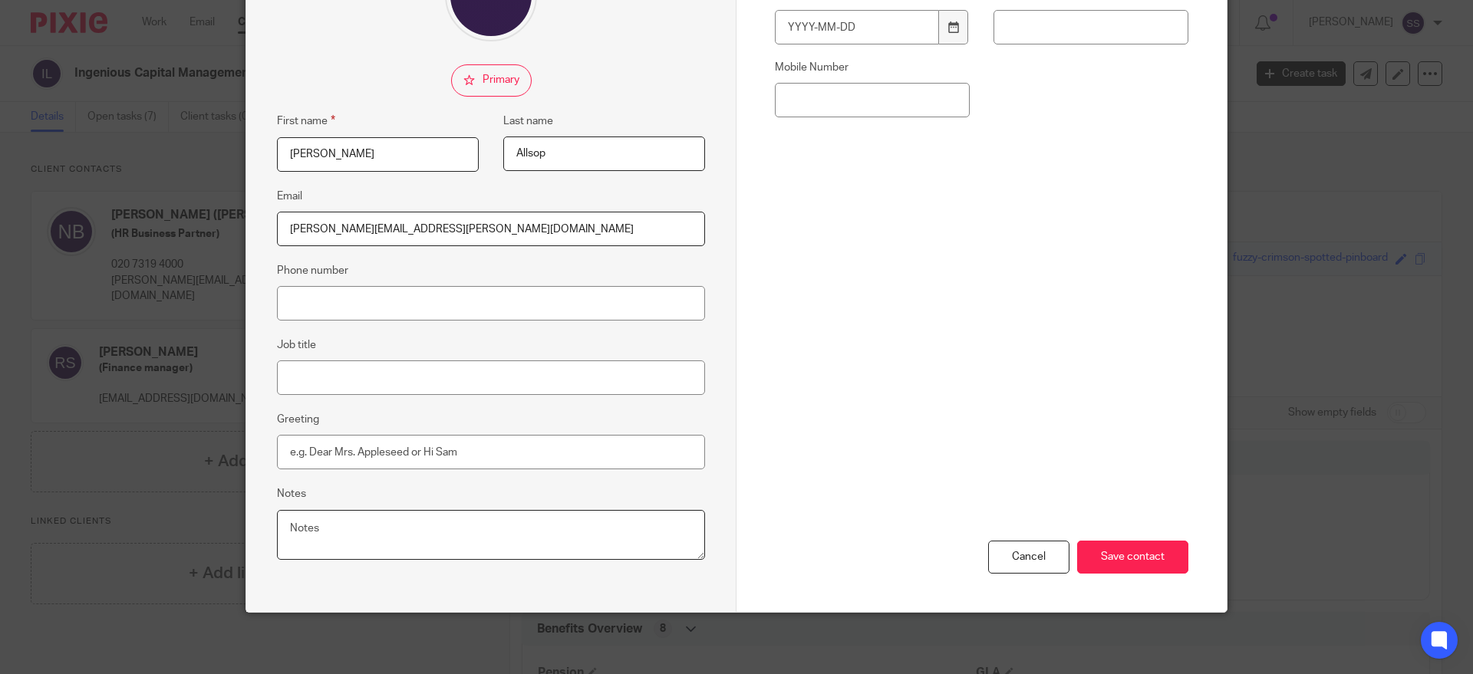
click at [315, 549] on textarea "Notes" at bounding box center [491, 535] width 428 height 51
click at [314, 533] on textarea "Notes" at bounding box center [491, 535] width 428 height 51
type textarea "Admin contact - cover for Natasha mat leave"
click at [1118, 571] on input "Save contact" at bounding box center [1132, 557] width 111 height 33
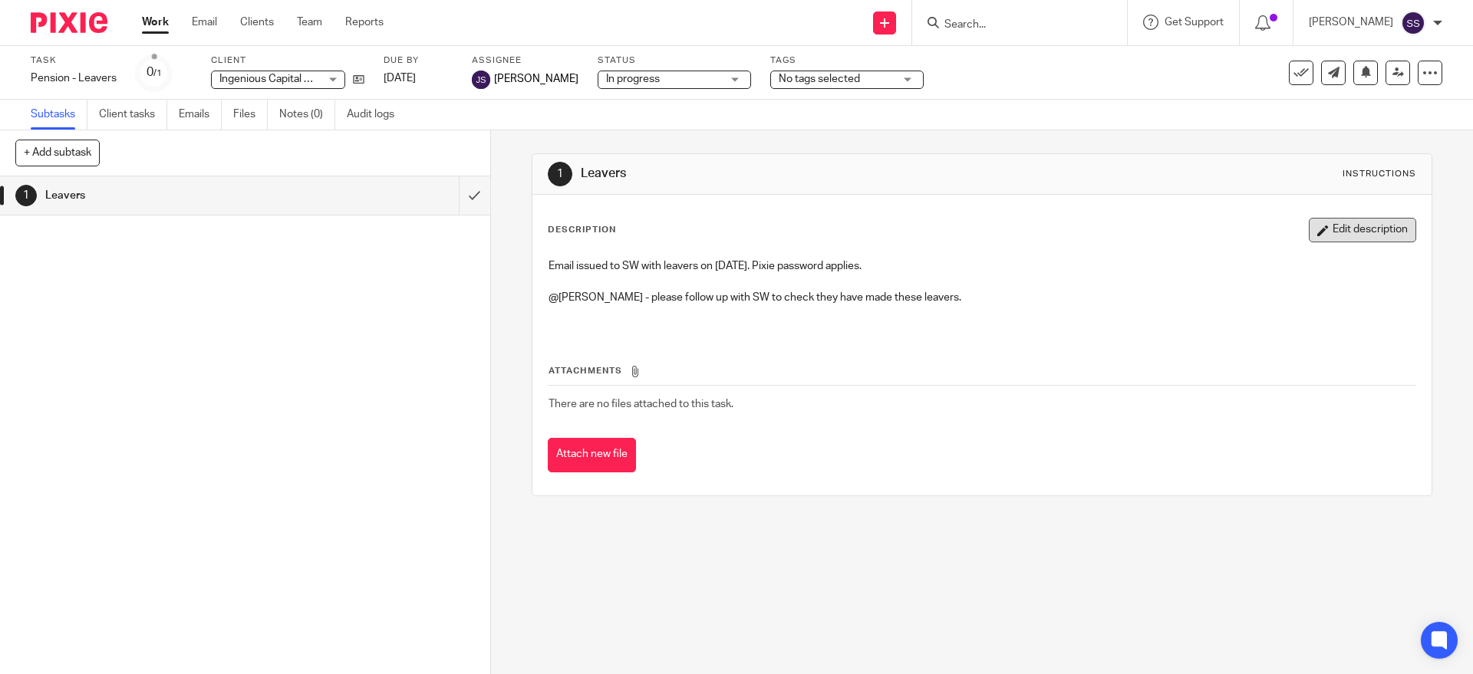
click at [1322, 226] on button "Edit description" at bounding box center [1362, 230] width 107 height 25
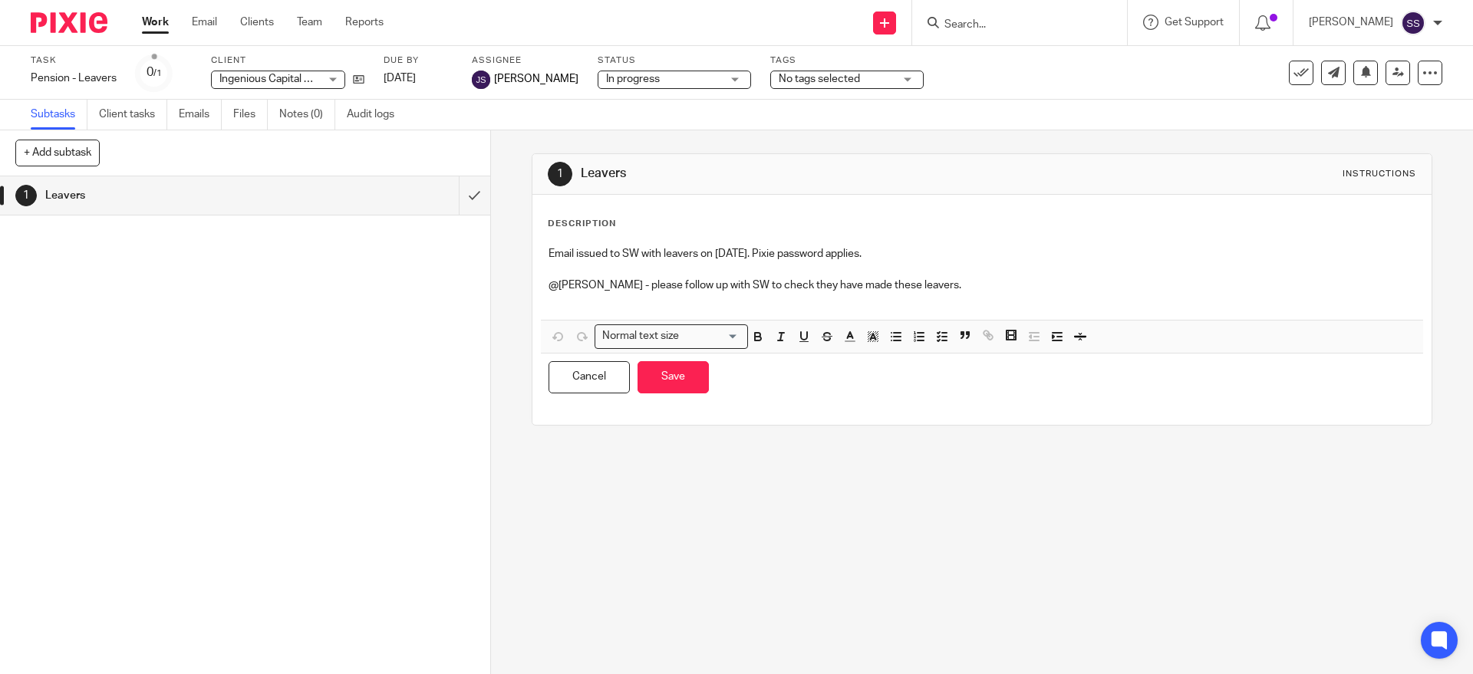
click at [965, 298] on p at bounding box center [981, 300] width 866 height 15
click at [579, 302] on p "@[PERSON_NAME] = [" at bounding box center [981, 300] width 866 height 15
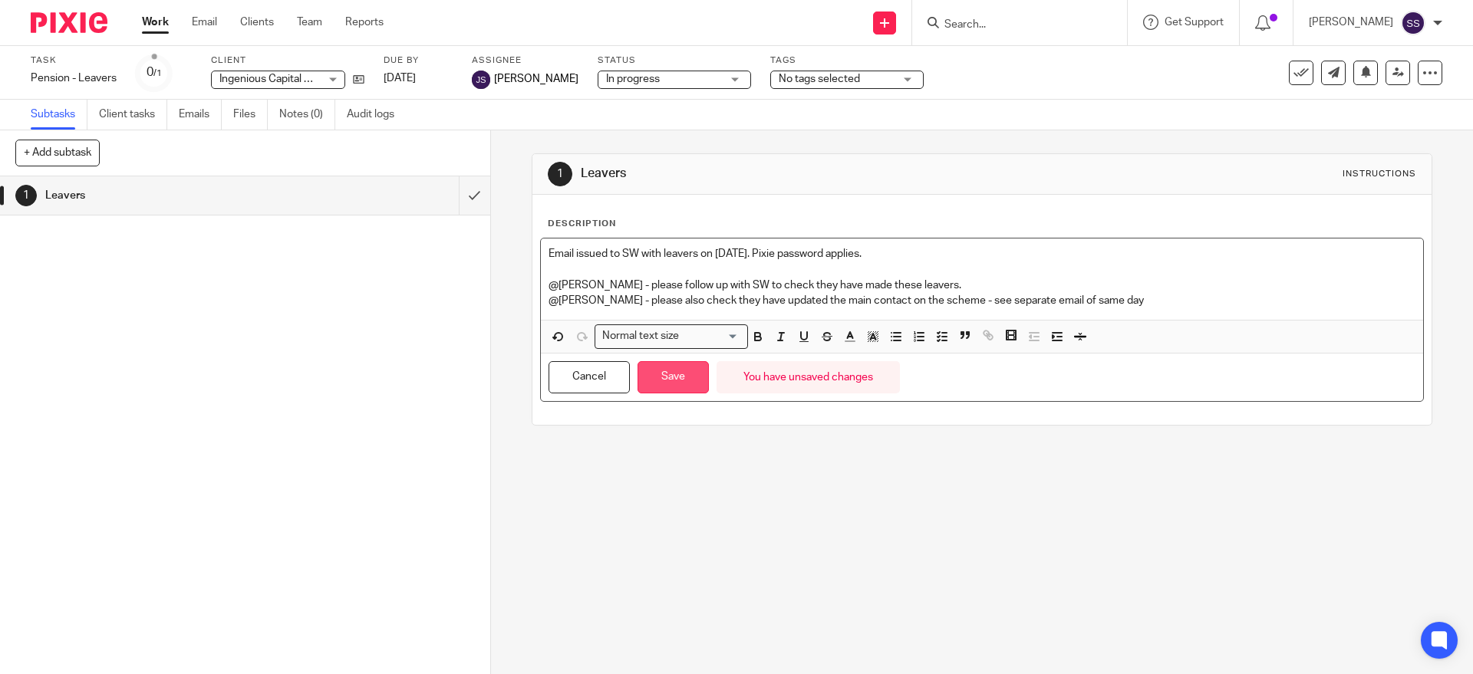
click at [662, 387] on button "Save" at bounding box center [672, 377] width 71 height 33
click at [665, 374] on button "Save" at bounding box center [672, 377] width 71 height 33
click at [664, 375] on button "Save" at bounding box center [672, 377] width 71 height 33
click at [540, 327] on div "Email issued to SW with leavers on [DATE]. Pixie password applies. @[PERSON_NAM…" at bounding box center [981, 320] width 883 height 164
click at [687, 376] on button "Save" at bounding box center [672, 377] width 71 height 33
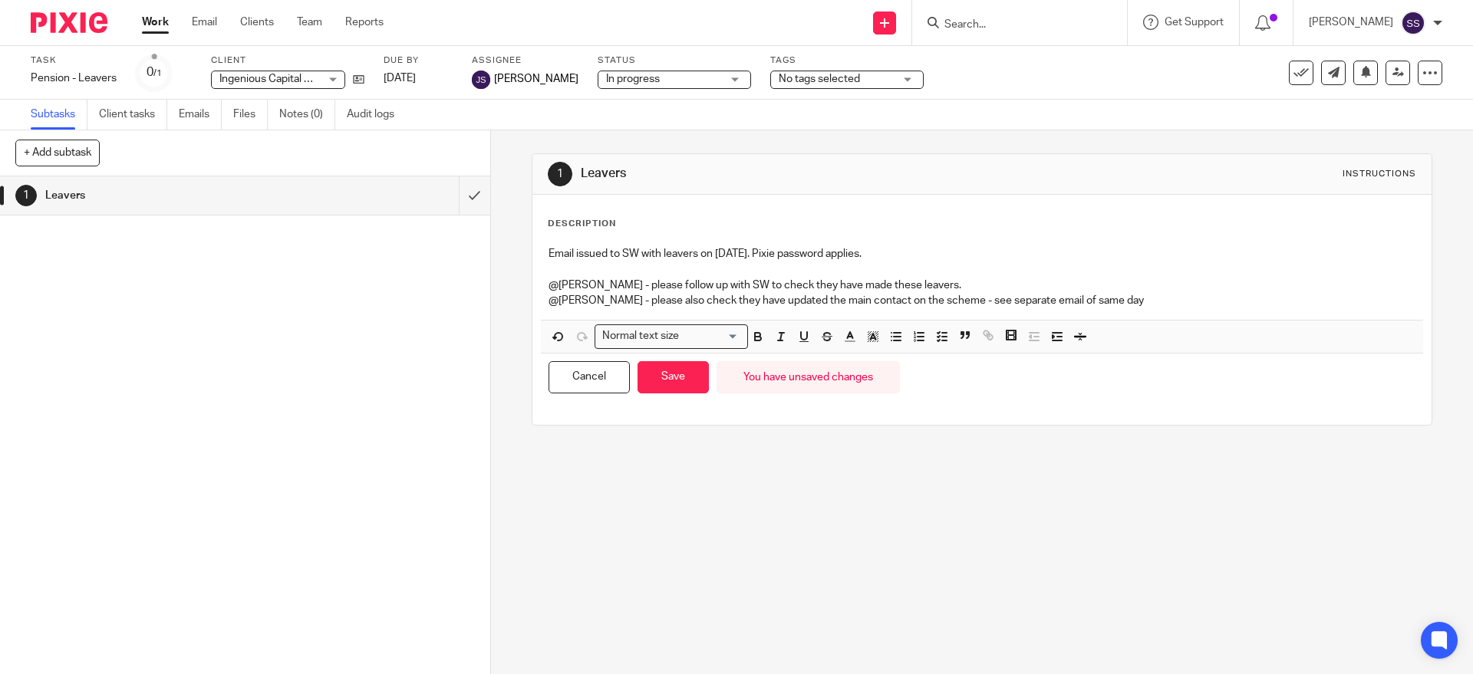
click at [613, 305] on p "@[PERSON_NAME] - please also check they have updated the main contact on the sc…" at bounding box center [981, 300] width 866 height 15
click at [664, 371] on button "Save" at bounding box center [672, 377] width 71 height 33
click at [595, 454] on div "1 Leavers Instructions Description Email issued to SW with leavers on [DATE]. P…" at bounding box center [982, 402] width 982 height 544
